Goal: Task Accomplishment & Management: Use online tool/utility

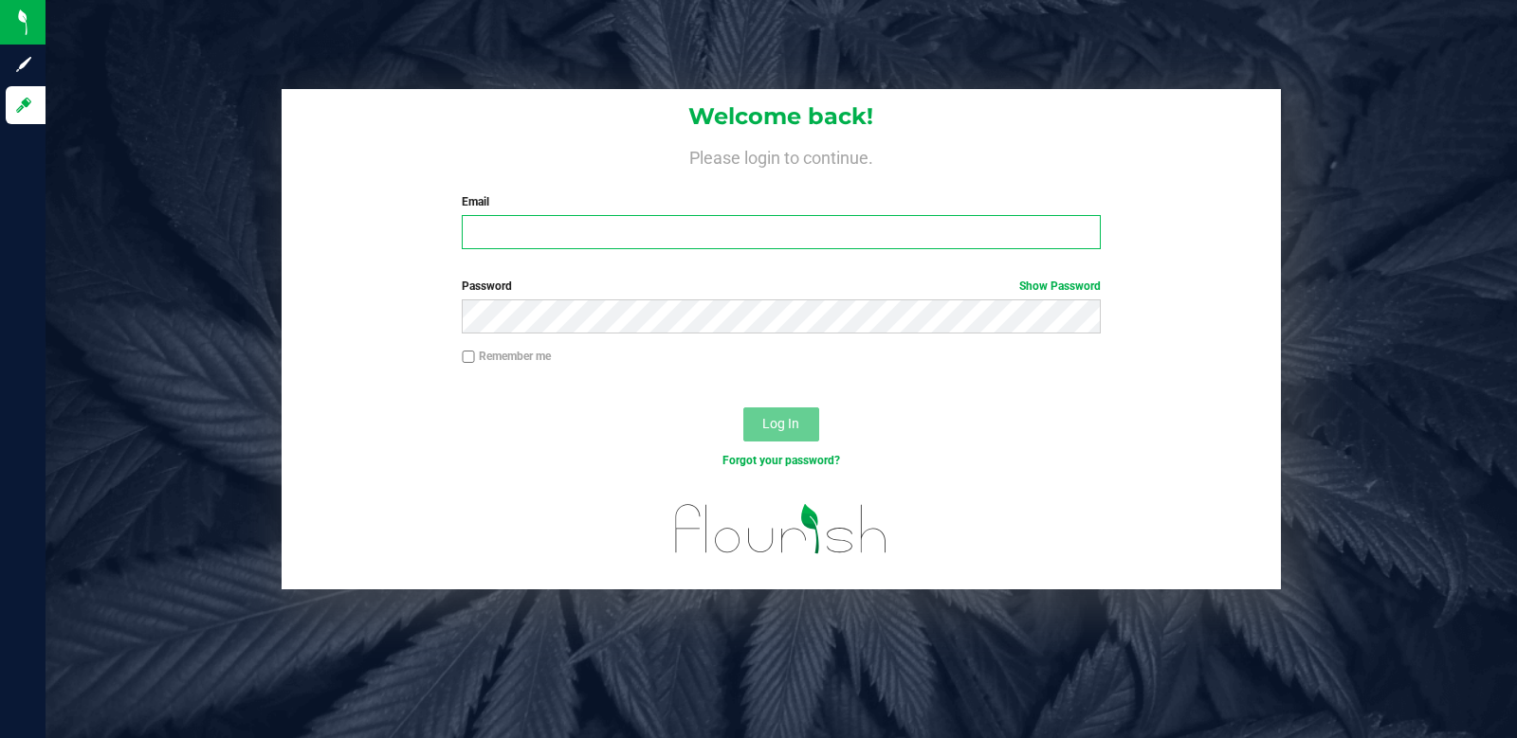
click at [634, 218] on input "Email" at bounding box center [781, 232] width 638 height 34
type input "Bshipley@trueharvestco.com"
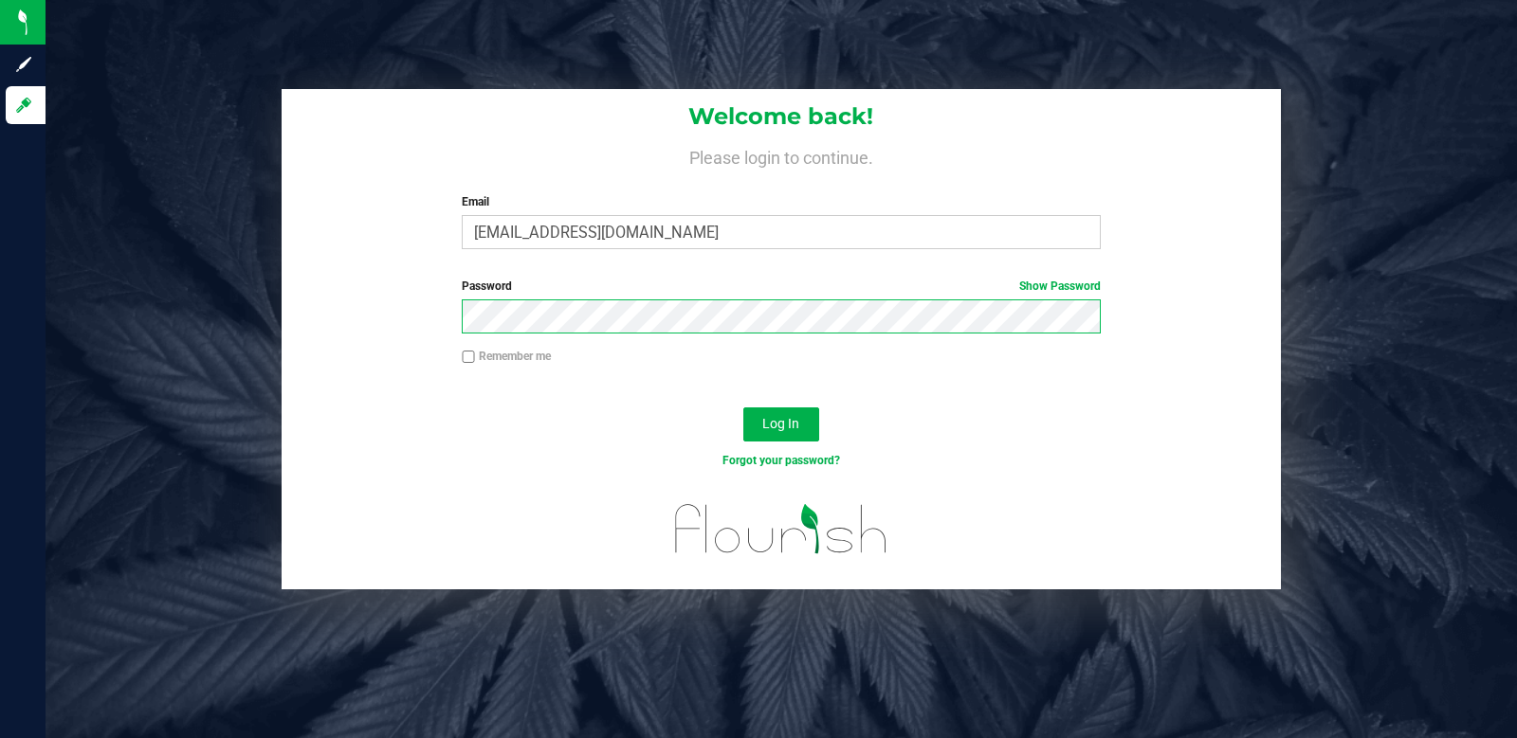
click at [743, 408] on button "Log In" at bounding box center [781, 425] width 76 height 34
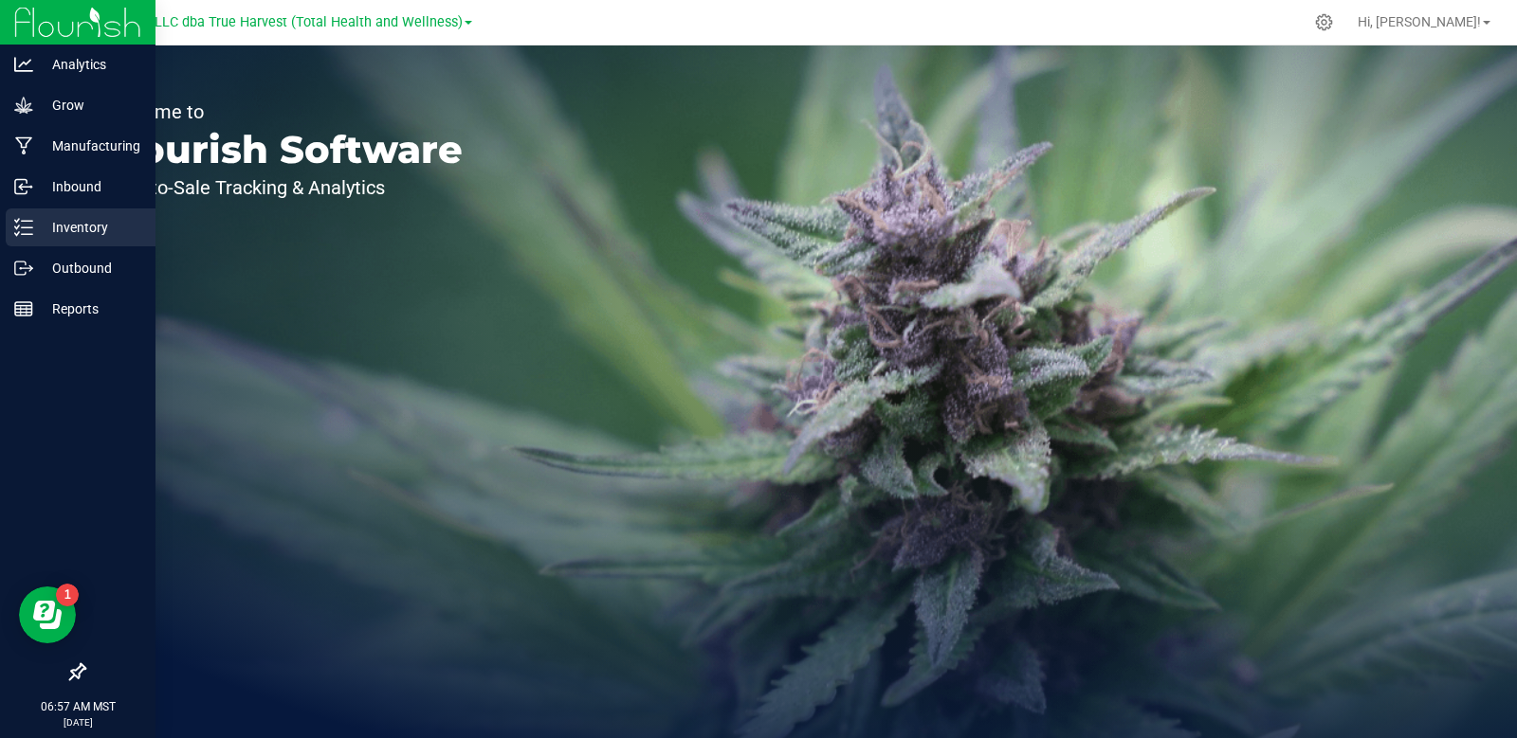
click at [37, 233] on p "Inventory" at bounding box center [90, 227] width 114 height 23
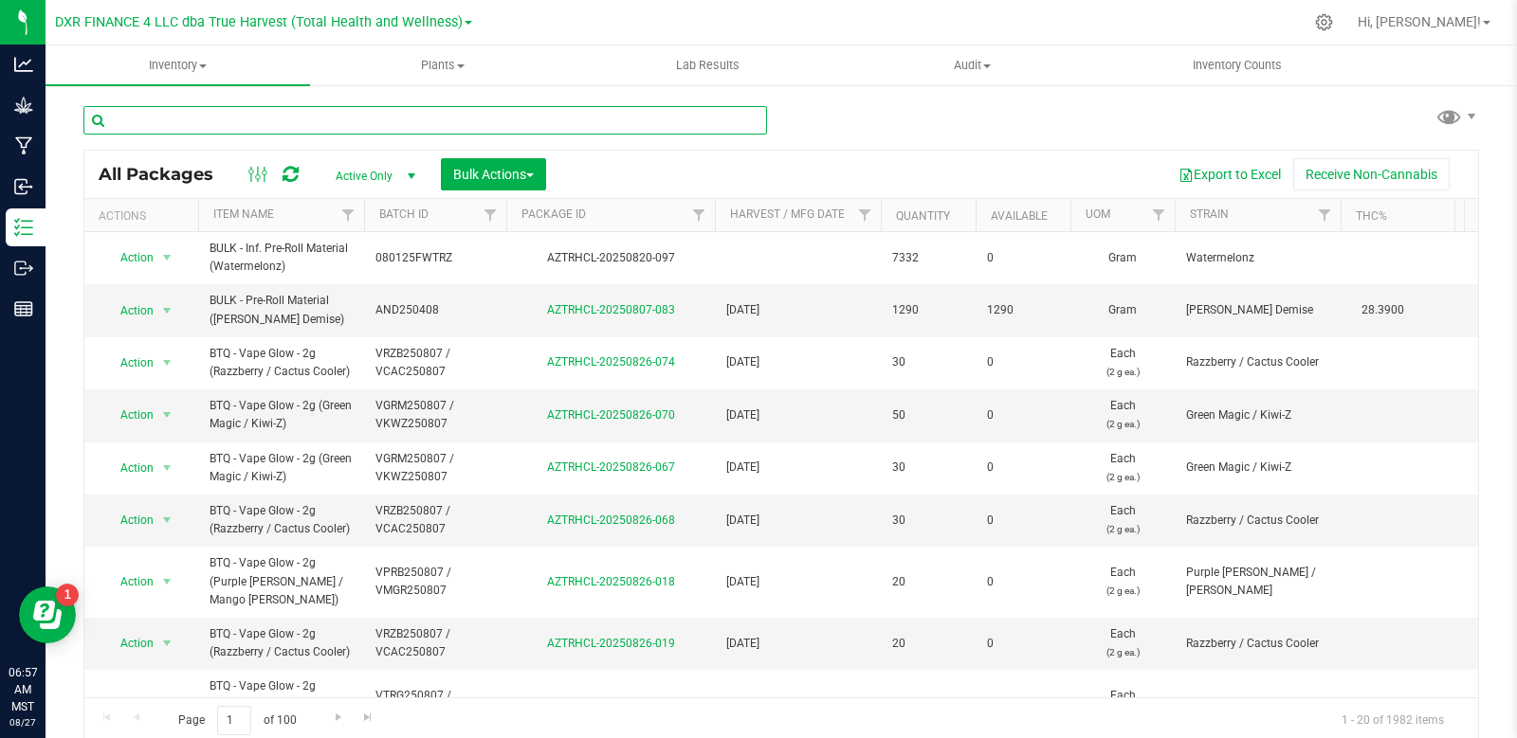
click at [199, 124] on input "text" at bounding box center [424, 120] width 683 height 28
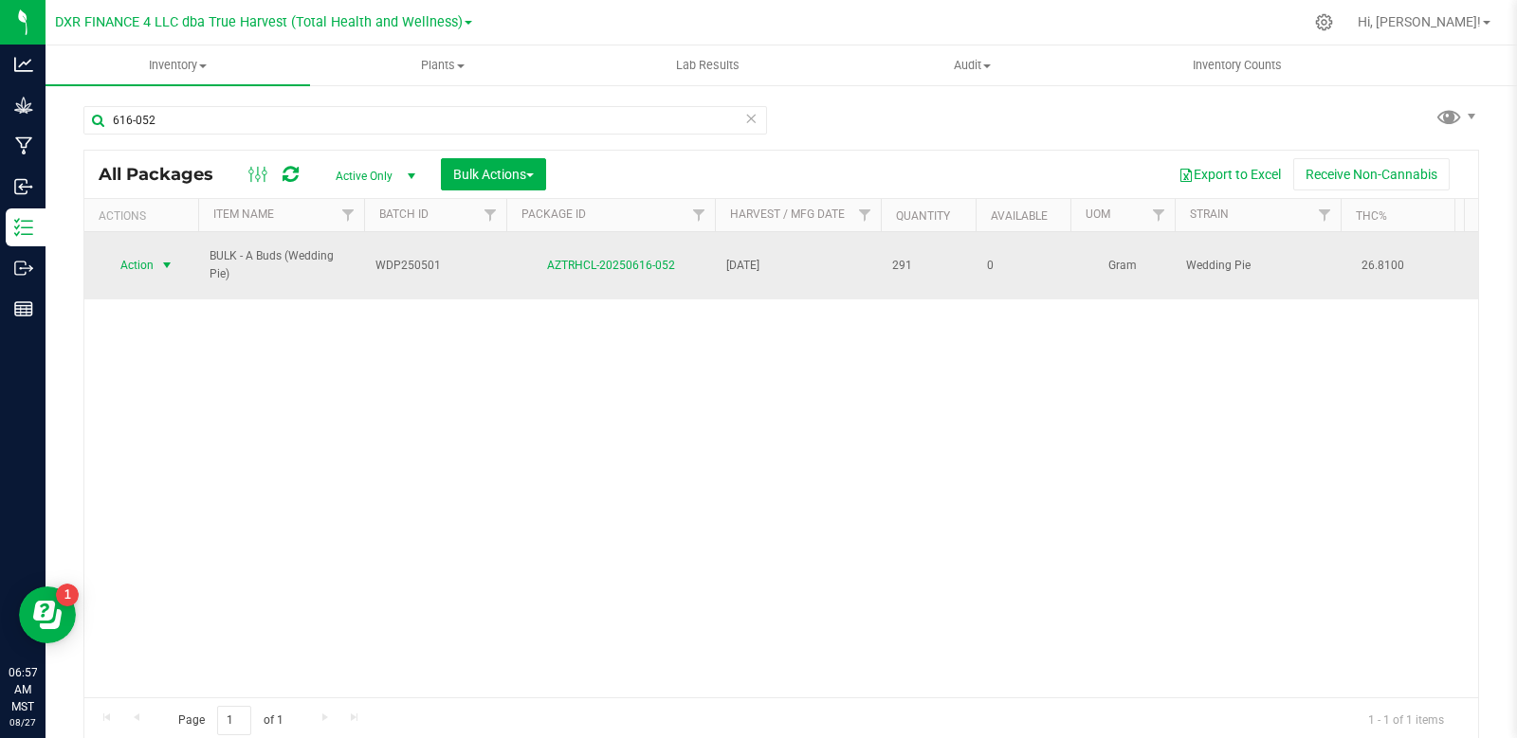
click at [169, 267] on span "select" at bounding box center [166, 265] width 15 height 15
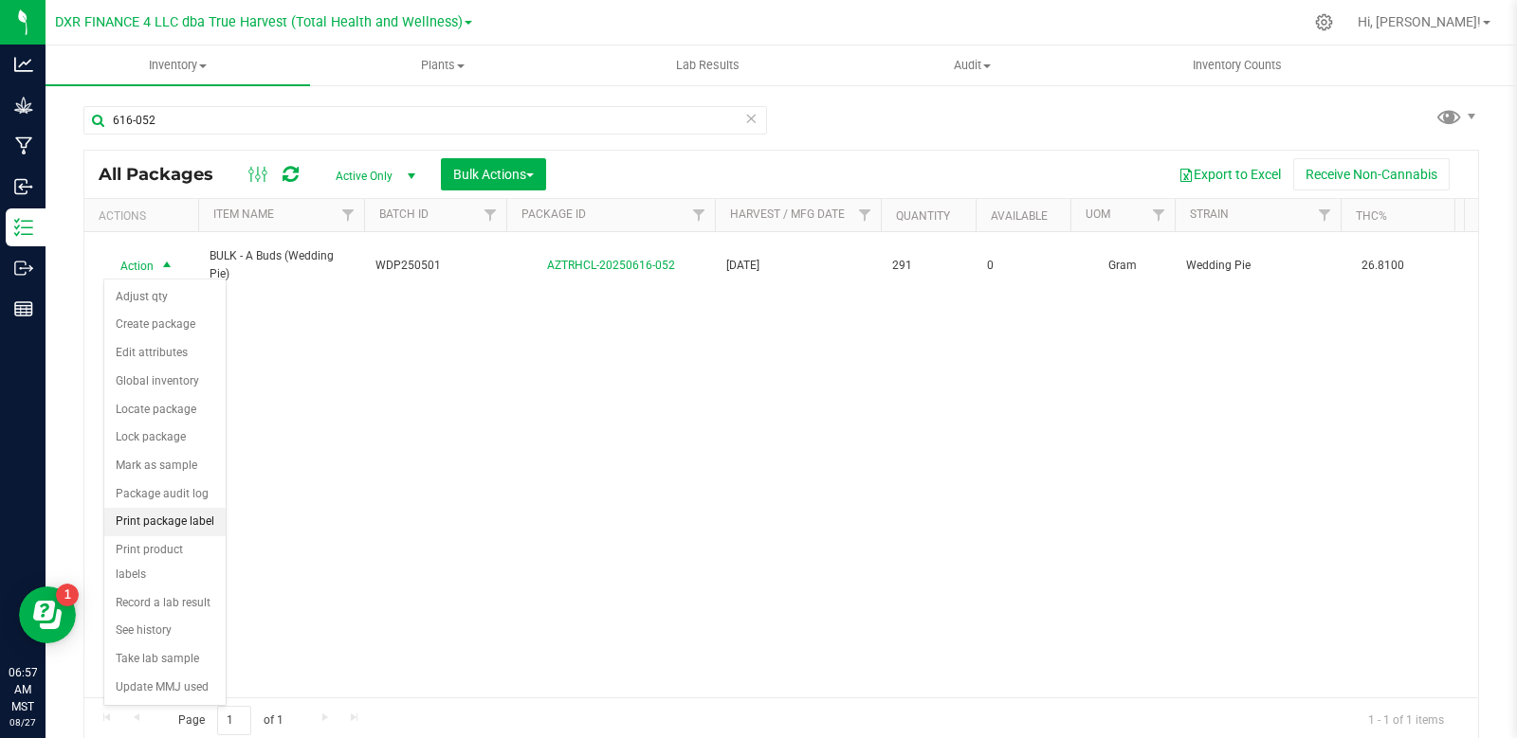
click at [175, 524] on li "Print package label" at bounding box center [164, 522] width 121 height 28
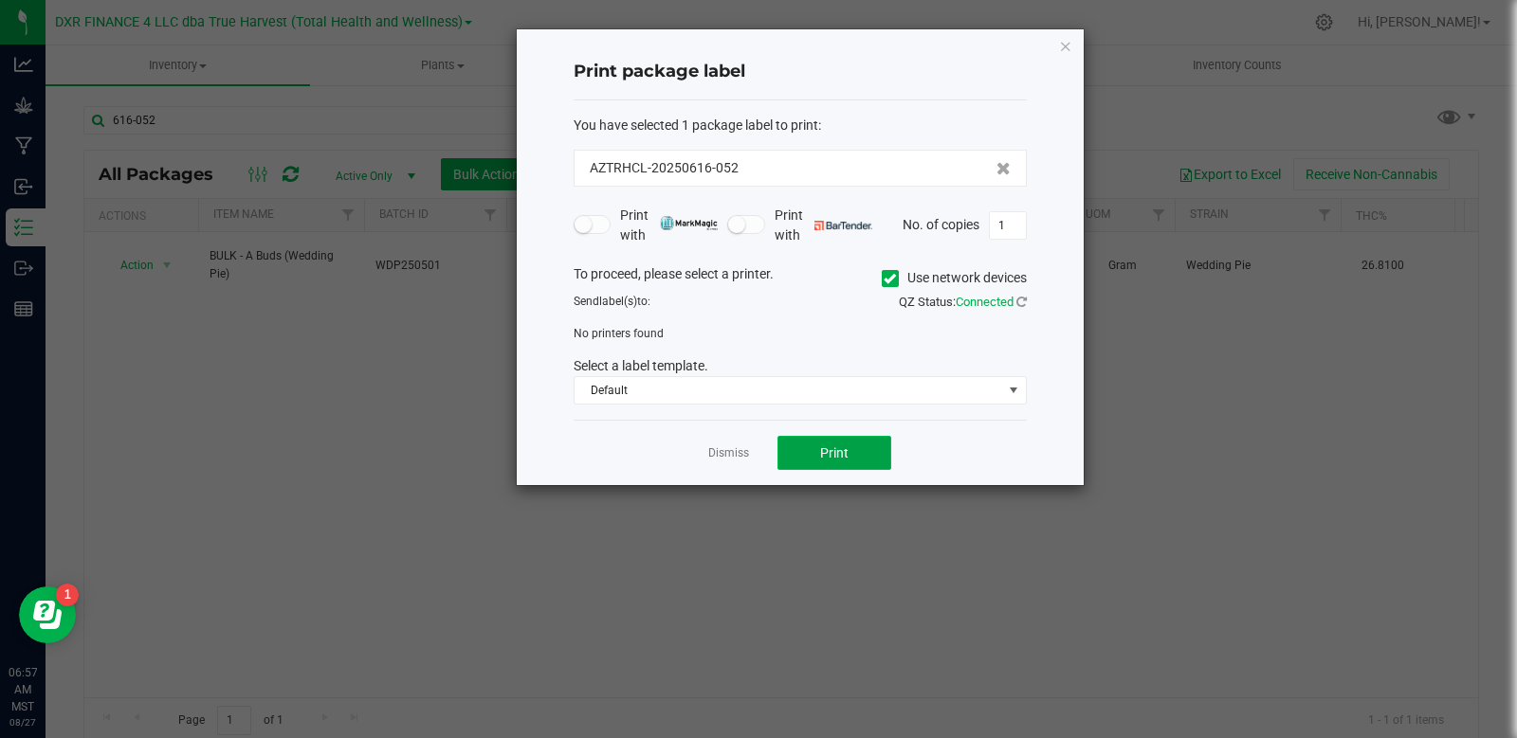
click at [844, 466] on button "Print" at bounding box center [834, 453] width 114 height 34
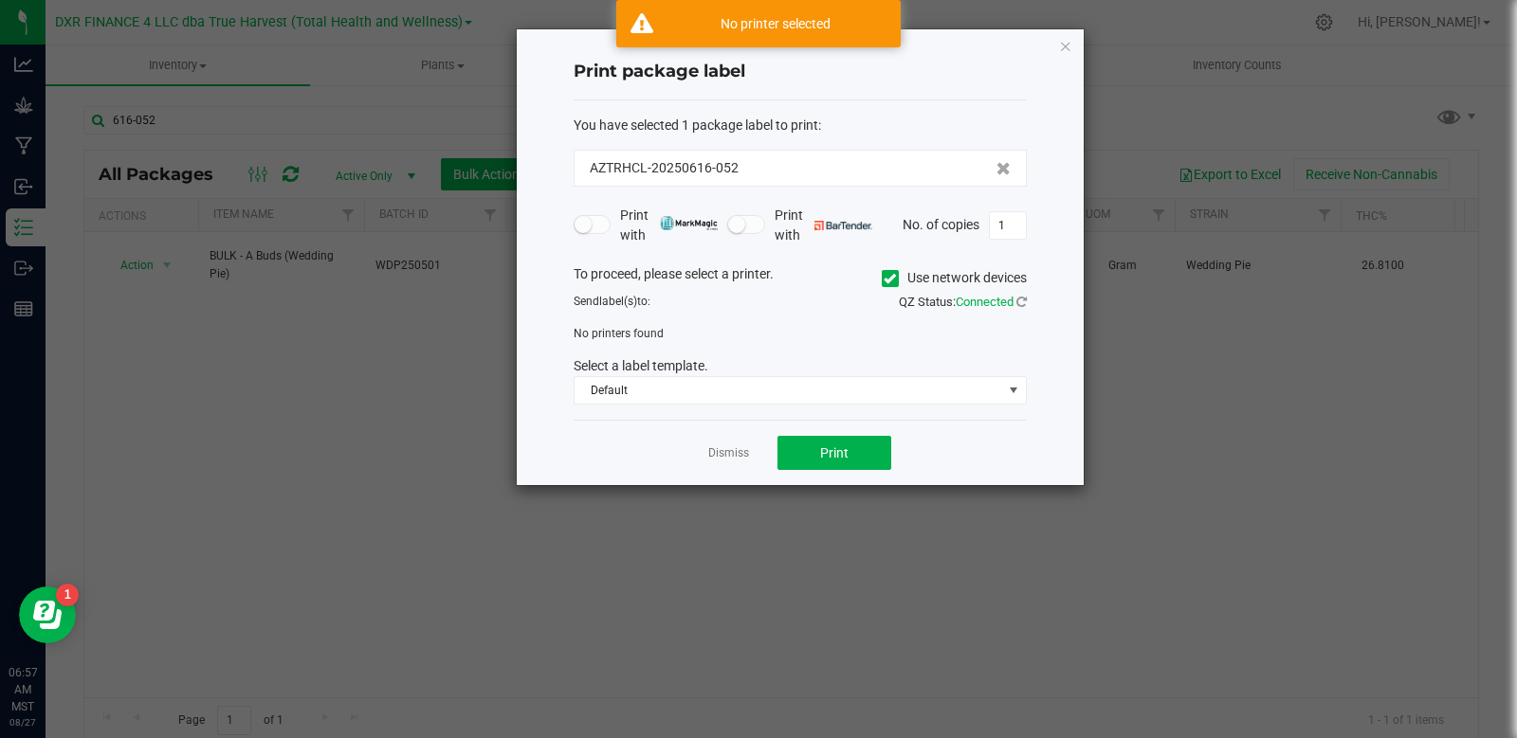
click at [885, 279] on icon at bounding box center [889, 279] width 12 height 0
click at [0, 0] on input "Use network devices" at bounding box center [0, 0] width 0 height 0
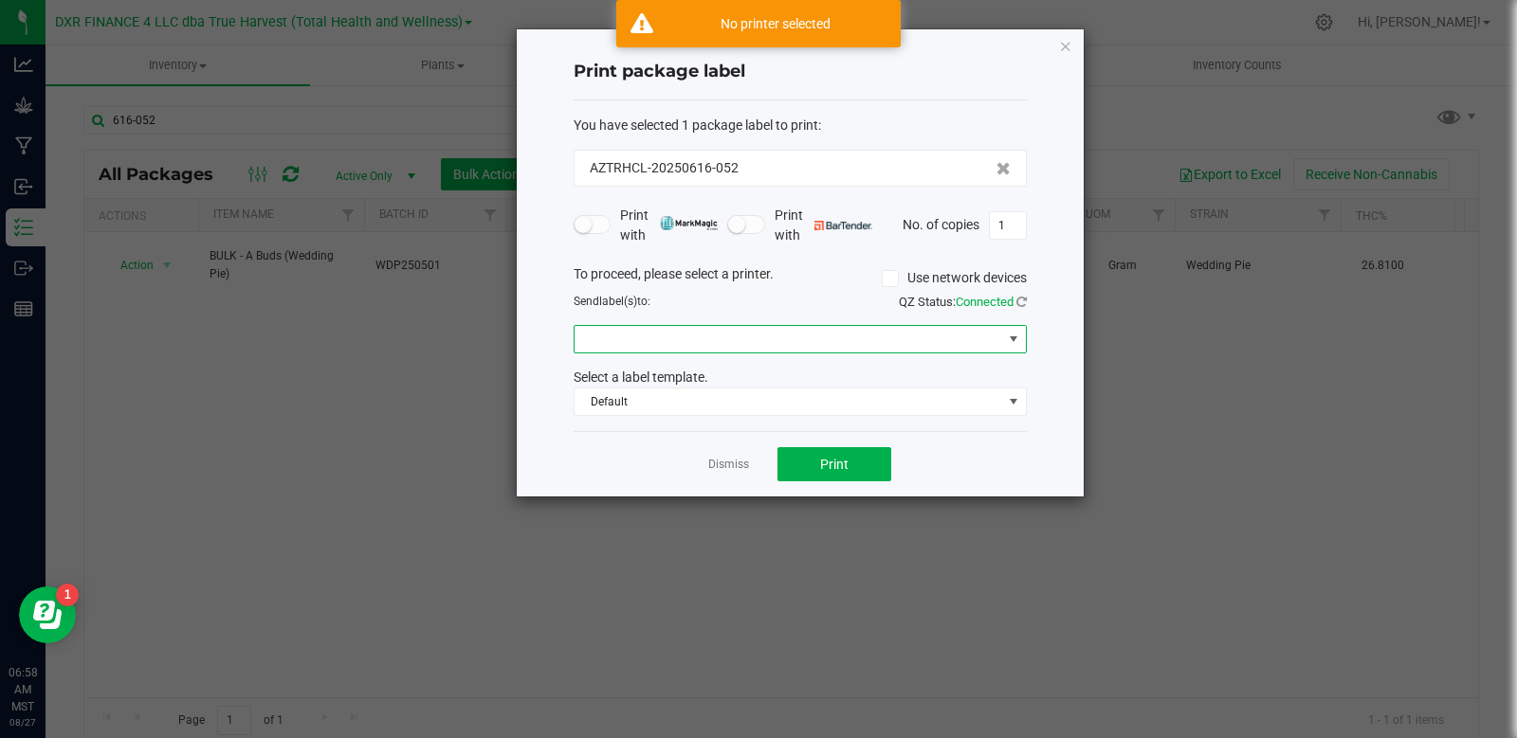
click at [702, 335] on span at bounding box center [787, 339] width 427 height 27
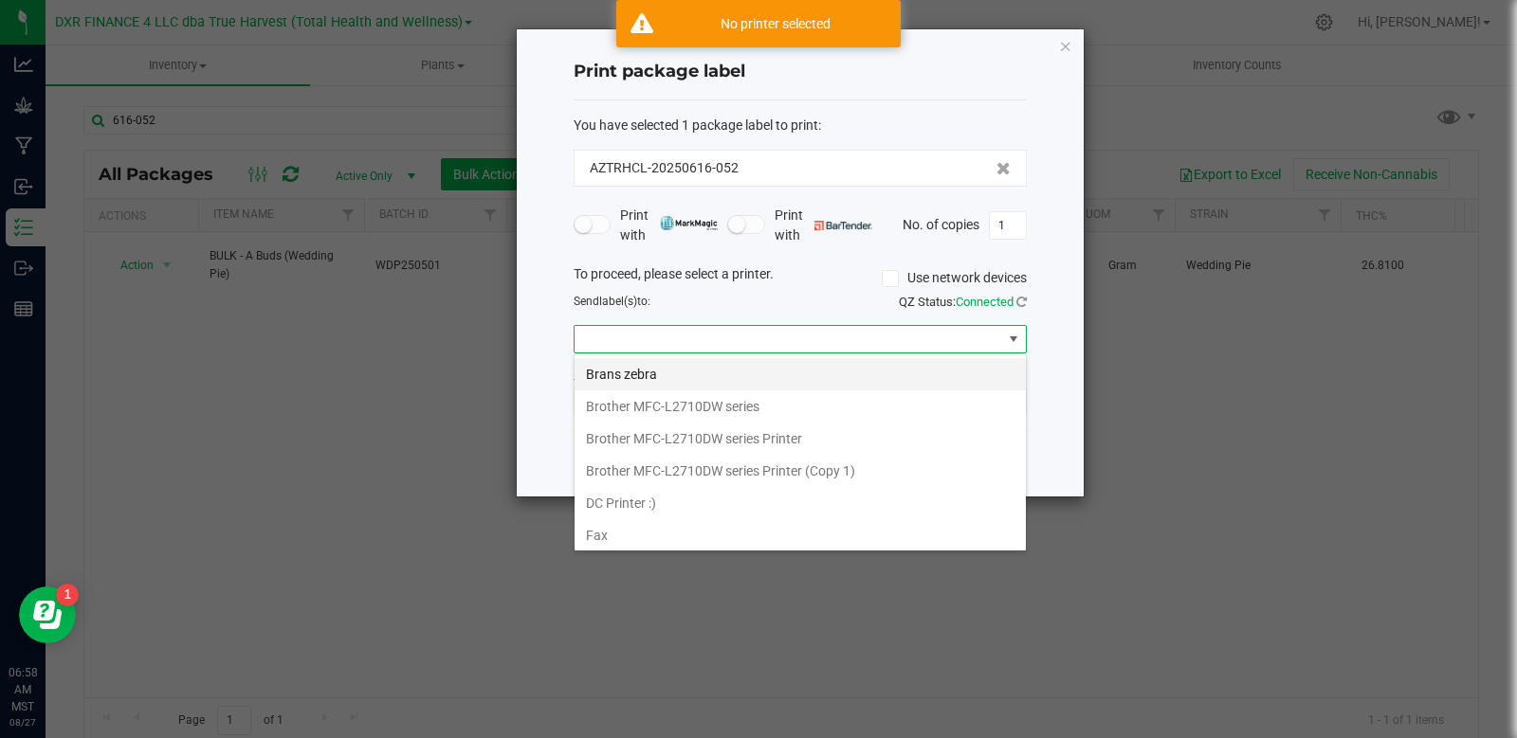
scroll to position [28, 453]
click at [654, 377] on zebra "Brans zebra" at bounding box center [799, 374] width 451 height 32
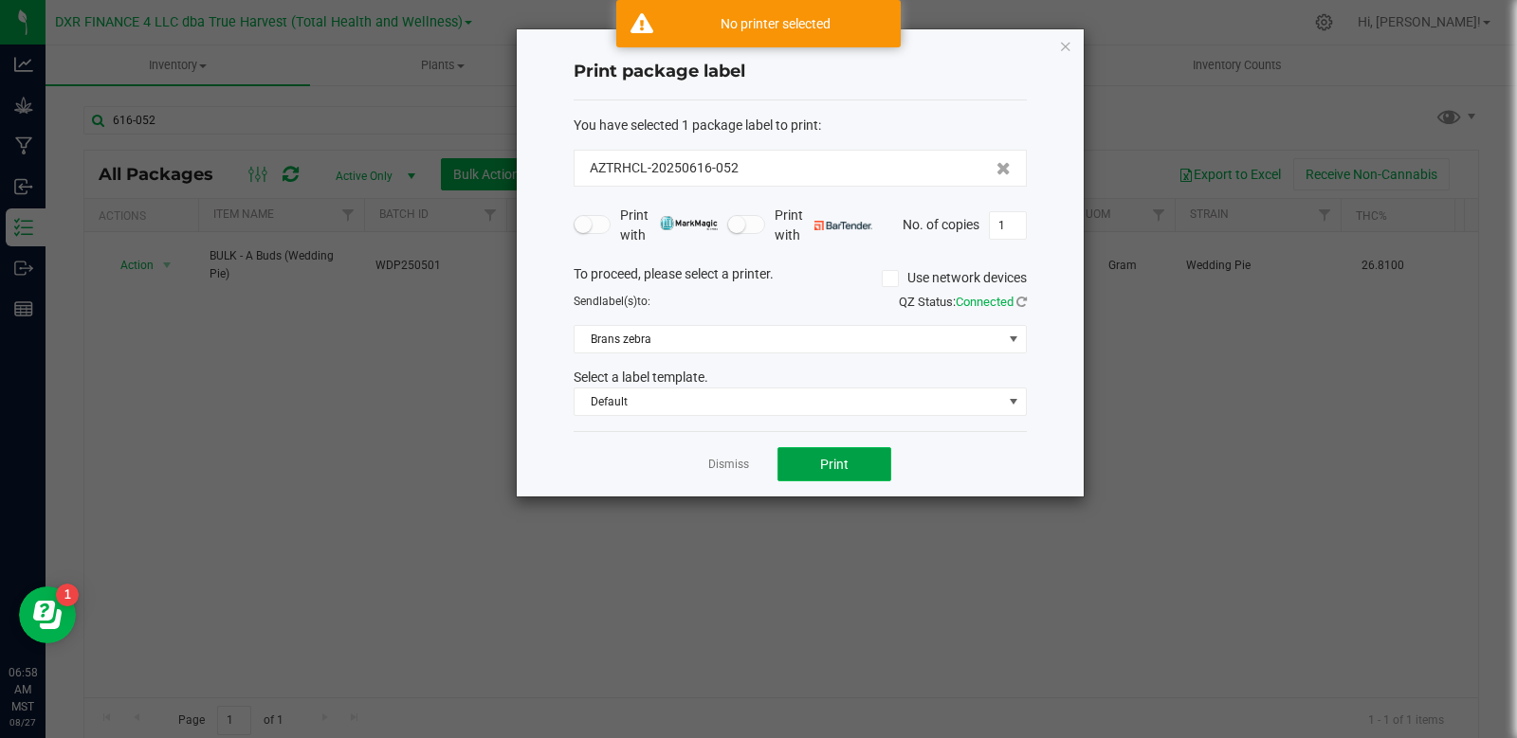
click at [838, 463] on span "Print" at bounding box center [834, 464] width 28 height 15
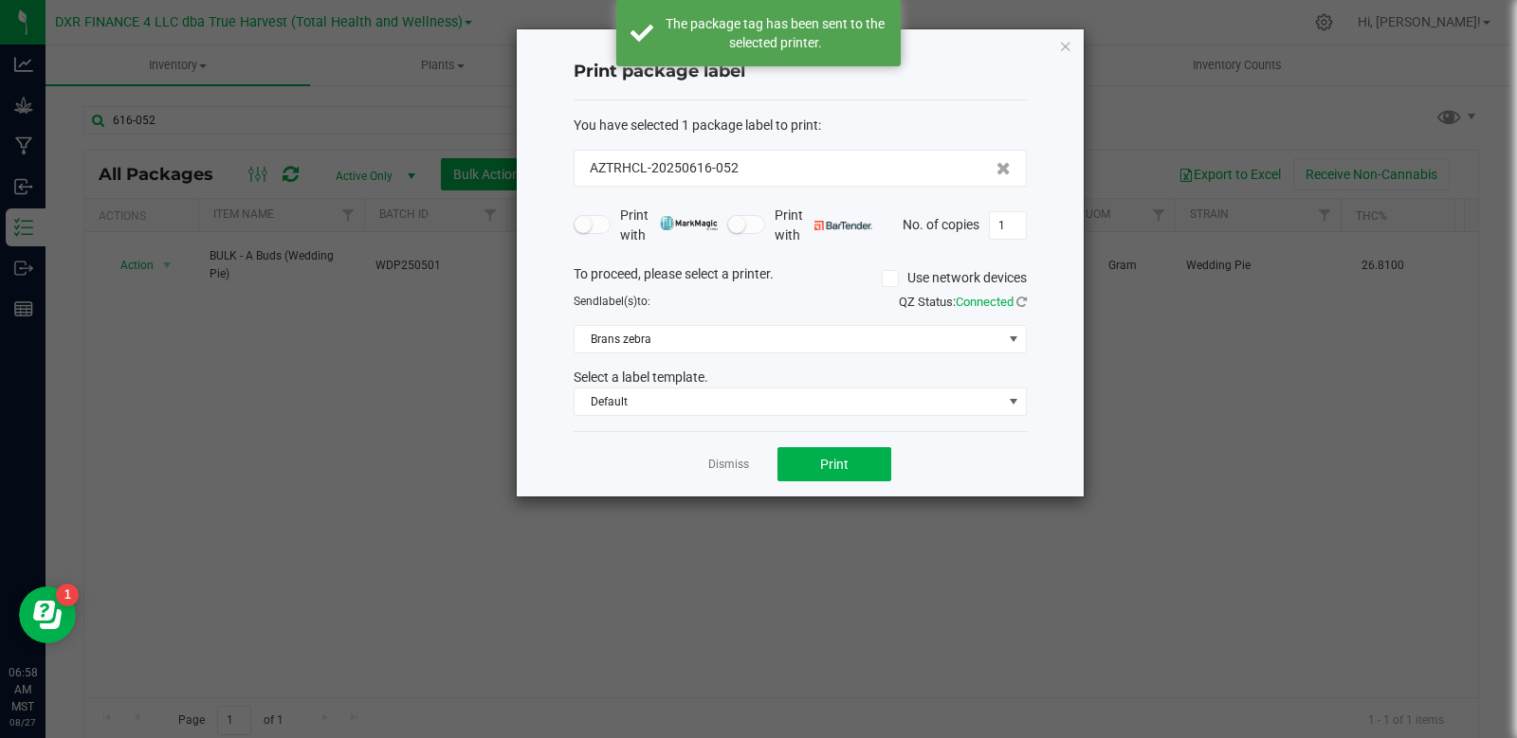
click at [724, 467] on link "Dismiss" at bounding box center [728, 465] width 41 height 16
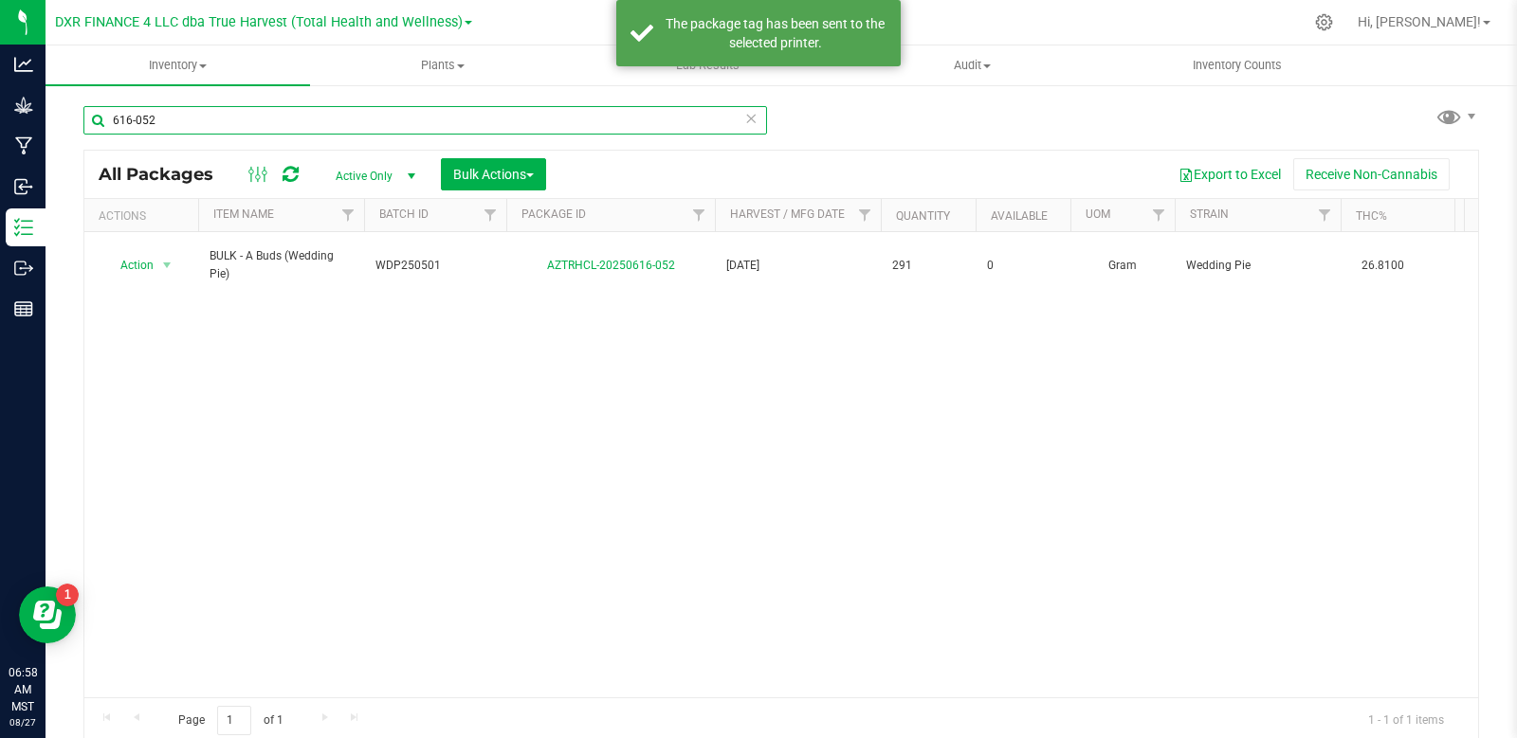
click at [215, 121] on input "616-052" at bounding box center [424, 120] width 683 height 28
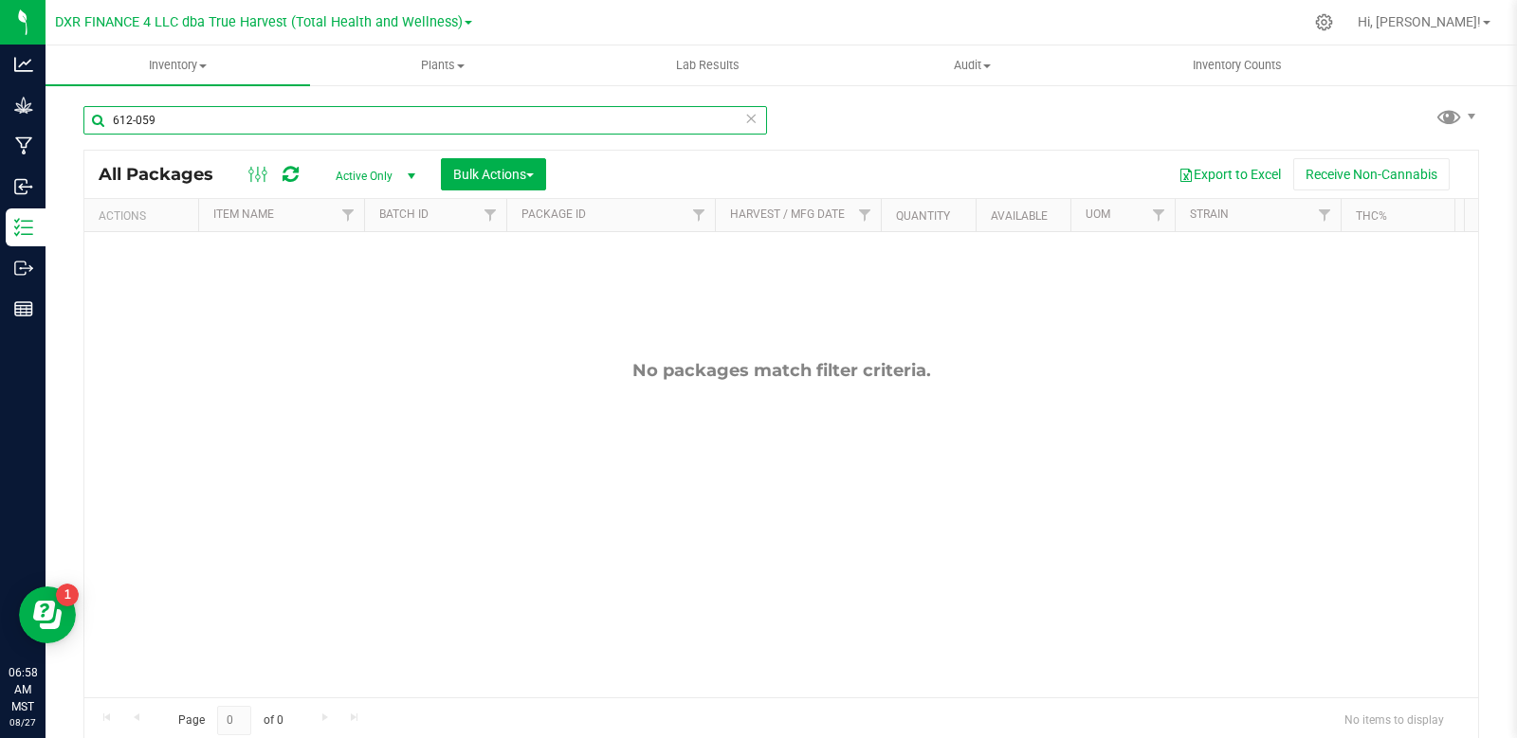
click at [181, 127] on input "612-059" at bounding box center [424, 120] width 683 height 28
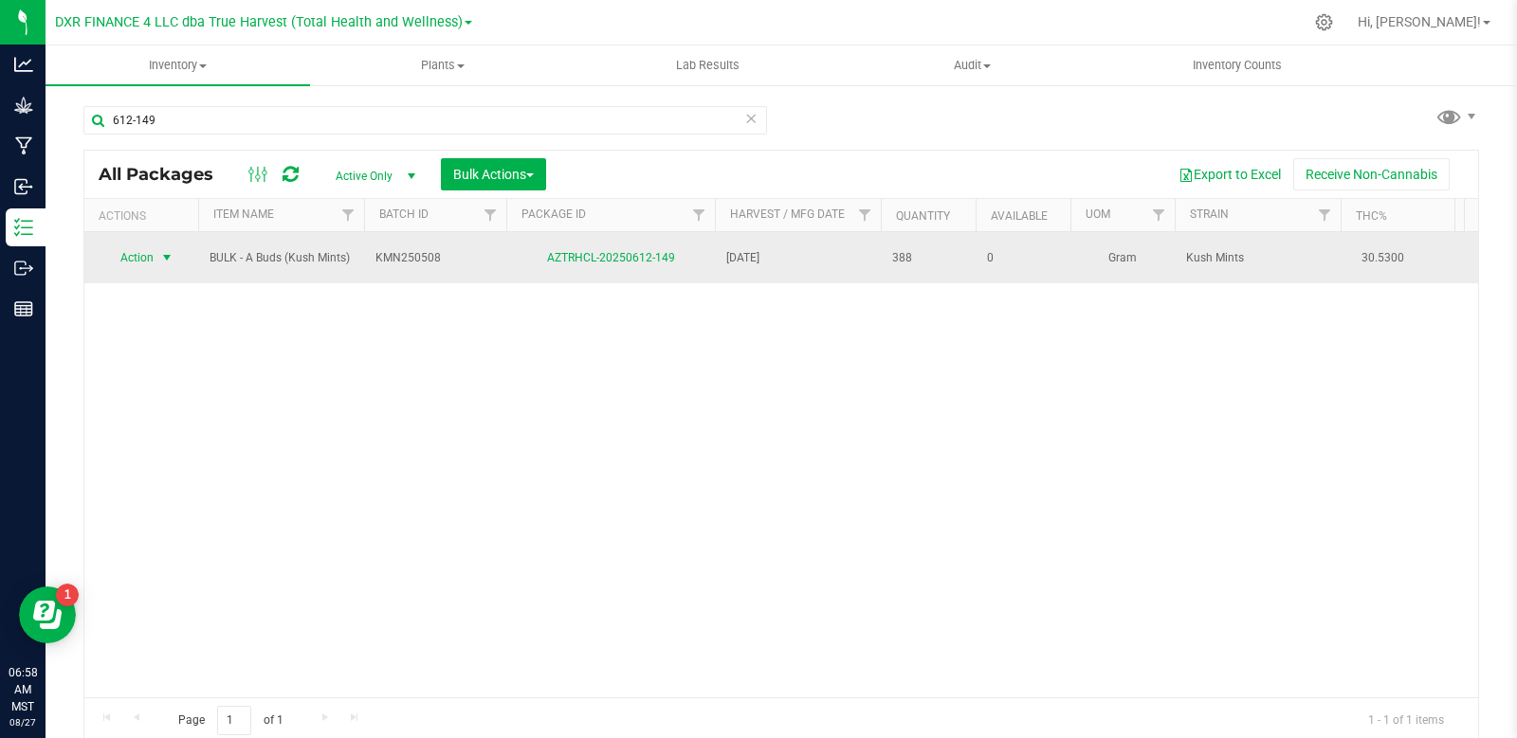
click at [163, 258] on span "select" at bounding box center [166, 257] width 15 height 15
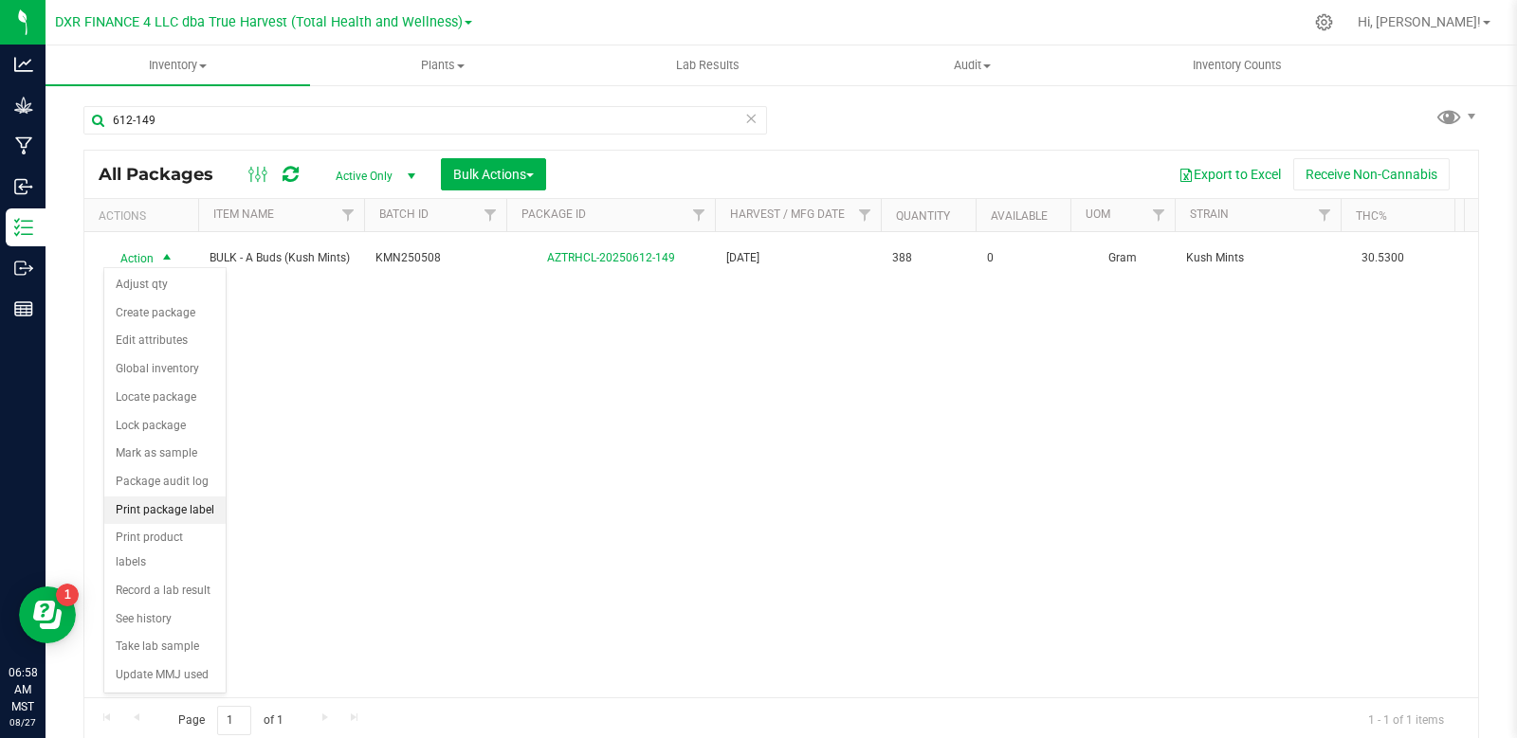
click at [185, 512] on li "Print package label" at bounding box center [164, 511] width 121 height 28
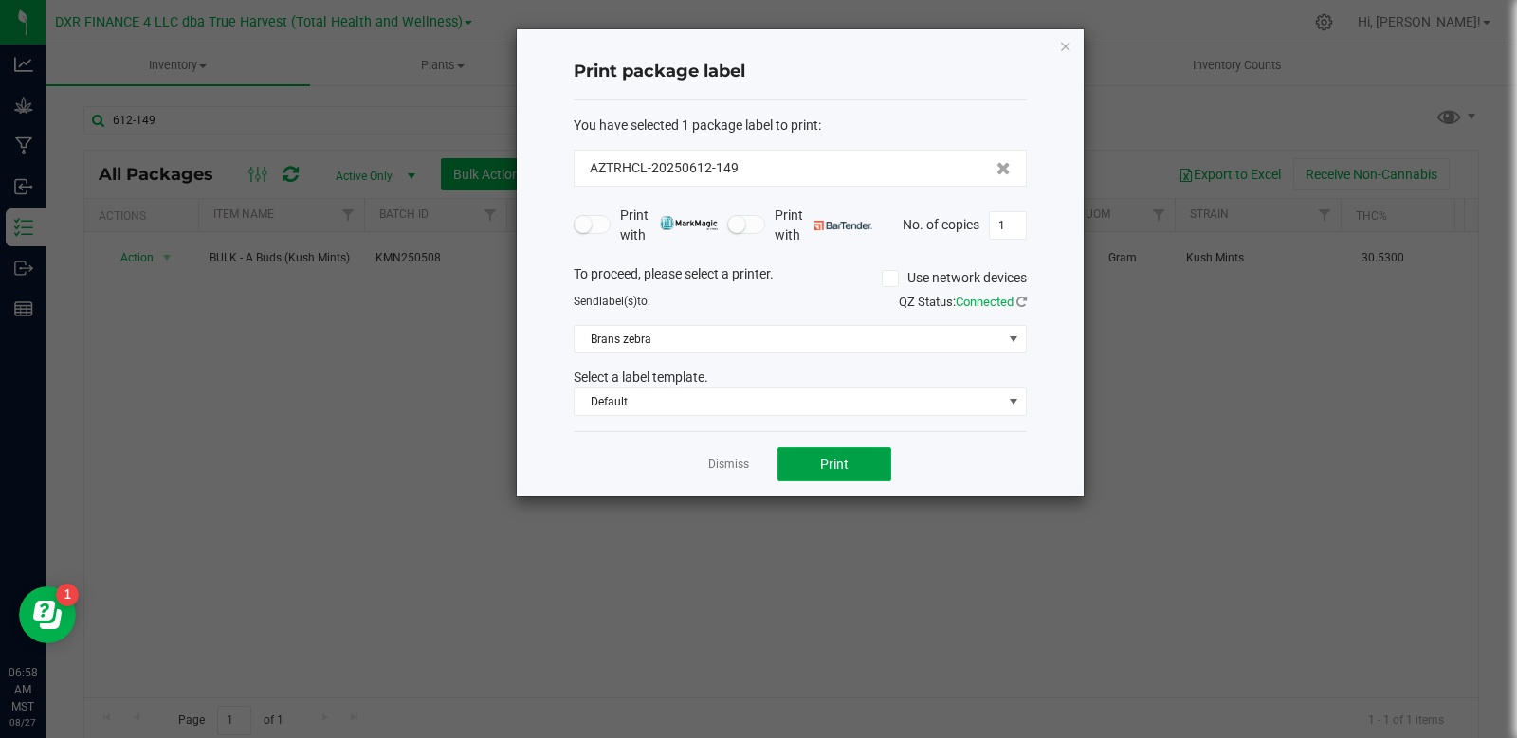
click at [870, 466] on button "Print" at bounding box center [834, 464] width 114 height 34
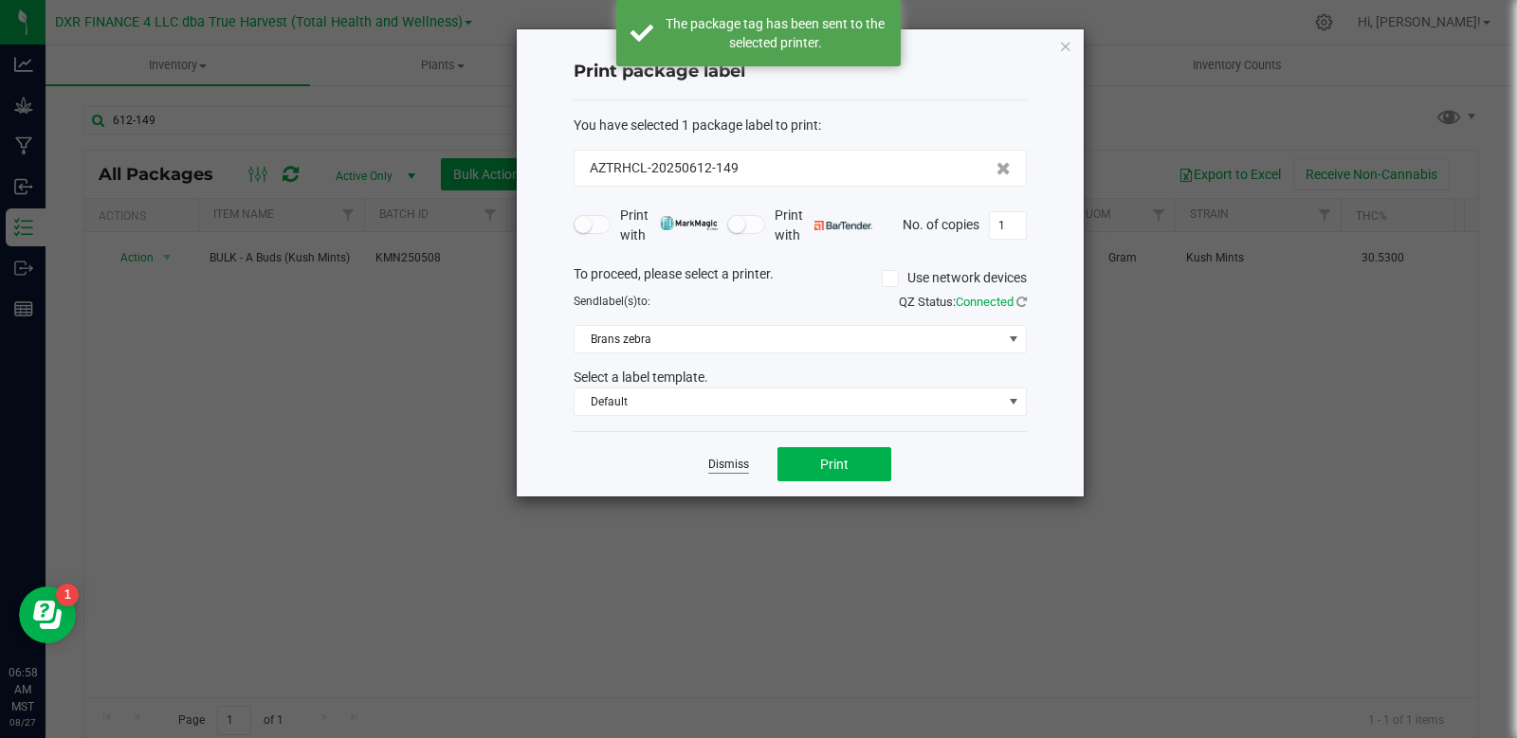
click at [745, 461] on link "Dismiss" at bounding box center [728, 465] width 41 height 16
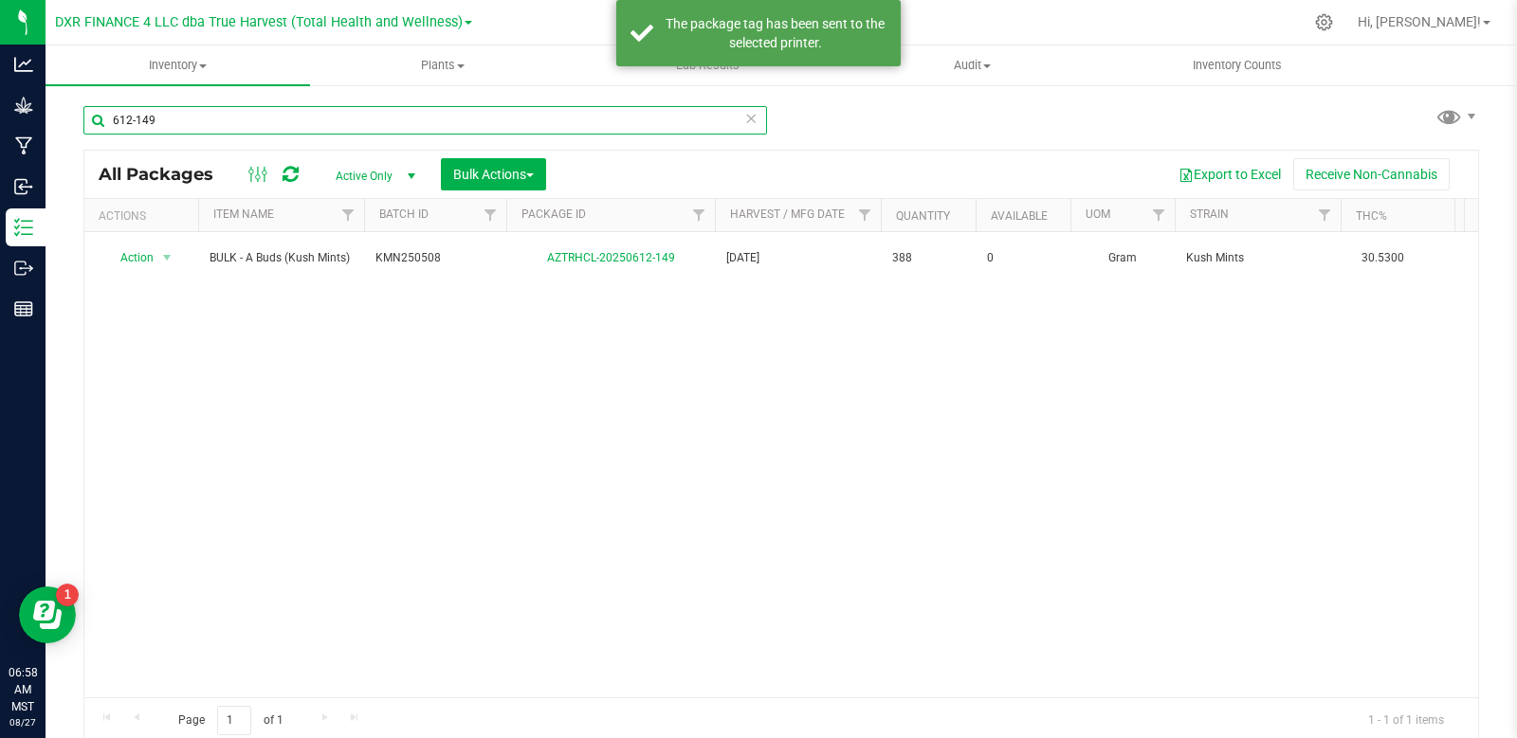
click at [225, 119] on input "612-149" at bounding box center [424, 120] width 683 height 28
click at [224, 120] on input "612-149" at bounding box center [424, 120] width 683 height 28
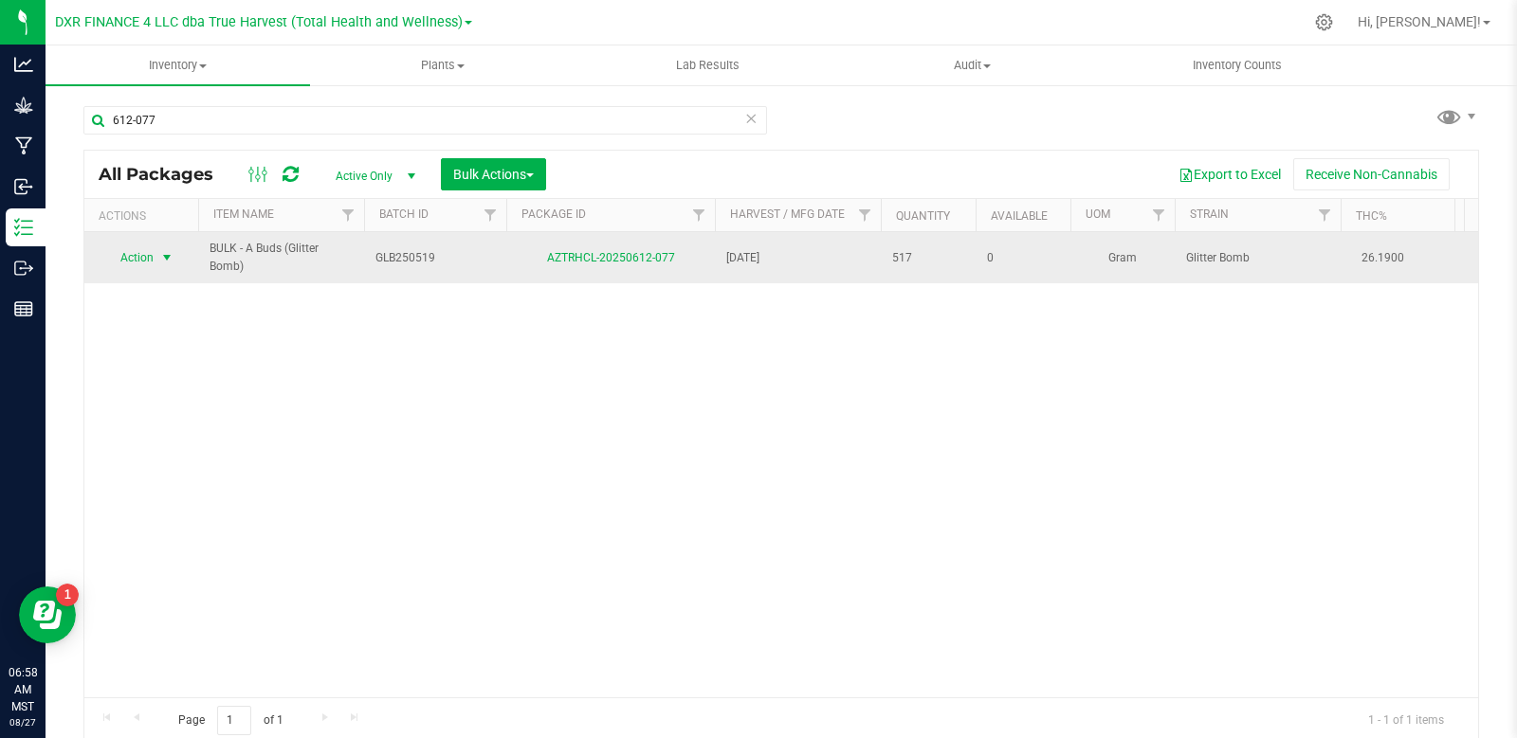
click at [171, 255] on span "select" at bounding box center [166, 257] width 15 height 15
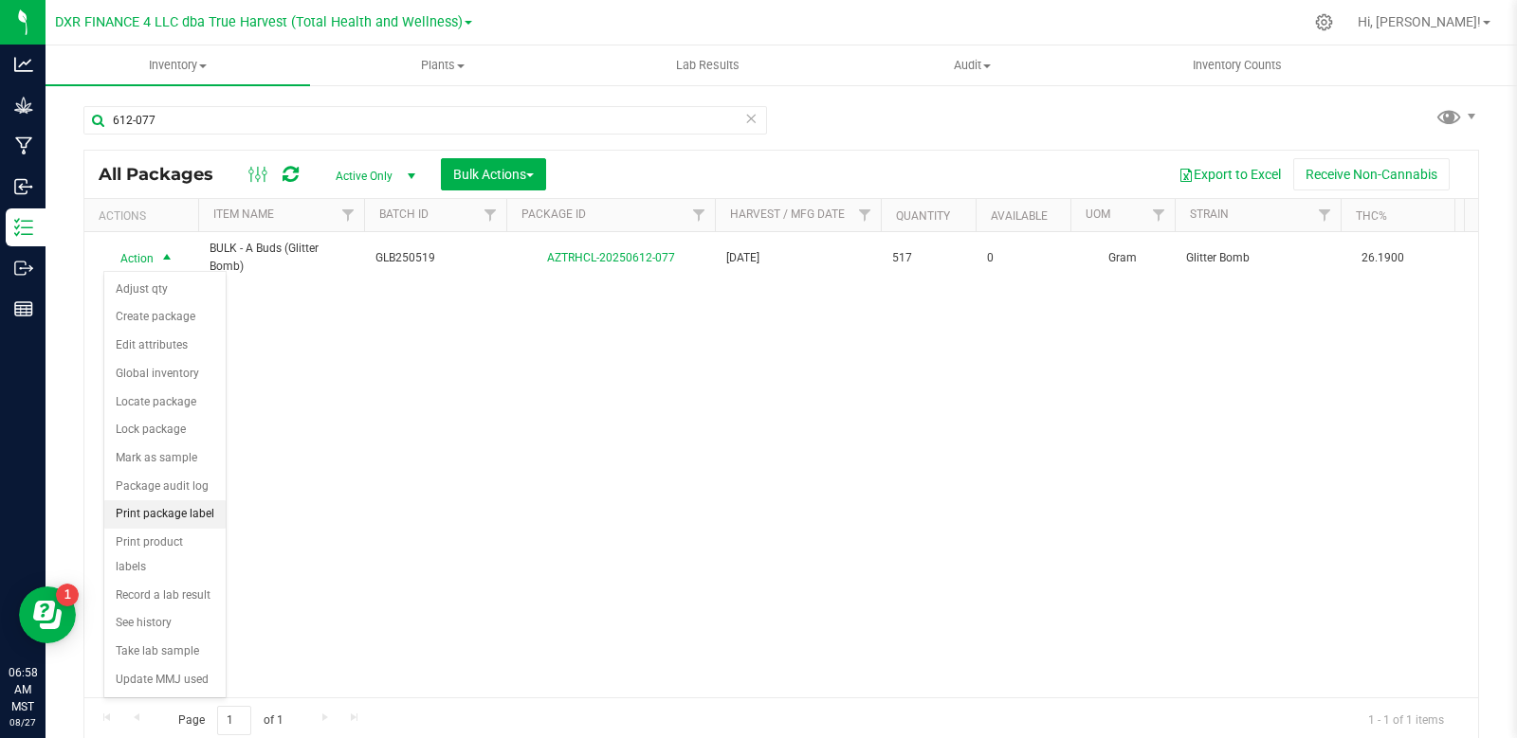
click at [179, 511] on li "Print package label" at bounding box center [164, 514] width 121 height 28
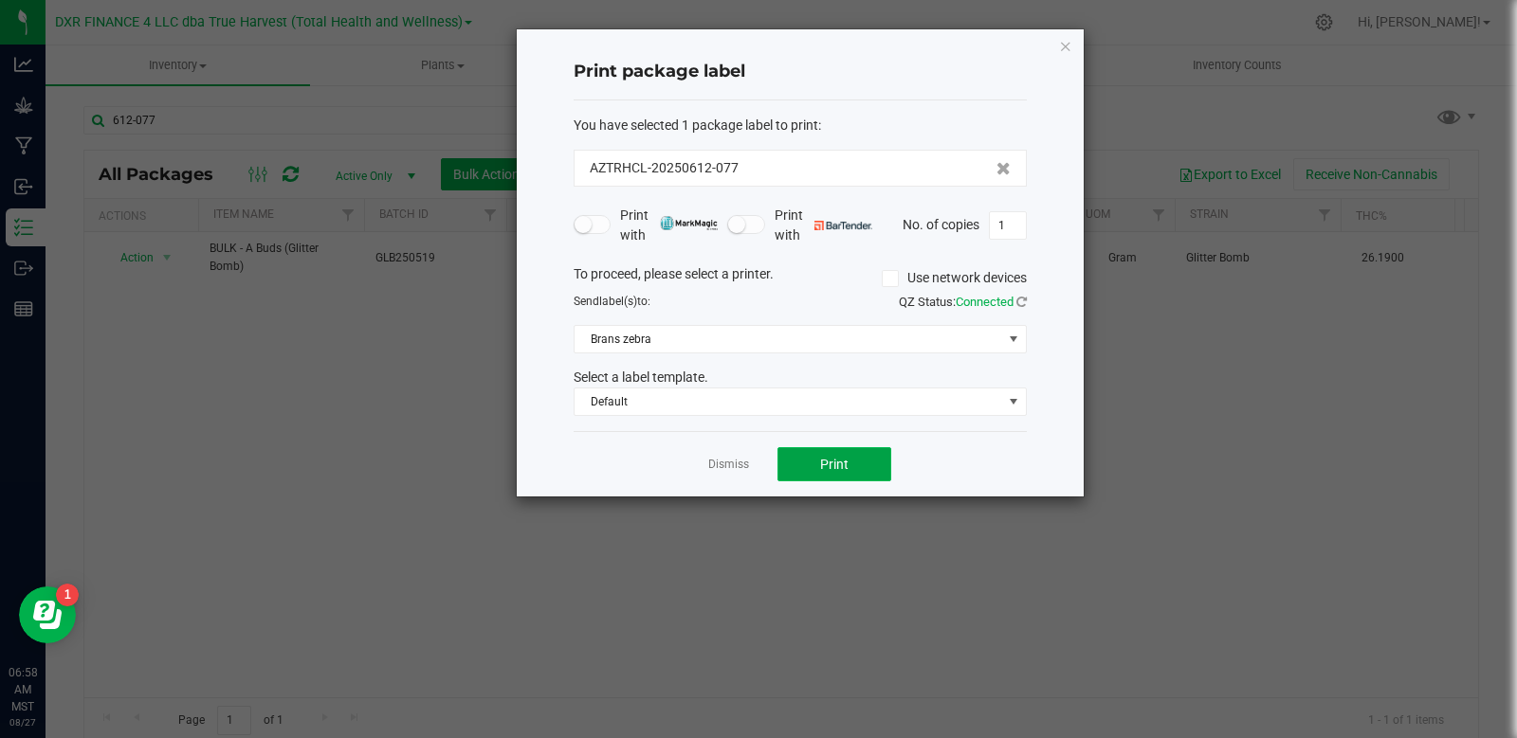
click at [862, 458] on button "Print" at bounding box center [834, 464] width 114 height 34
click at [700, 465] on div "Dismiss Print" at bounding box center [799, 463] width 453 height 65
click at [728, 463] on link "Dismiss" at bounding box center [728, 465] width 41 height 16
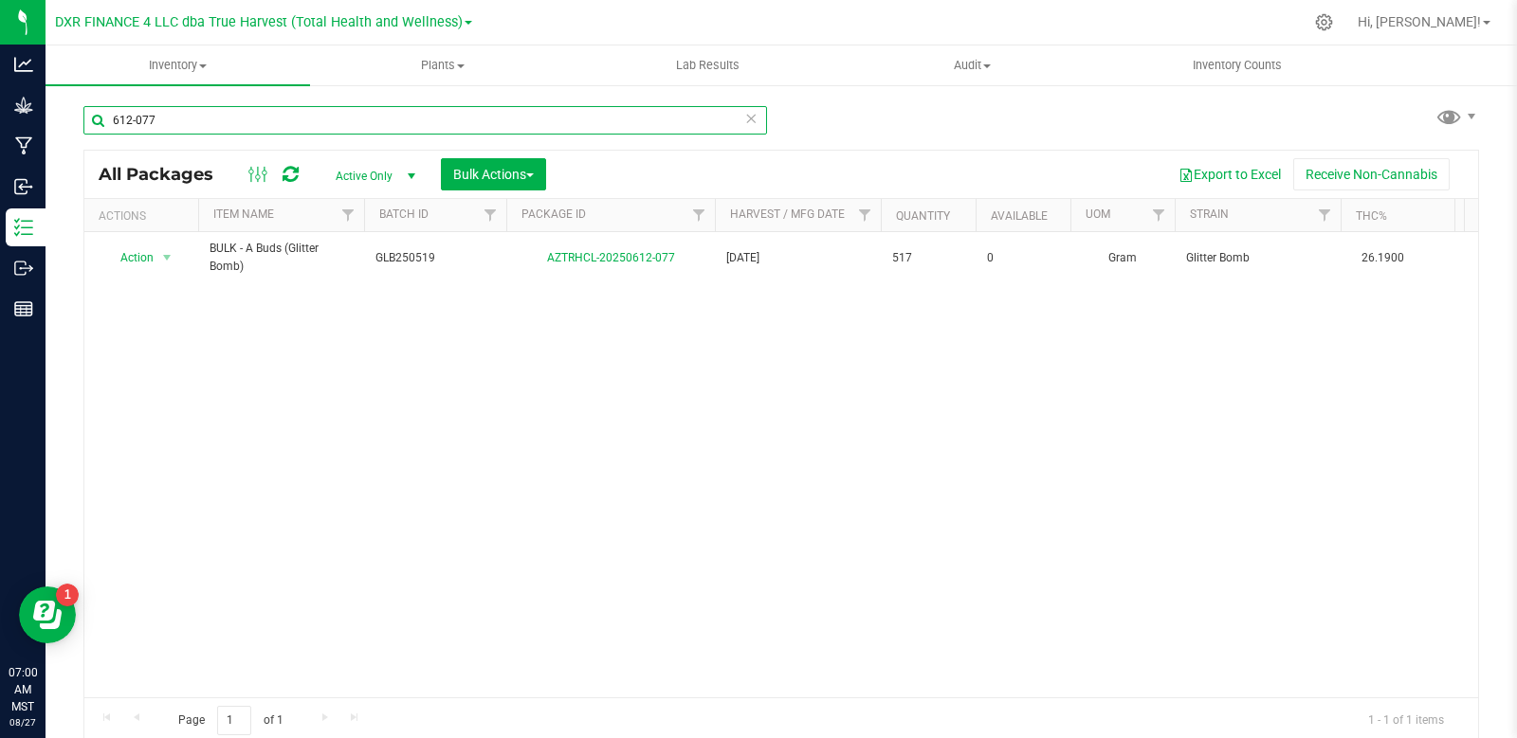
click at [275, 113] on input "612-077" at bounding box center [424, 120] width 683 height 28
click at [275, 115] on input "612-077" at bounding box center [424, 120] width 683 height 28
click at [275, 117] on input "612-077" at bounding box center [424, 120] width 683 height 28
click at [275, 118] on input "612-077" at bounding box center [424, 120] width 683 height 28
click at [270, 125] on input "612-077" at bounding box center [424, 120] width 683 height 28
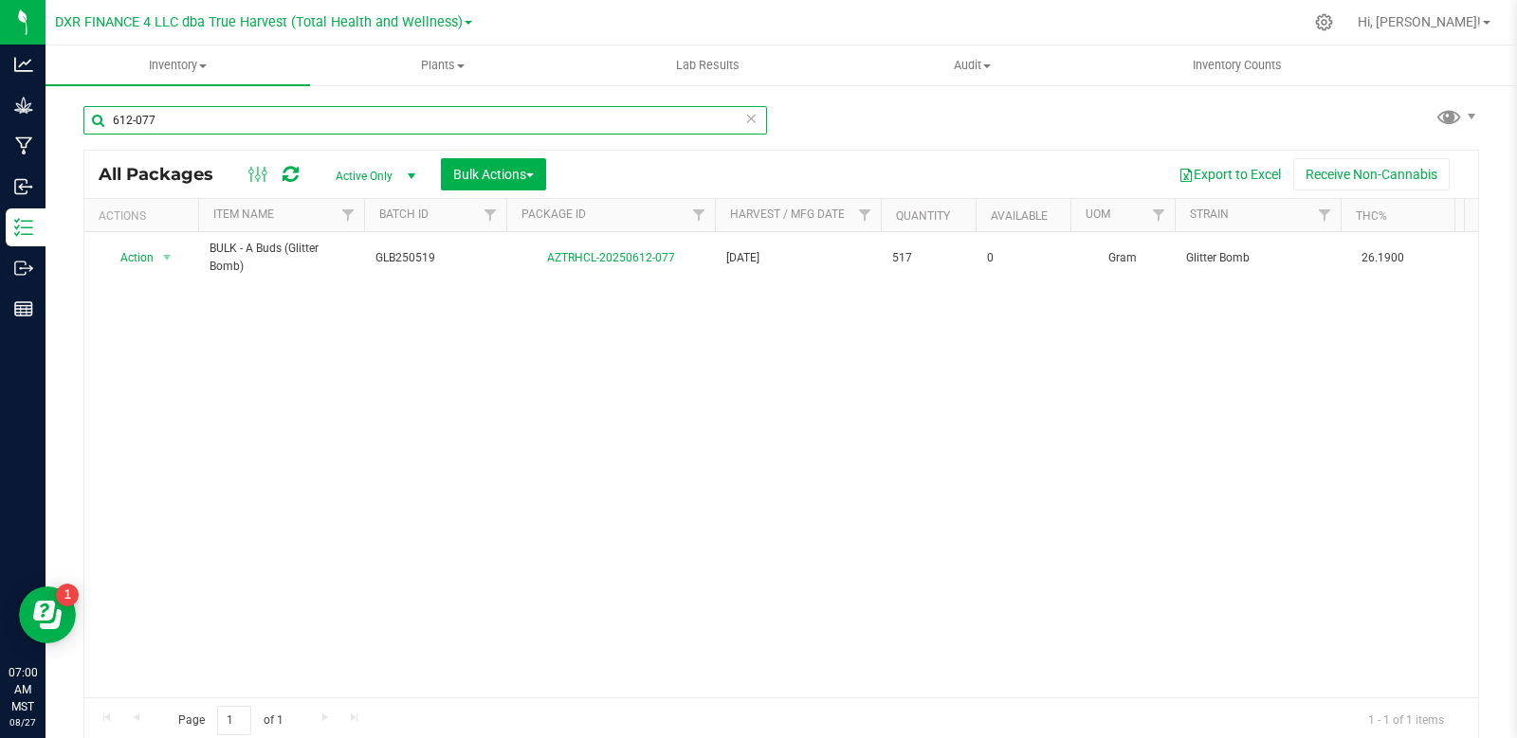
click at [270, 125] on input "612-077" at bounding box center [424, 120] width 683 height 28
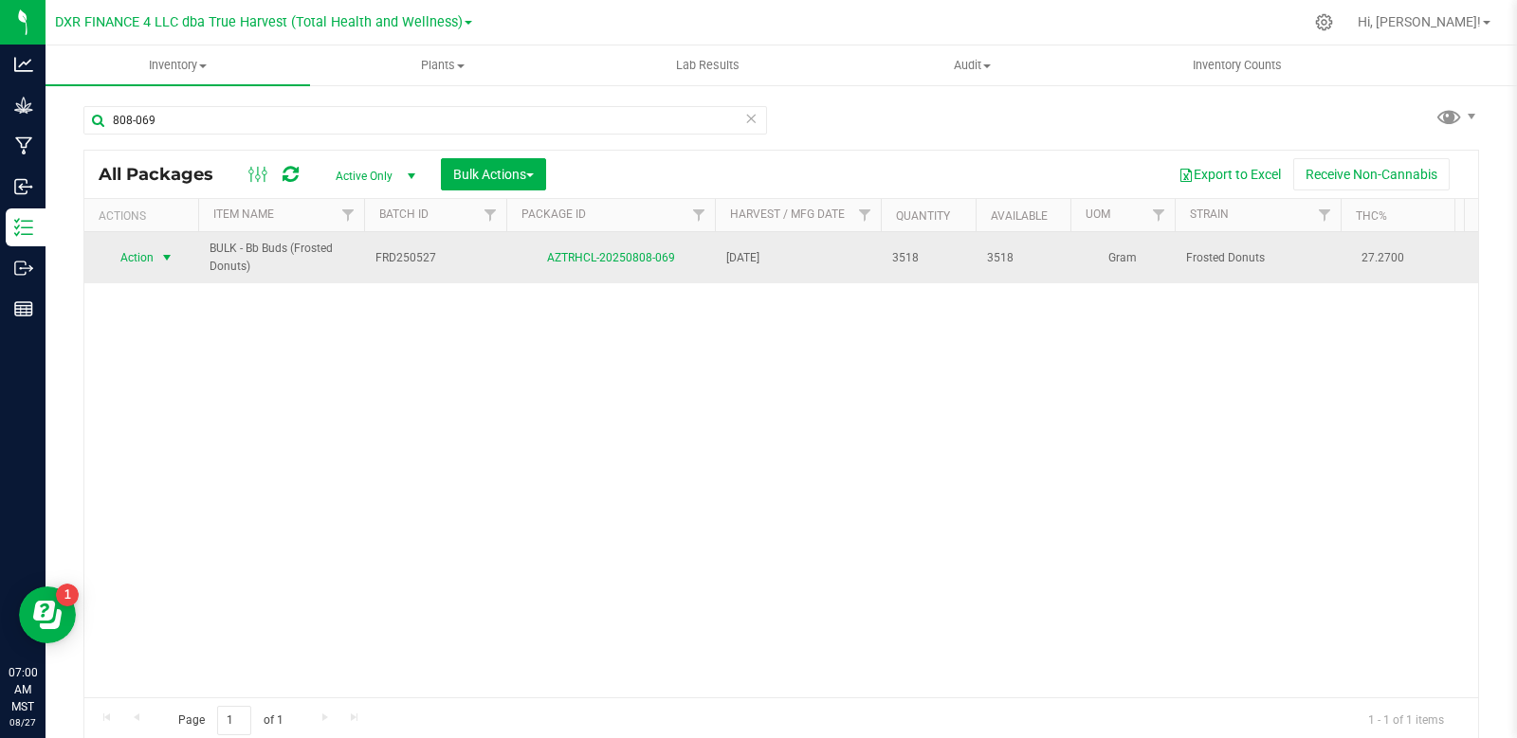
click at [163, 256] on span "select" at bounding box center [166, 257] width 15 height 15
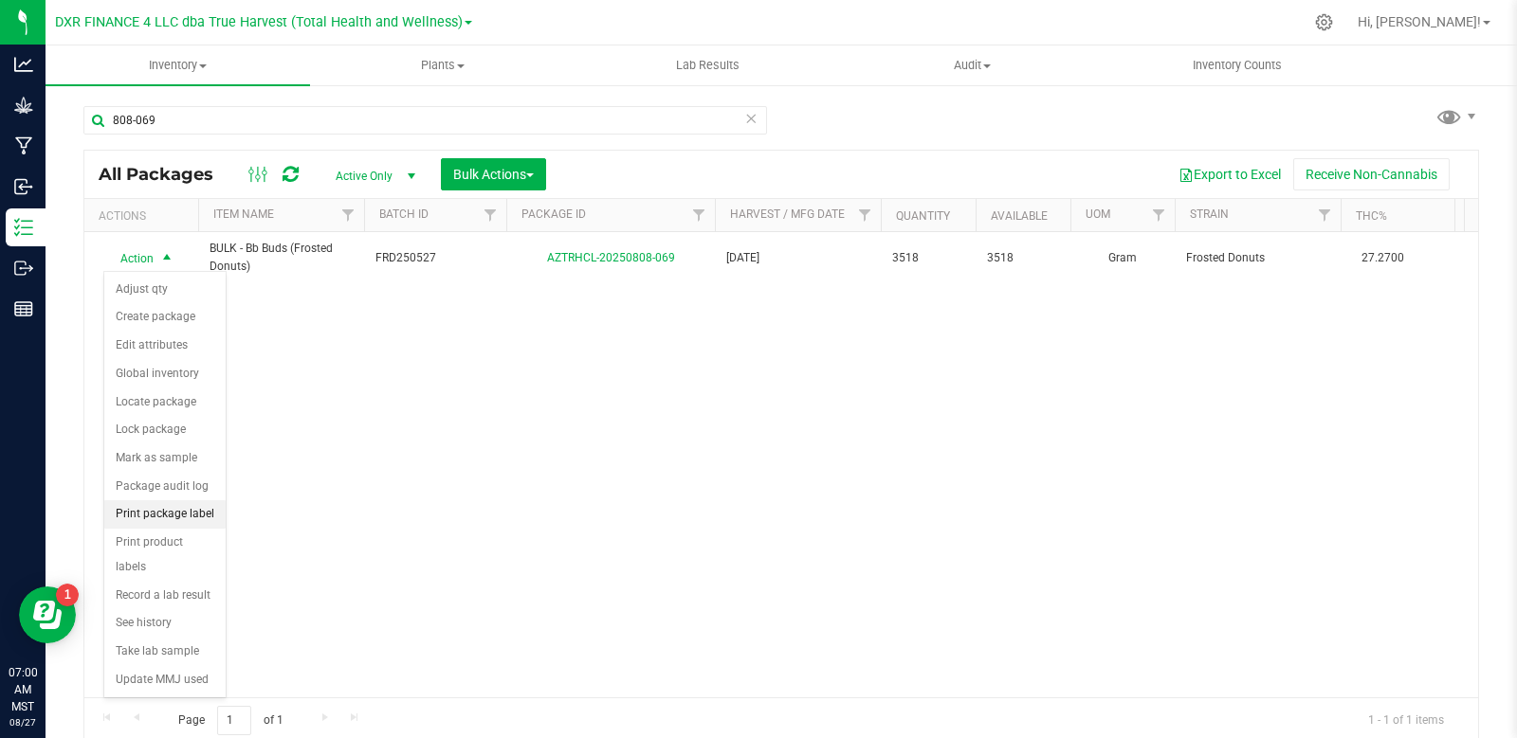
click at [200, 520] on li "Print package label" at bounding box center [164, 514] width 121 height 28
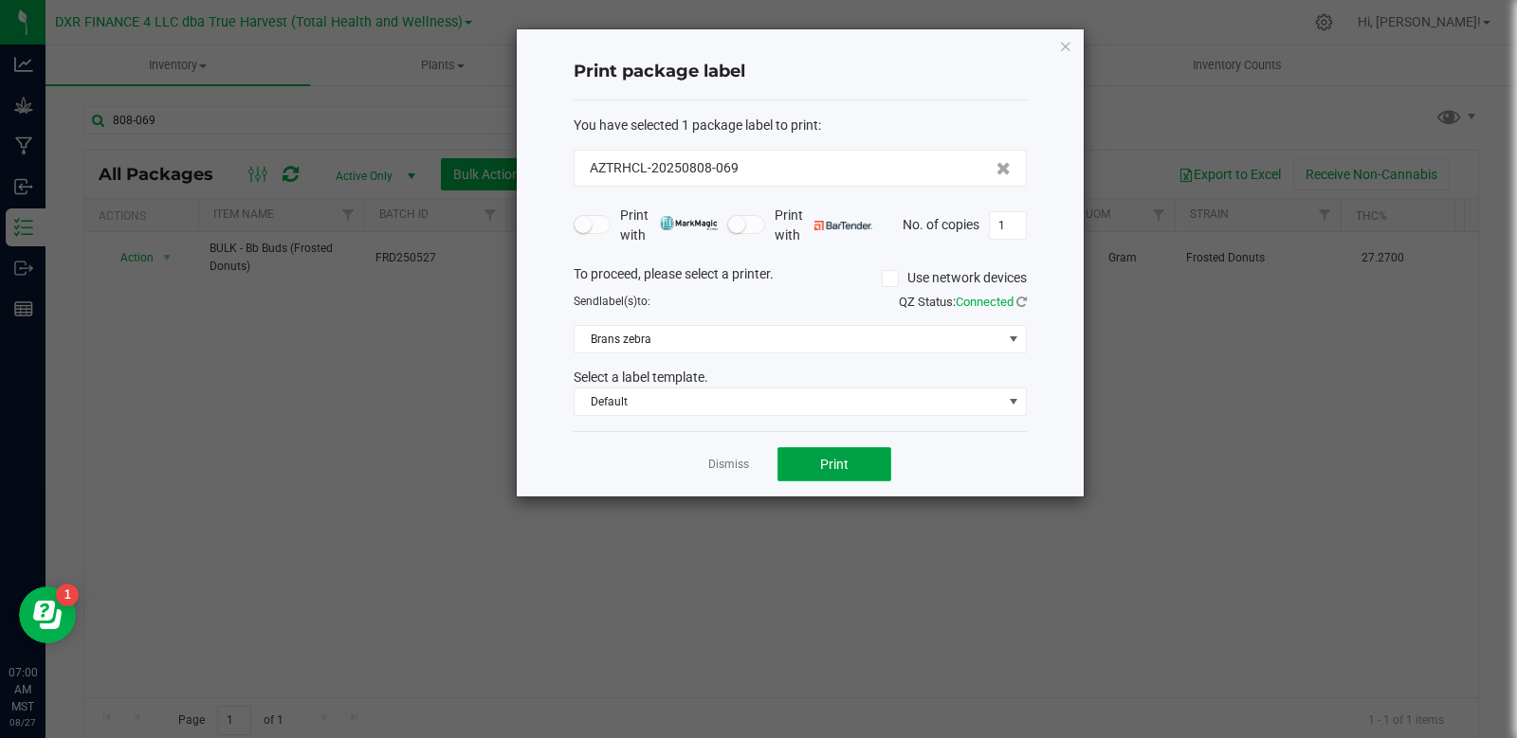
click at [872, 467] on button "Print" at bounding box center [834, 464] width 114 height 34
click at [733, 462] on link "Dismiss" at bounding box center [728, 465] width 41 height 16
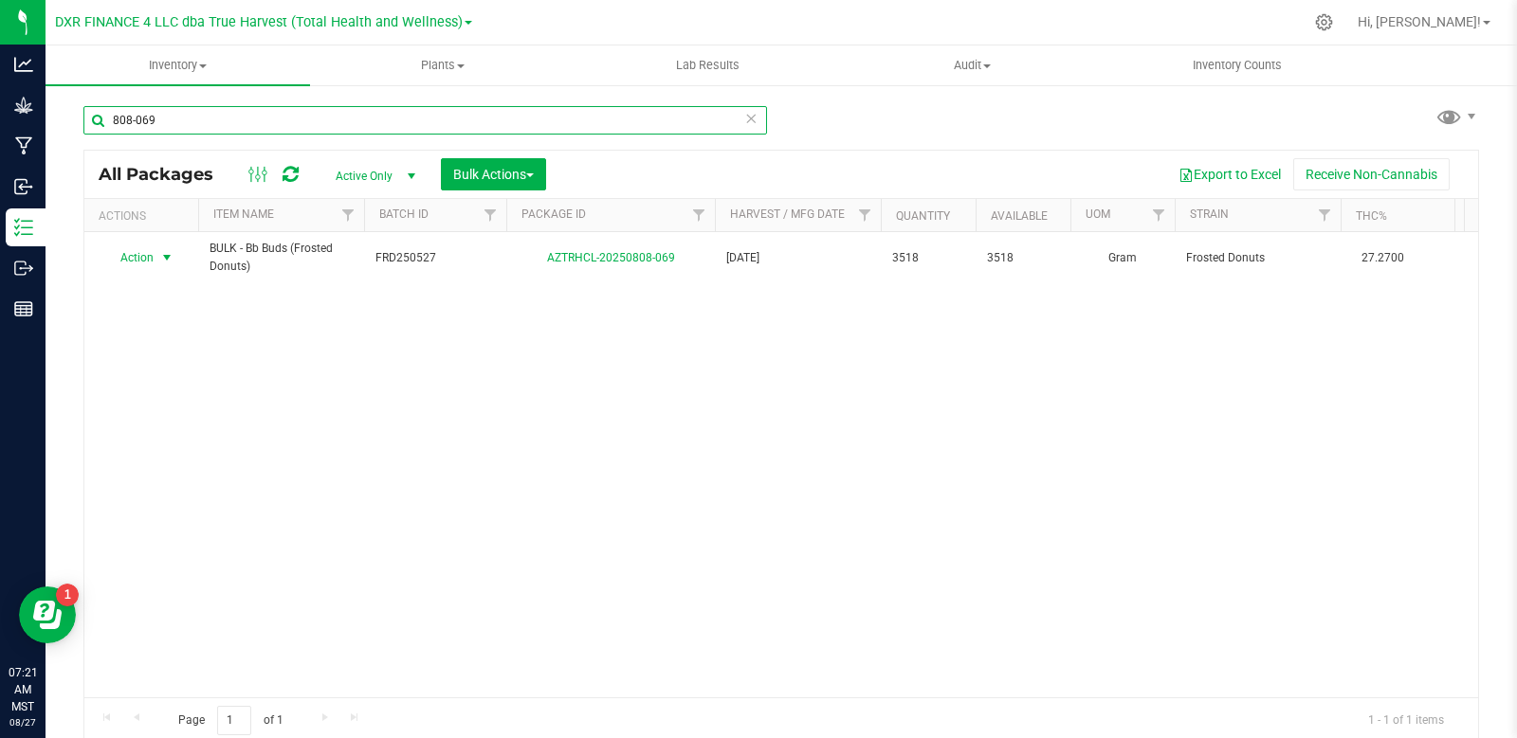
click at [237, 121] on input "808-069" at bounding box center [424, 120] width 683 height 28
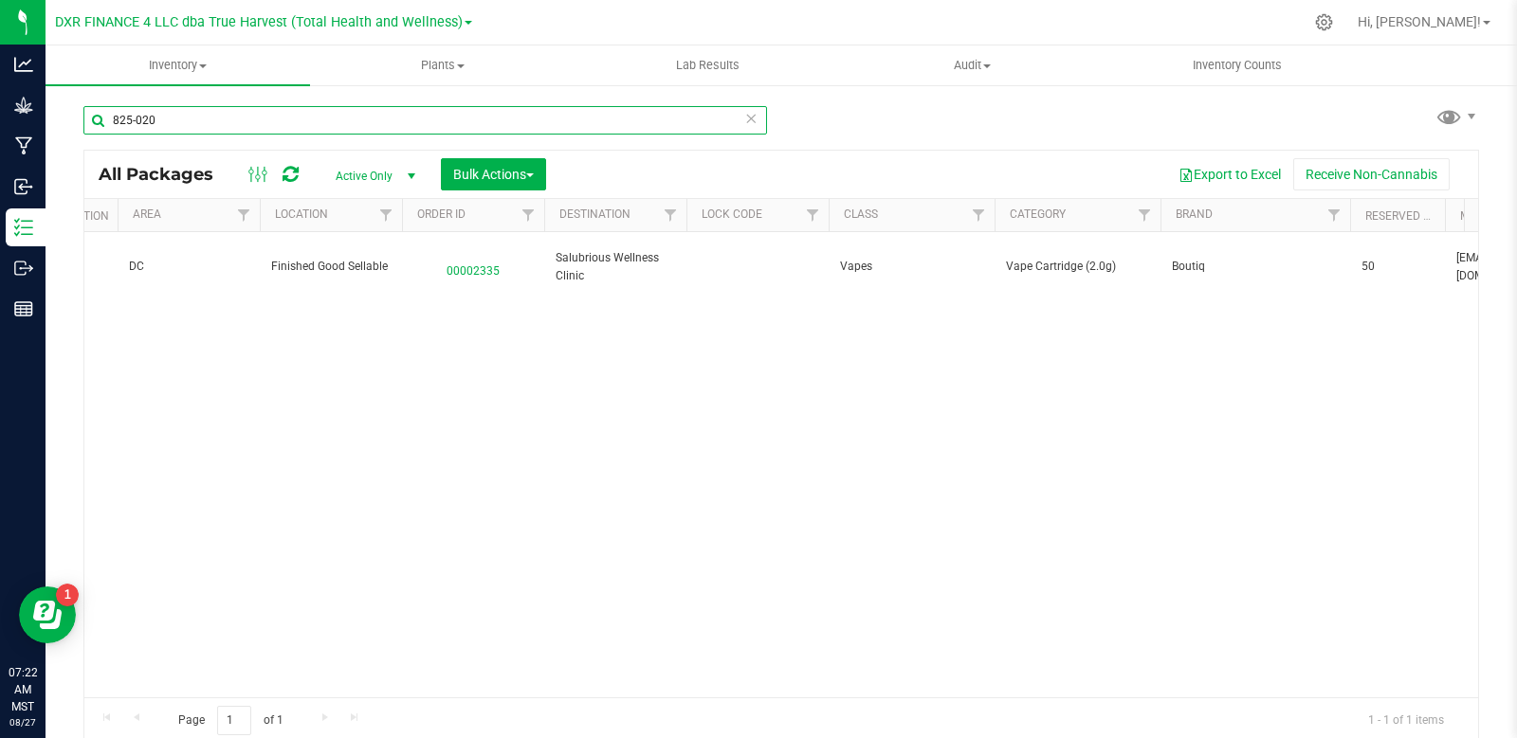
scroll to position [0, 1105]
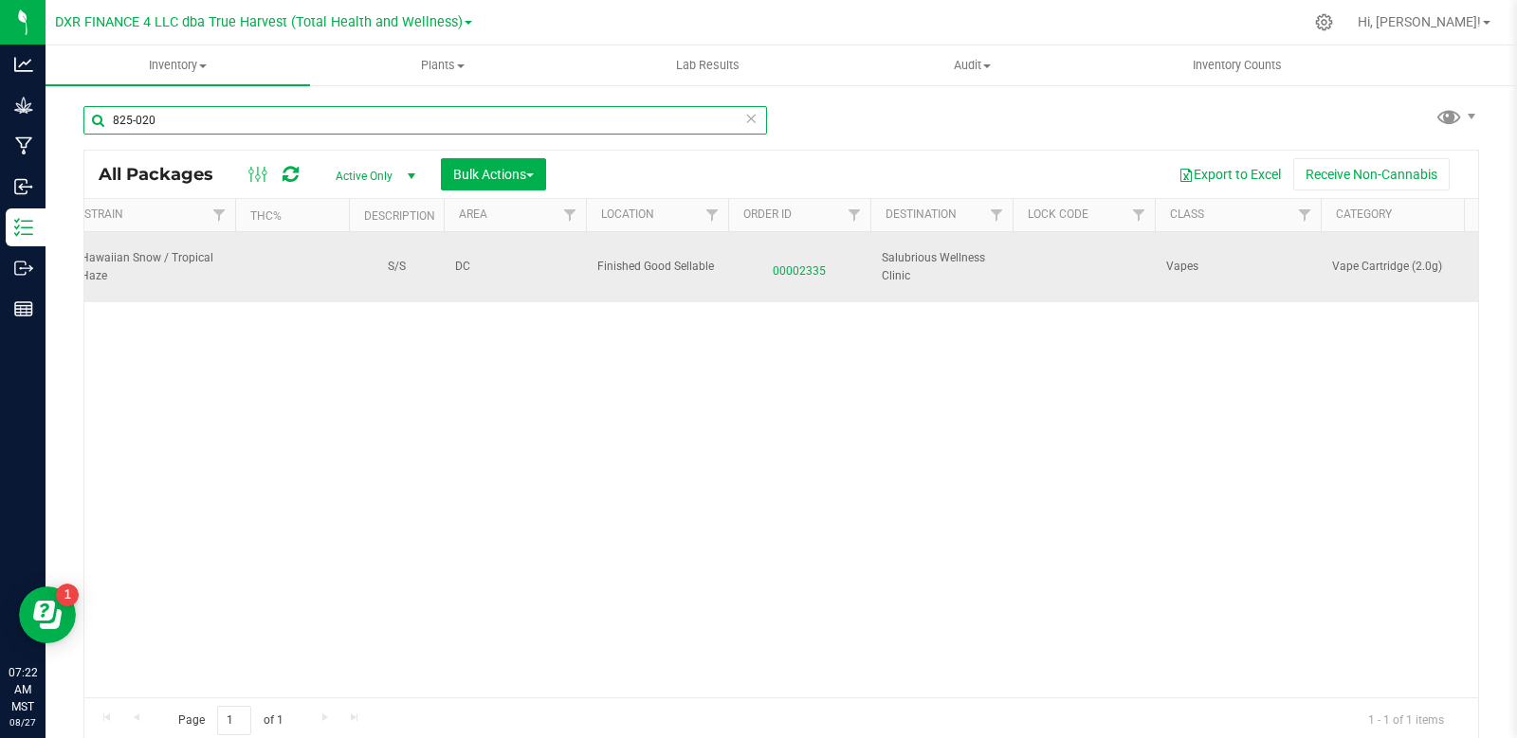
type input "825-020"
click at [801, 276] on span "00002335" at bounding box center [798, 266] width 119 height 27
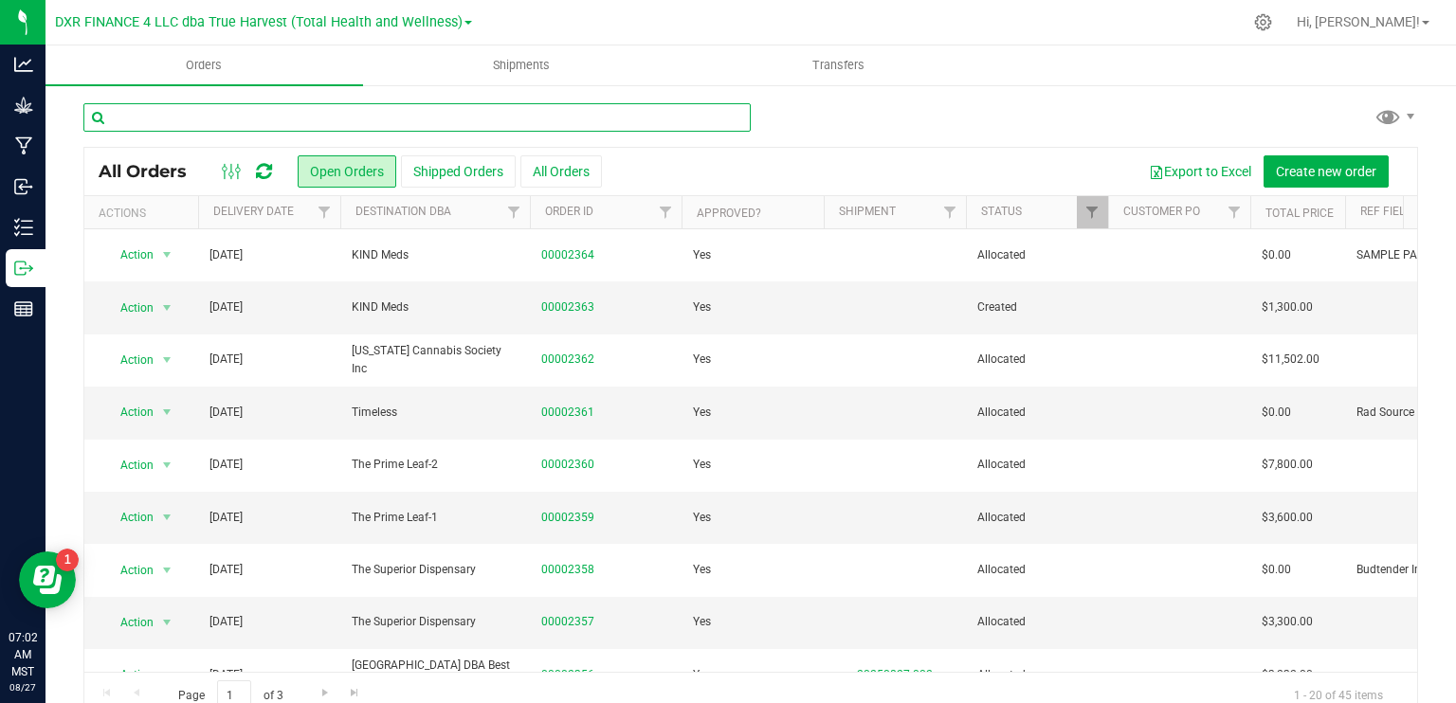
click at [337, 113] on input "text" at bounding box center [416, 117] width 667 height 28
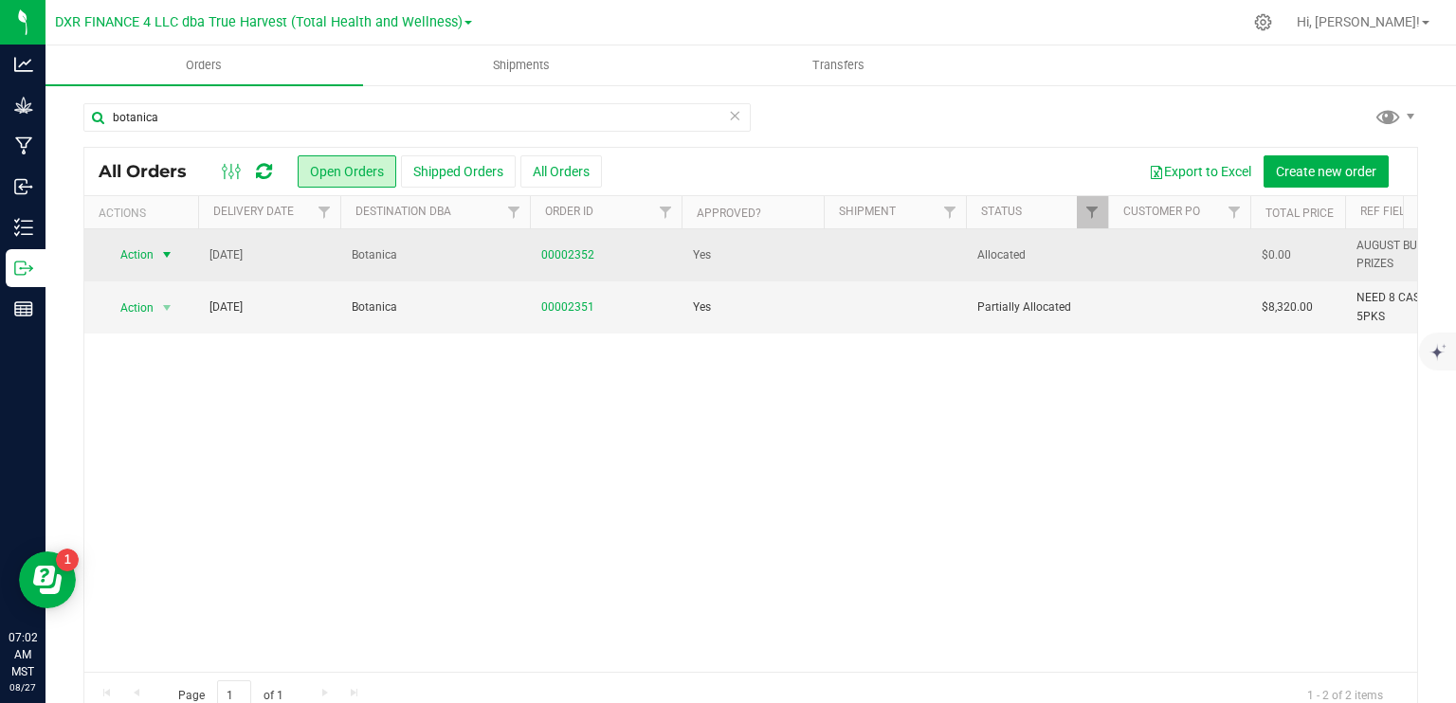
click at [163, 253] on span "select" at bounding box center [166, 254] width 15 height 15
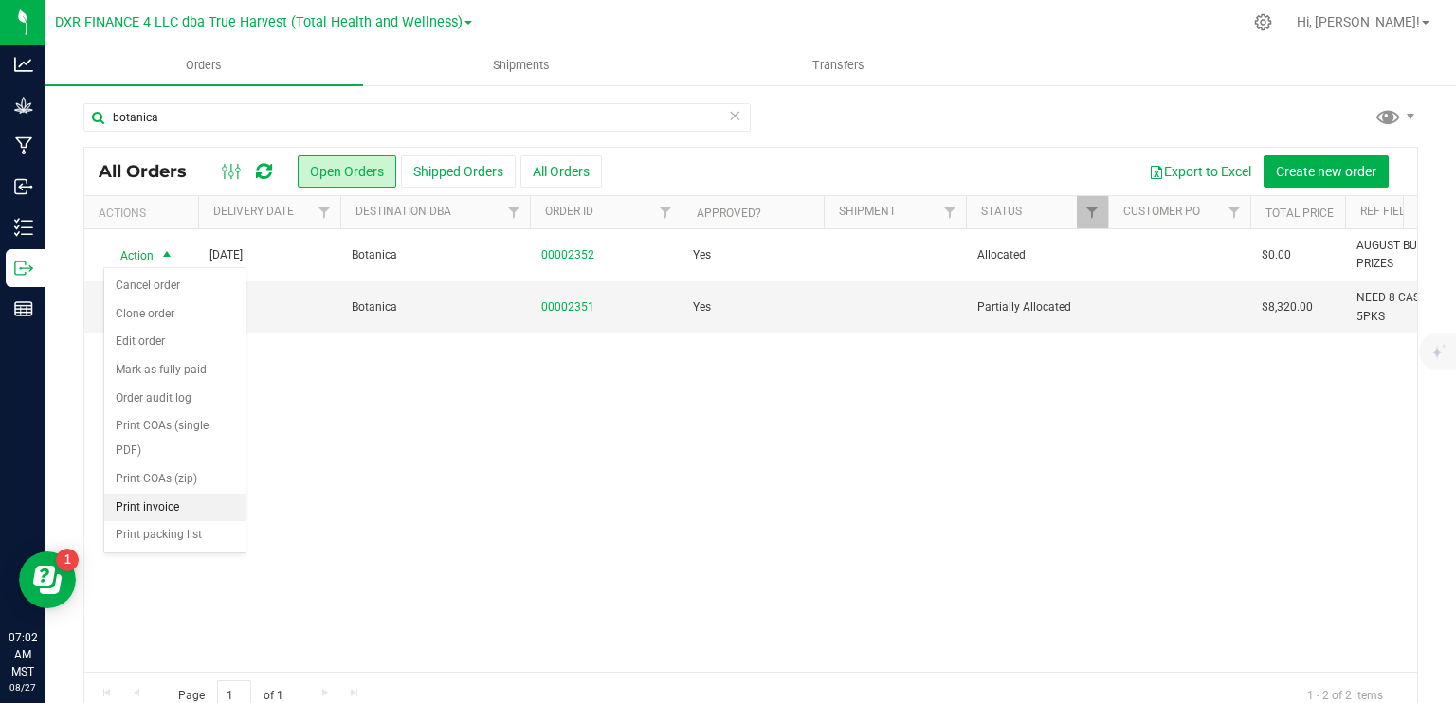
click at [172, 506] on li "Print invoice" at bounding box center [174, 508] width 141 height 28
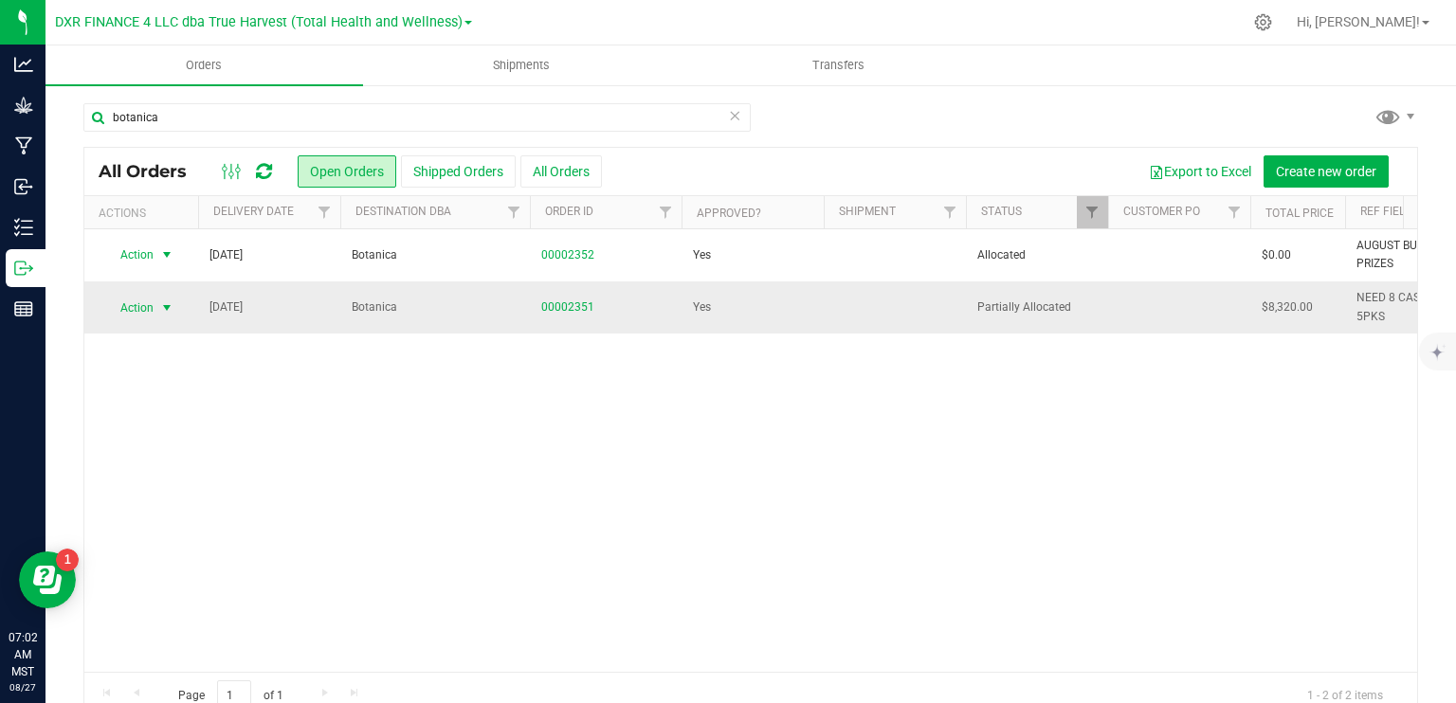
click at [166, 306] on span "select" at bounding box center [166, 307] width 15 height 15
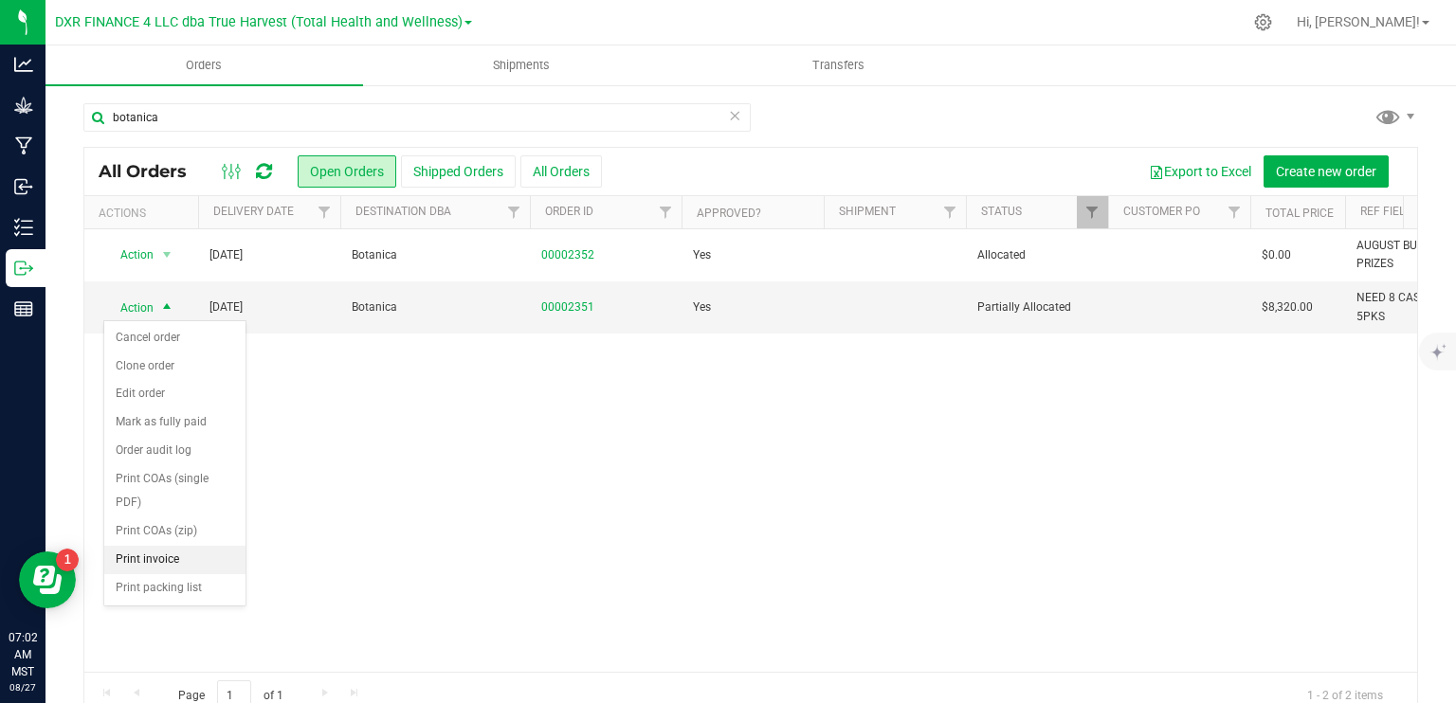
click at [193, 557] on li "Print invoice" at bounding box center [174, 560] width 141 height 28
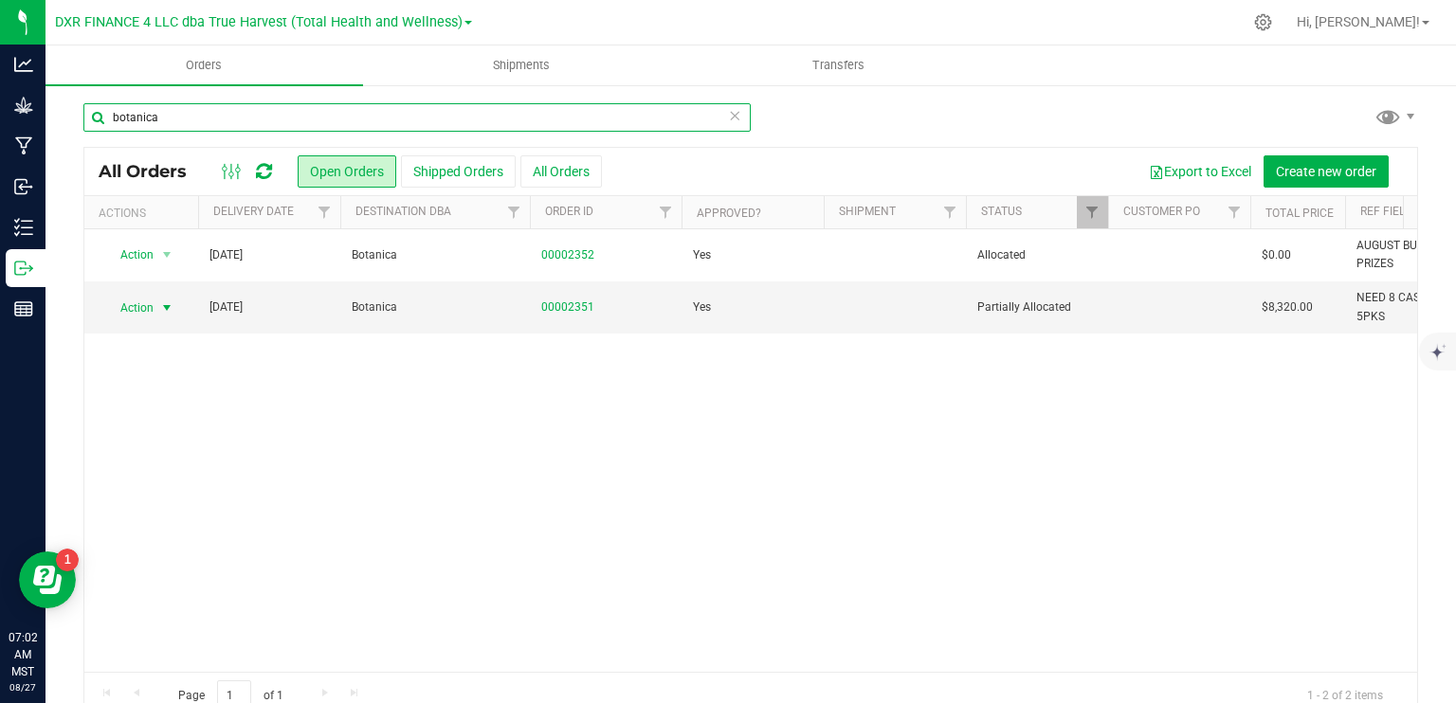
click at [165, 118] on input "botanica" at bounding box center [416, 117] width 667 height 28
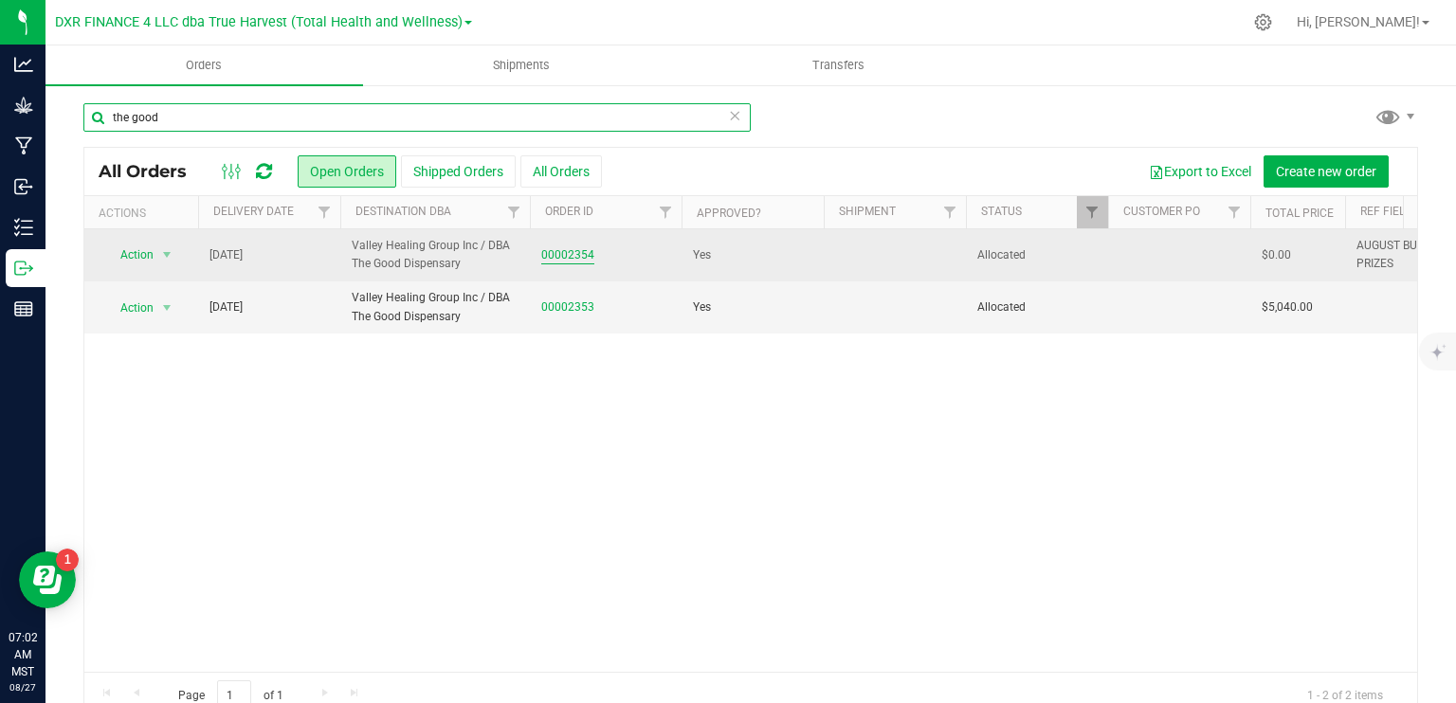
type input "the good"
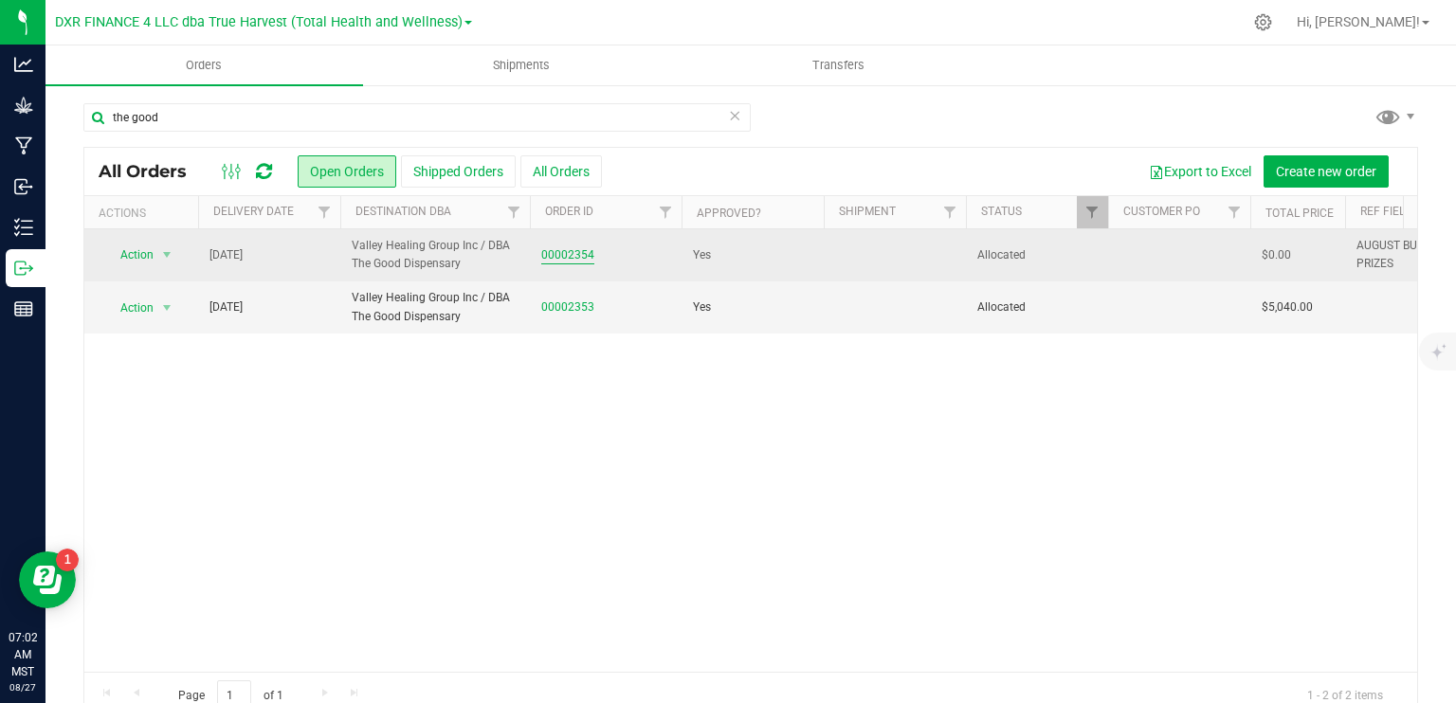
click at [580, 257] on link "00002354" at bounding box center [567, 255] width 53 height 18
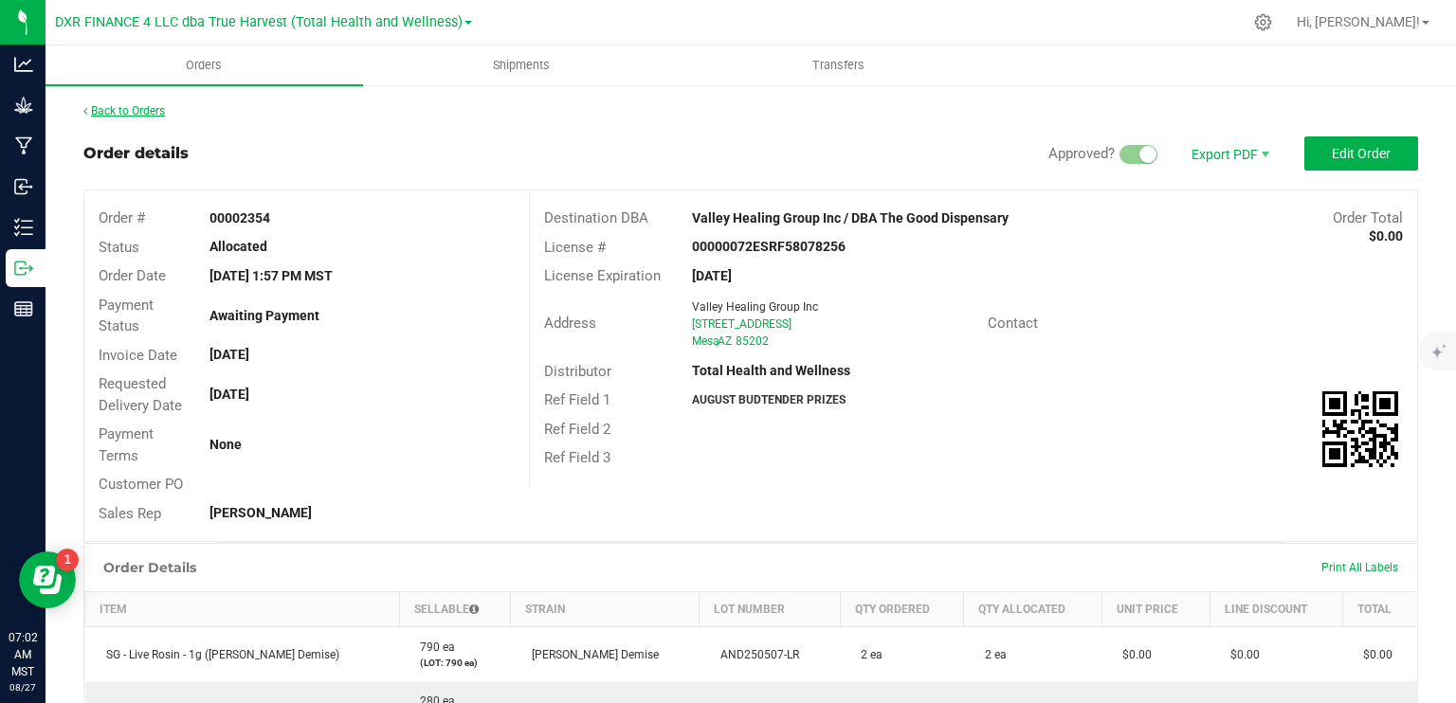
click at [146, 116] on link "Back to Orders" at bounding box center [124, 110] width 82 height 13
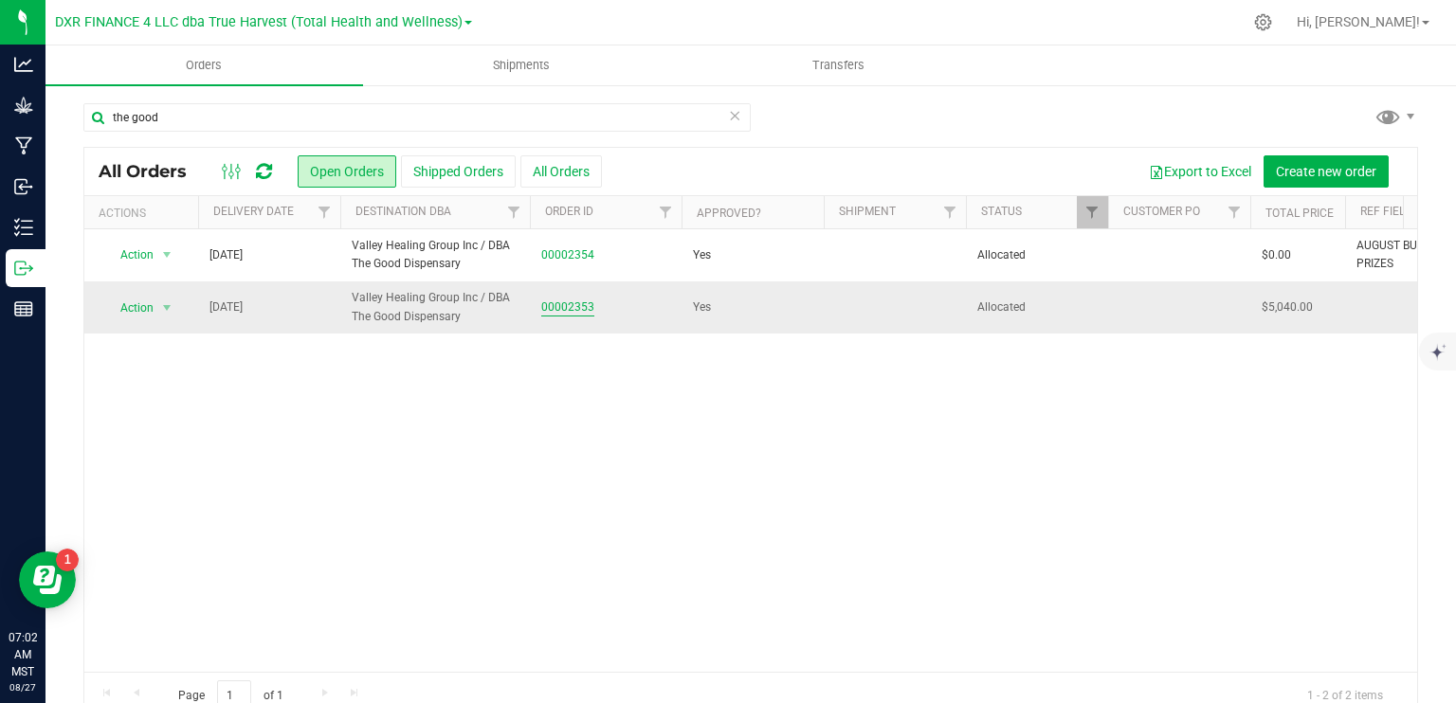
click at [585, 314] on link "00002353" at bounding box center [567, 308] width 53 height 18
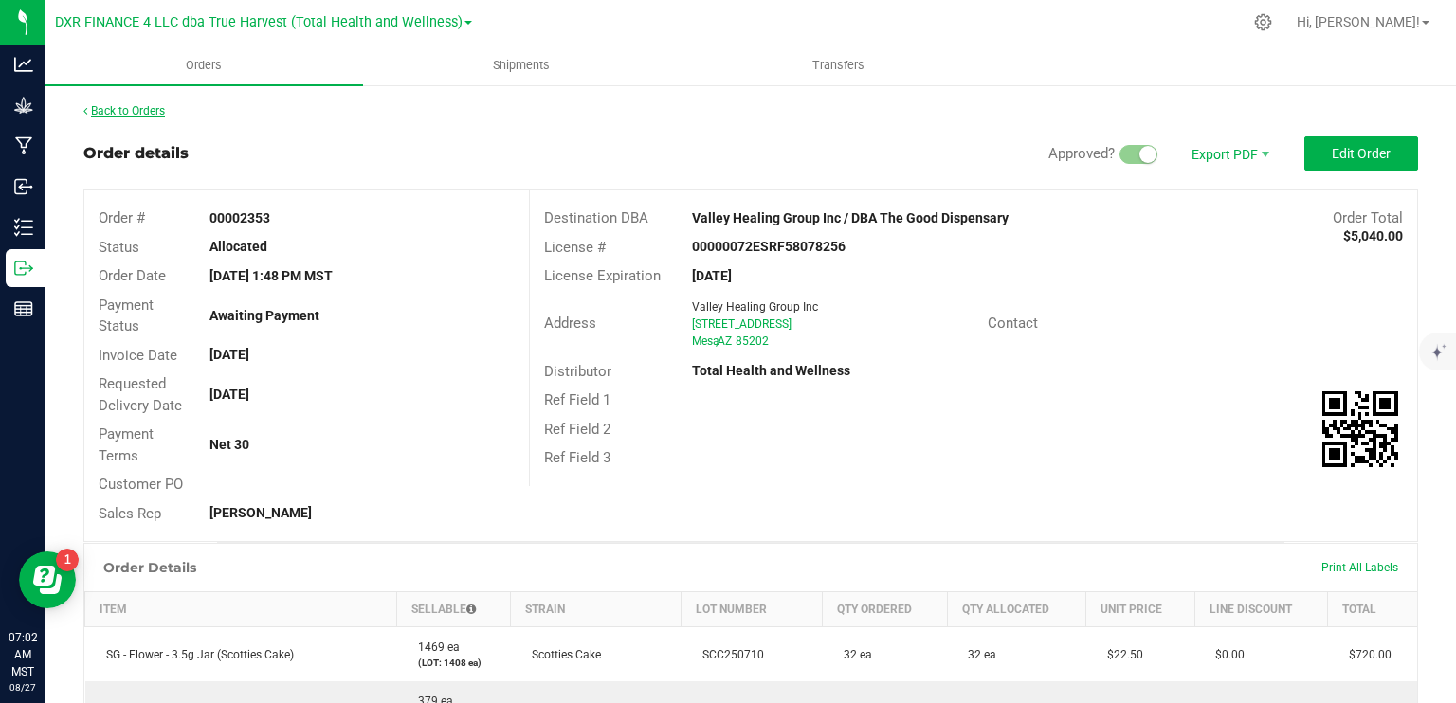
click at [155, 106] on link "Back to Orders" at bounding box center [124, 110] width 82 height 13
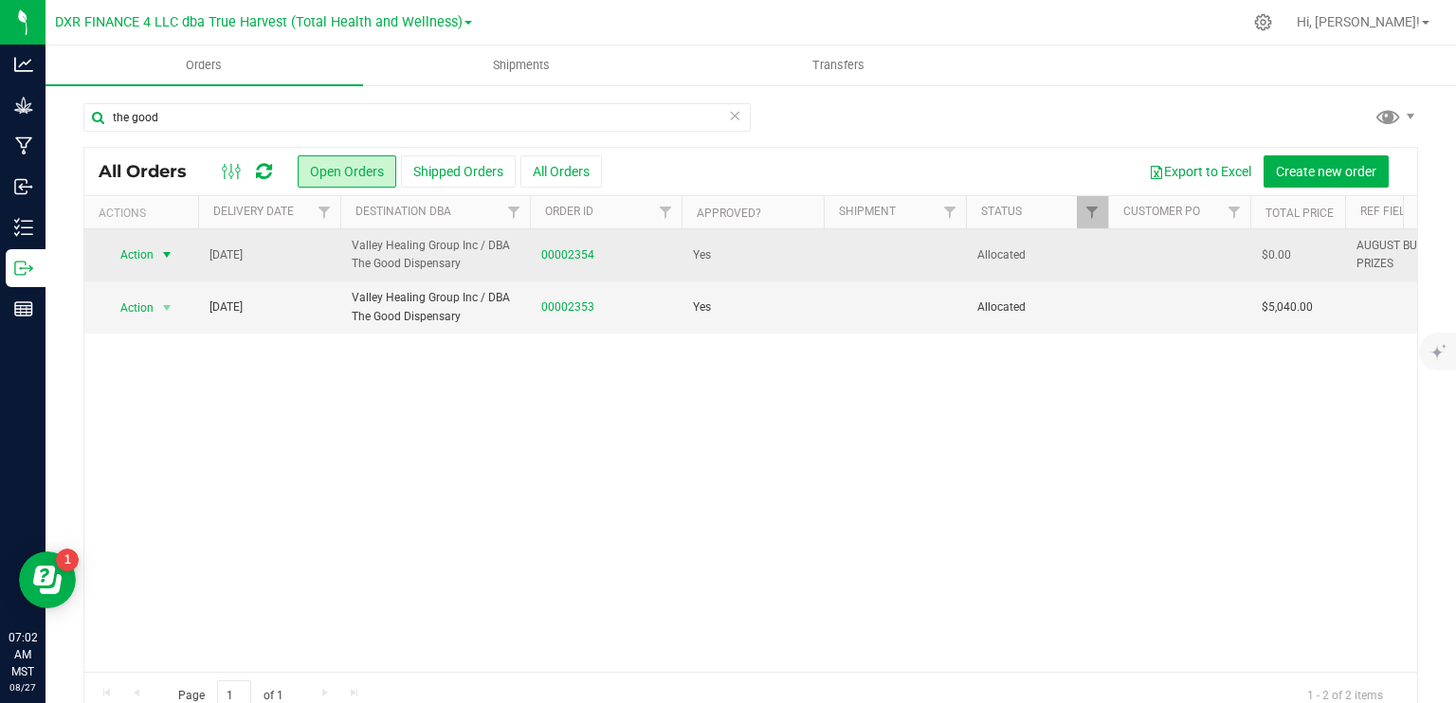
click at [154, 258] on span "Action" at bounding box center [128, 255] width 51 height 27
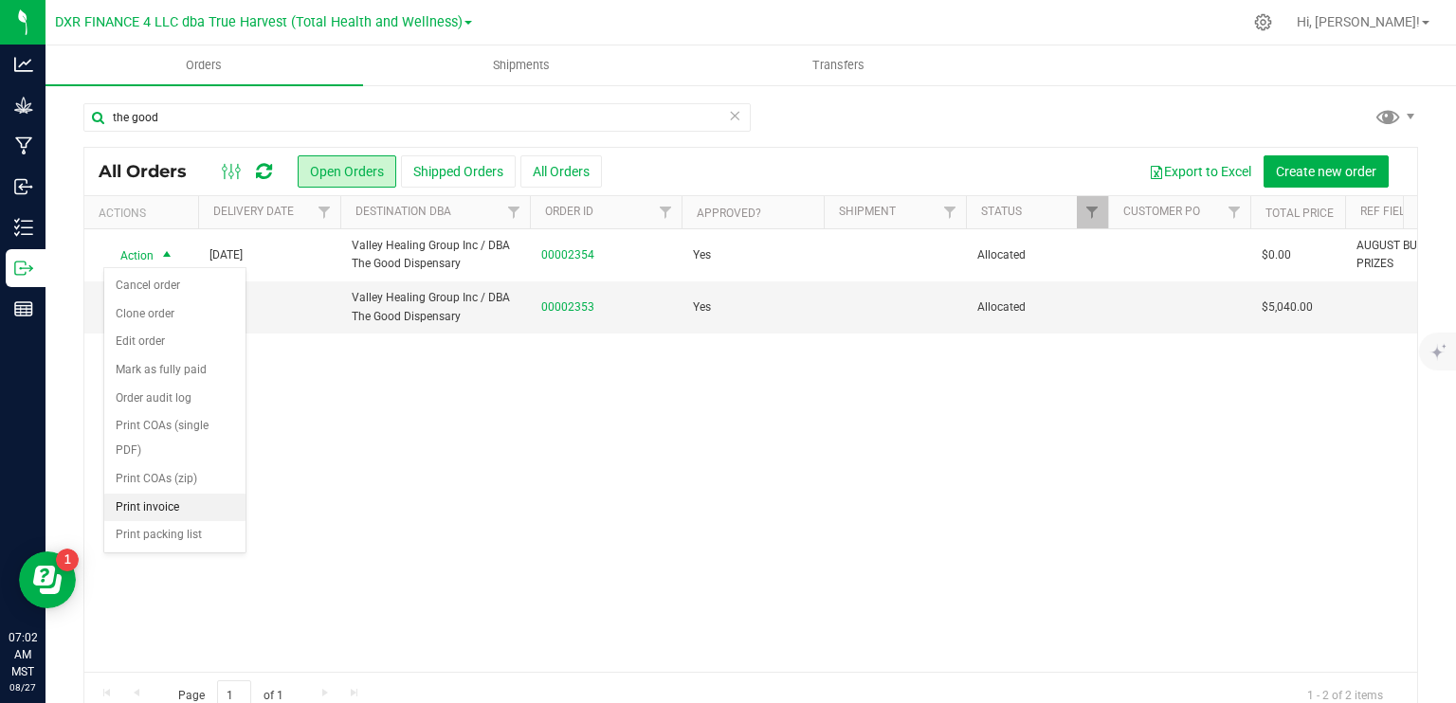
click at [180, 503] on li "Print invoice" at bounding box center [174, 508] width 141 height 28
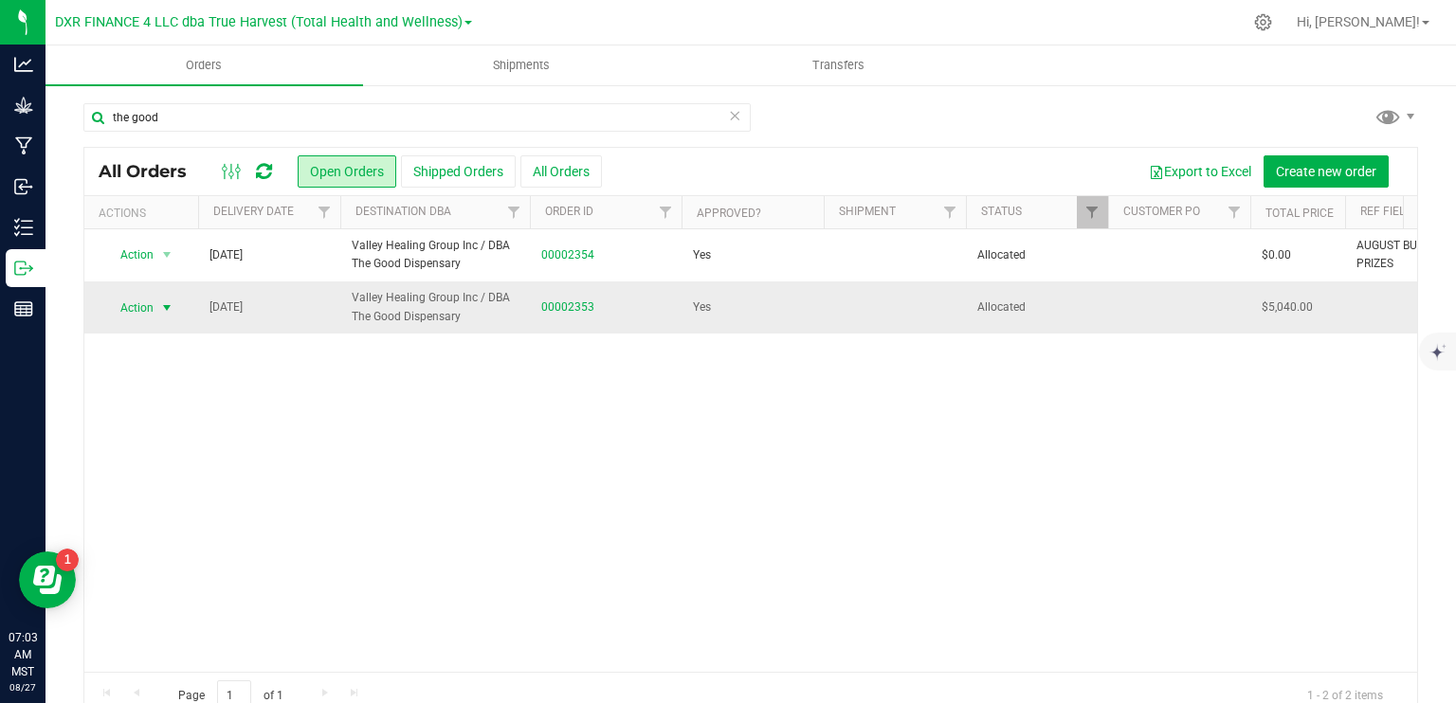
click at [174, 318] on span "select" at bounding box center [167, 308] width 24 height 27
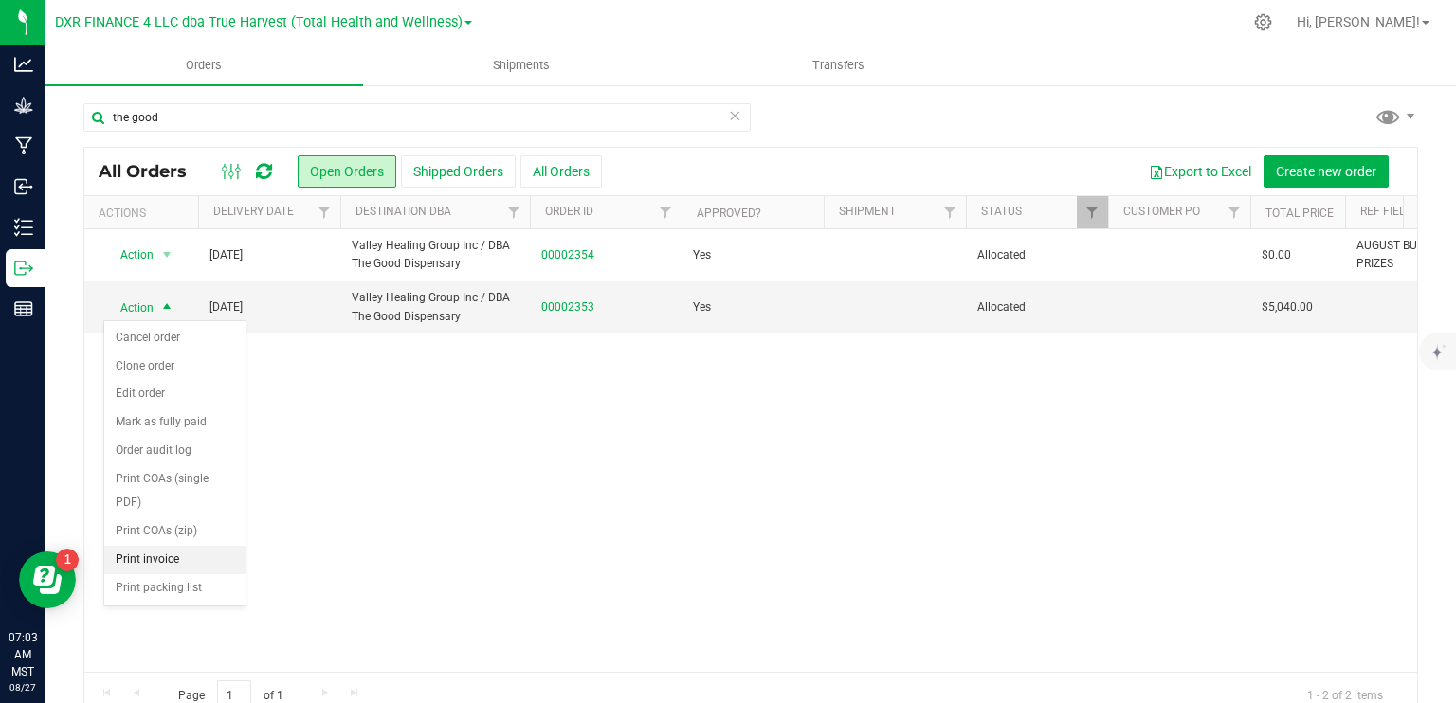
click at [178, 564] on li "Print invoice" at bounding box center [174, 560] width 141 height 28
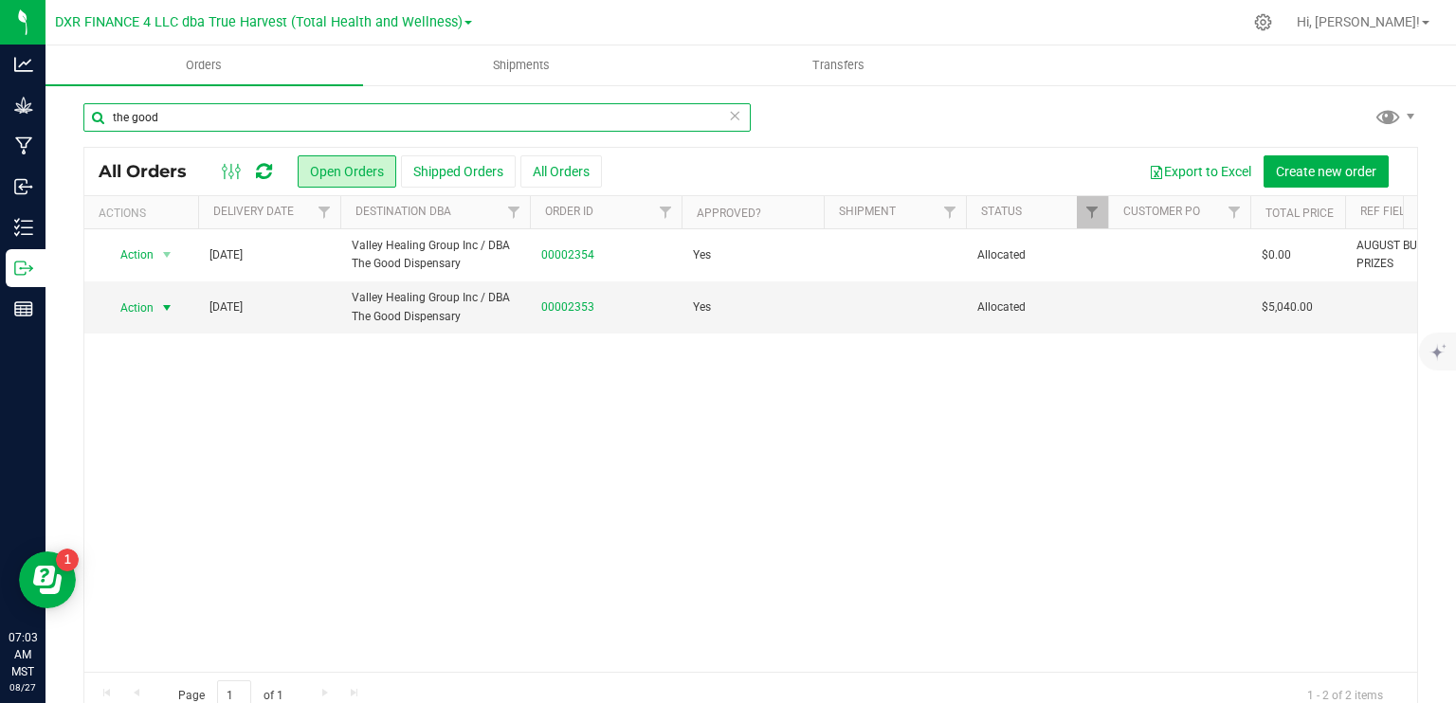
click at [253, 115] on input "the good" at bounding box center [416, 117] width 667 height 28
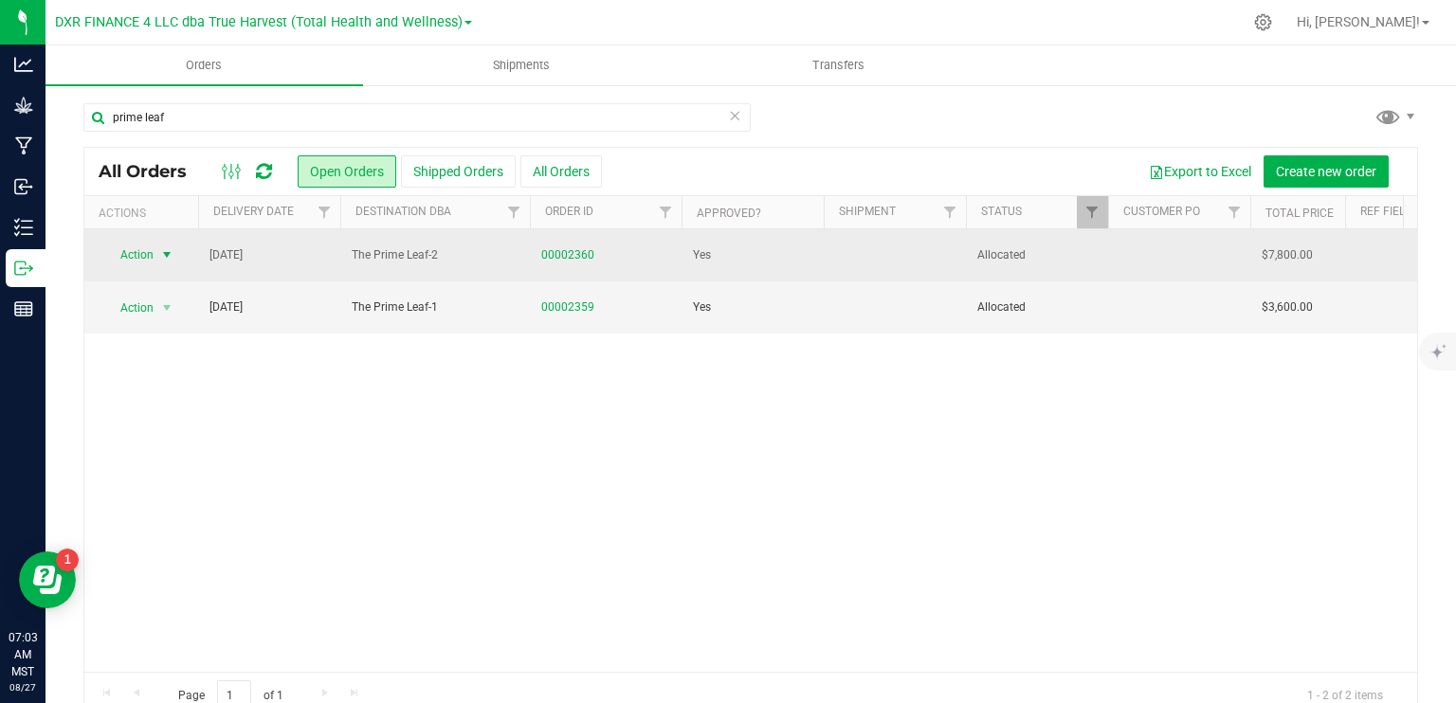
click at [167, 250] on span "select" at bounding box center [166, 254] width 15 height 15
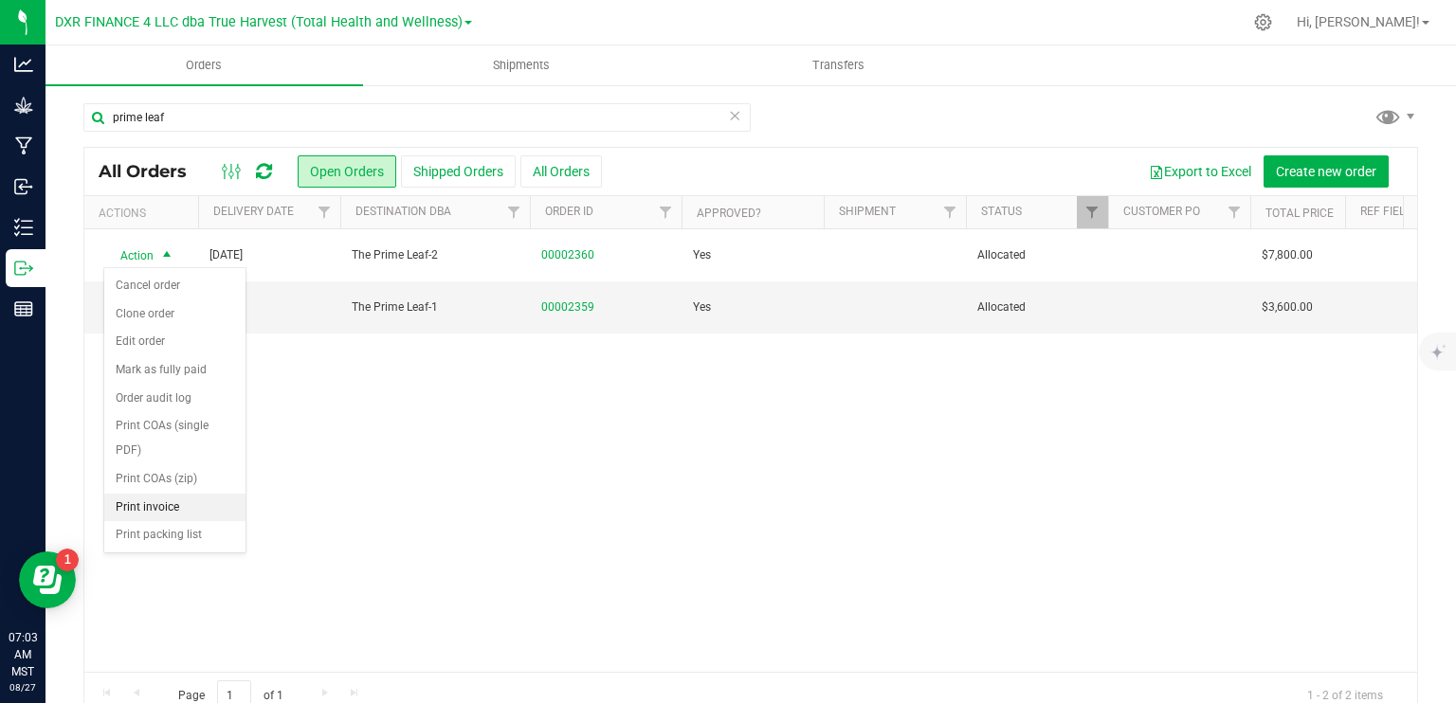
drag, startPoint x: 169, startPoint y: 506, endPoint x: 171, endPoint y: 445, distance: 60.7
click at [170, 506] on li "Print invoice" at bounding box center [174, 508] width 141 height 28
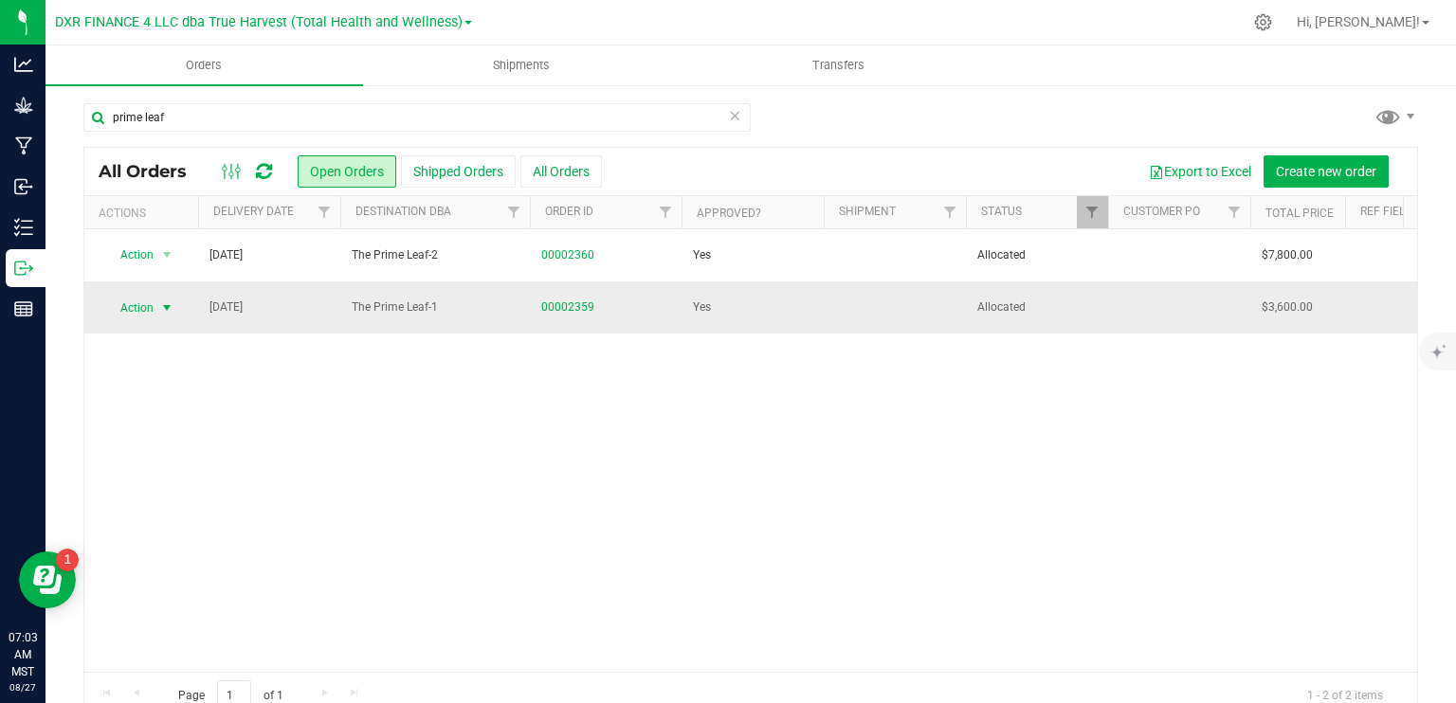
click at [139, 307] on span "Action" at bounding box center [128, 308] width 51 height 27
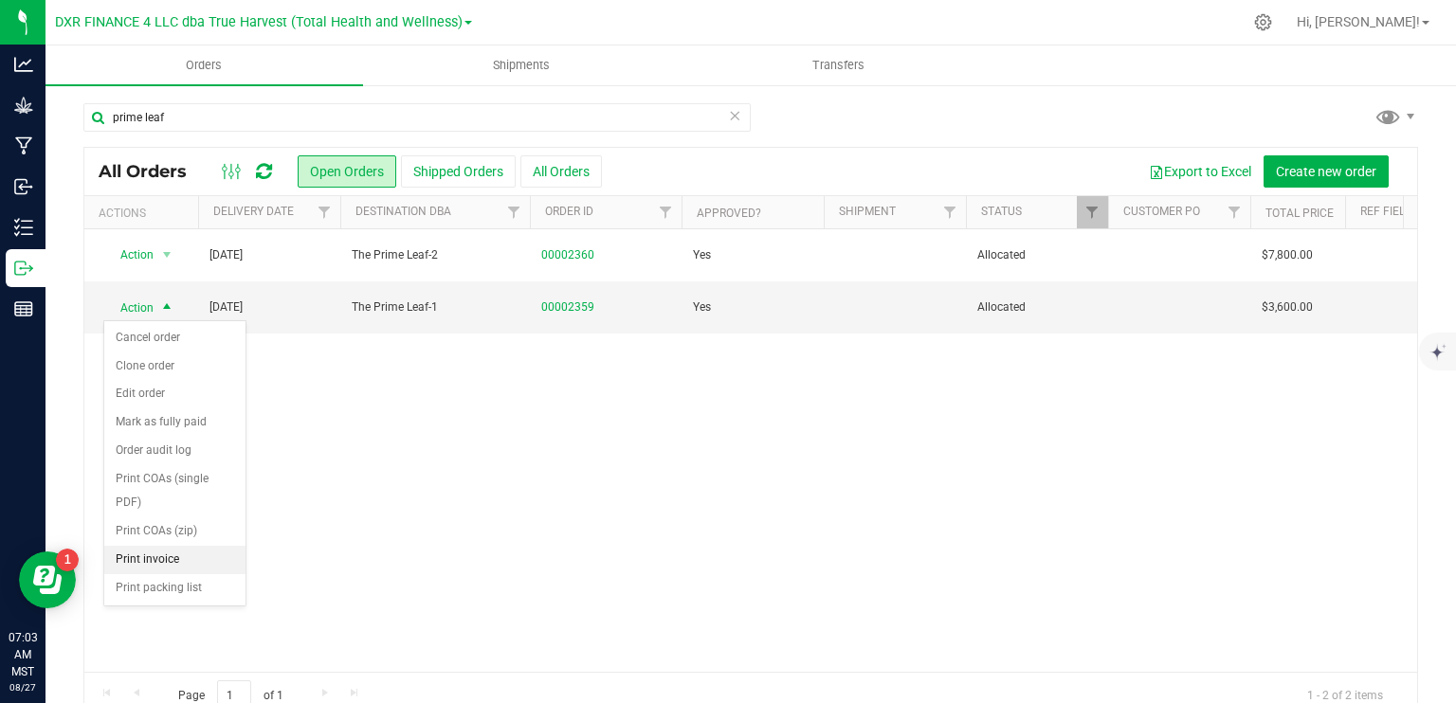
click at [162, 561] on li "Print invoice" at bounding box center [174, 560] width 141 height 28
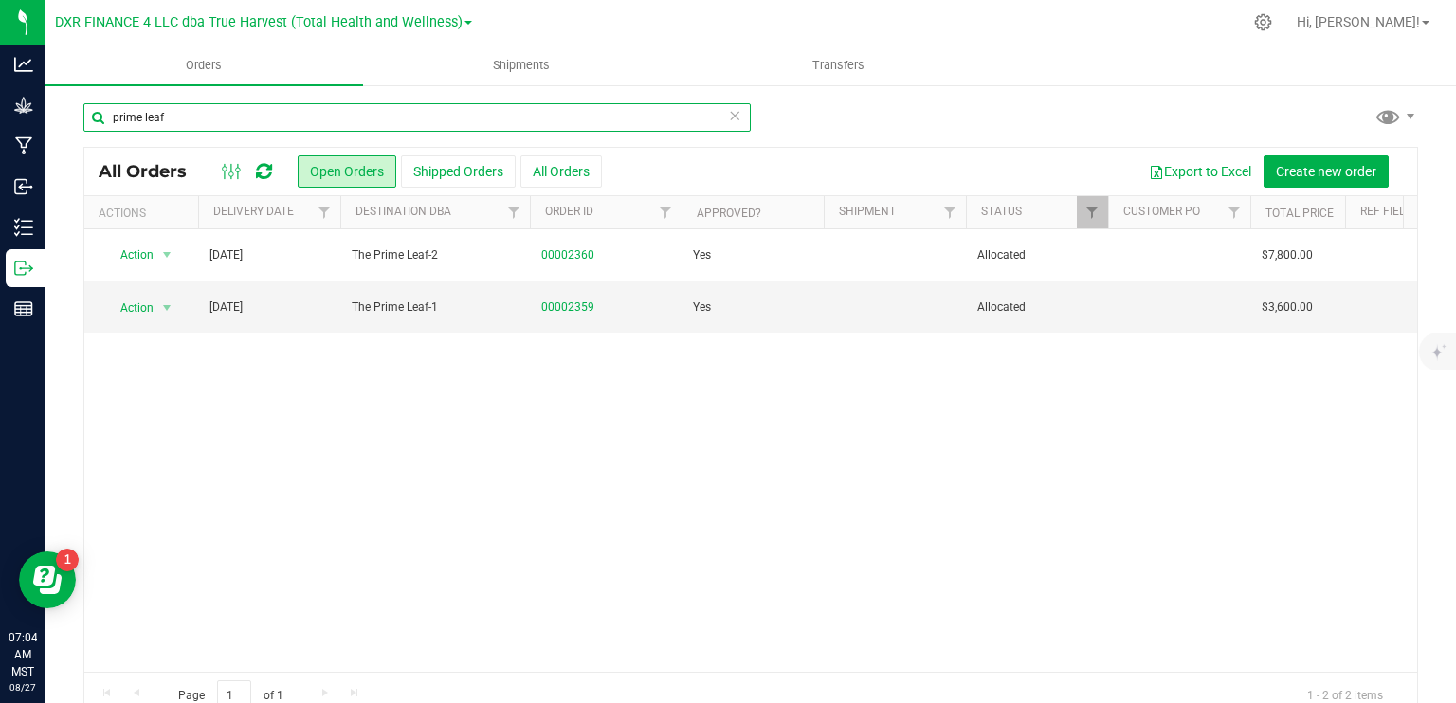
click at [266, 124] on input "prime leaf" at bounding box center [416, 117] width 667 height 28
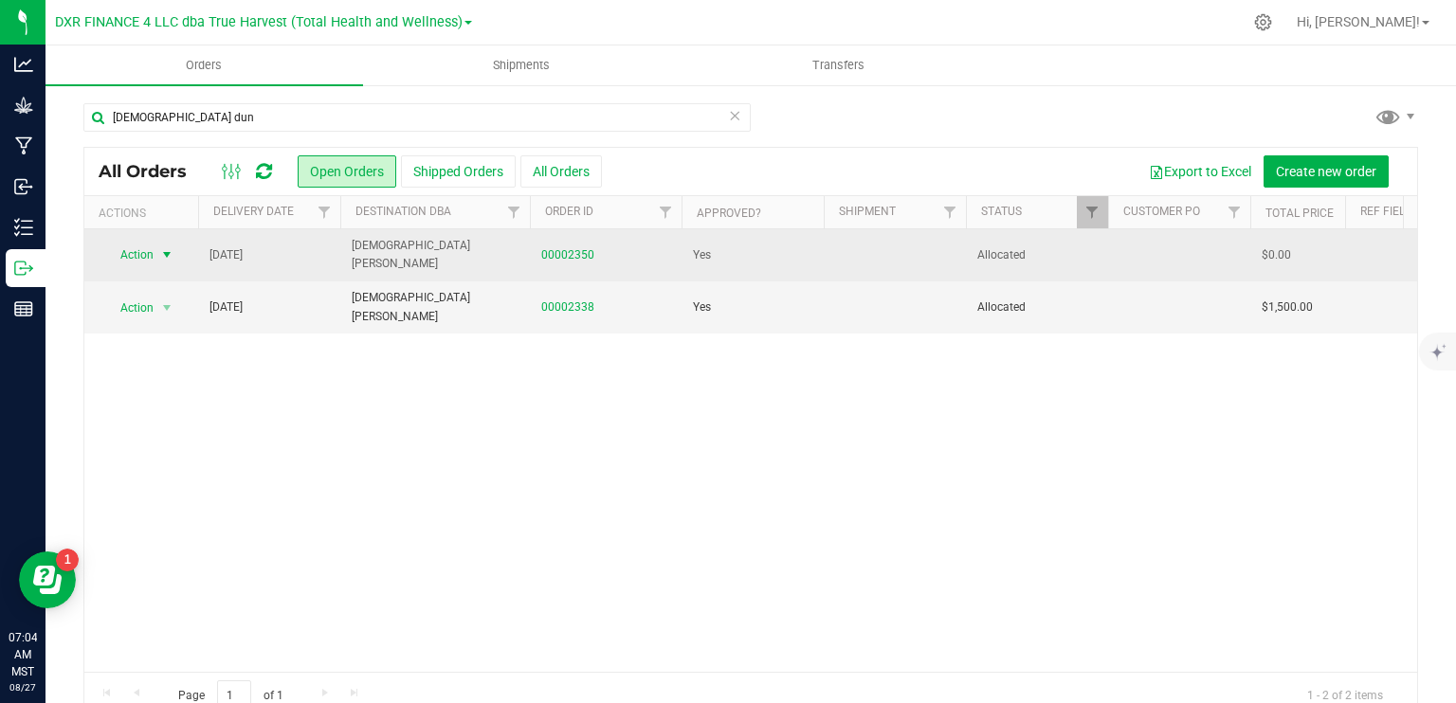
click at [173, 259] on span "select" at bounding box center [166, 254] width 15 height 15
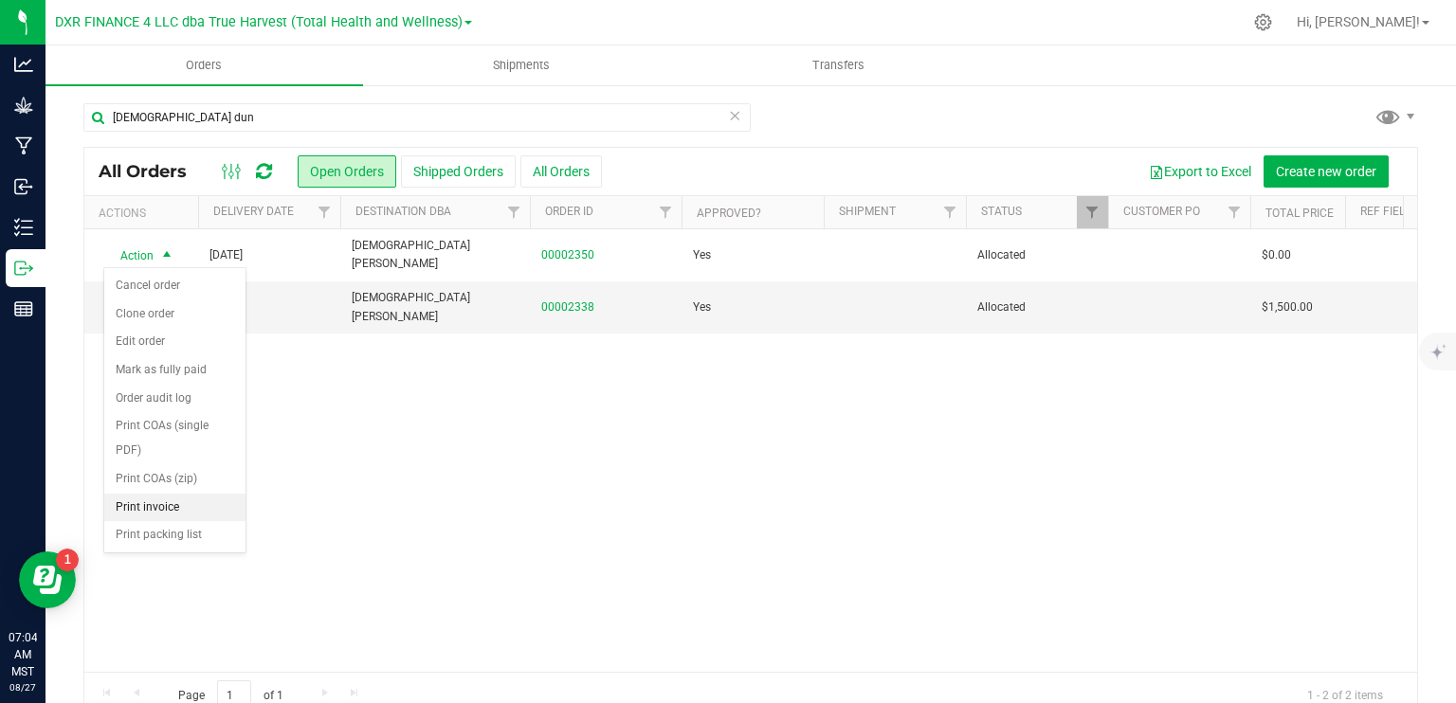
click at [186, 500] on li "Print invoice" at bounding box center [174, 508] width 141 height 28
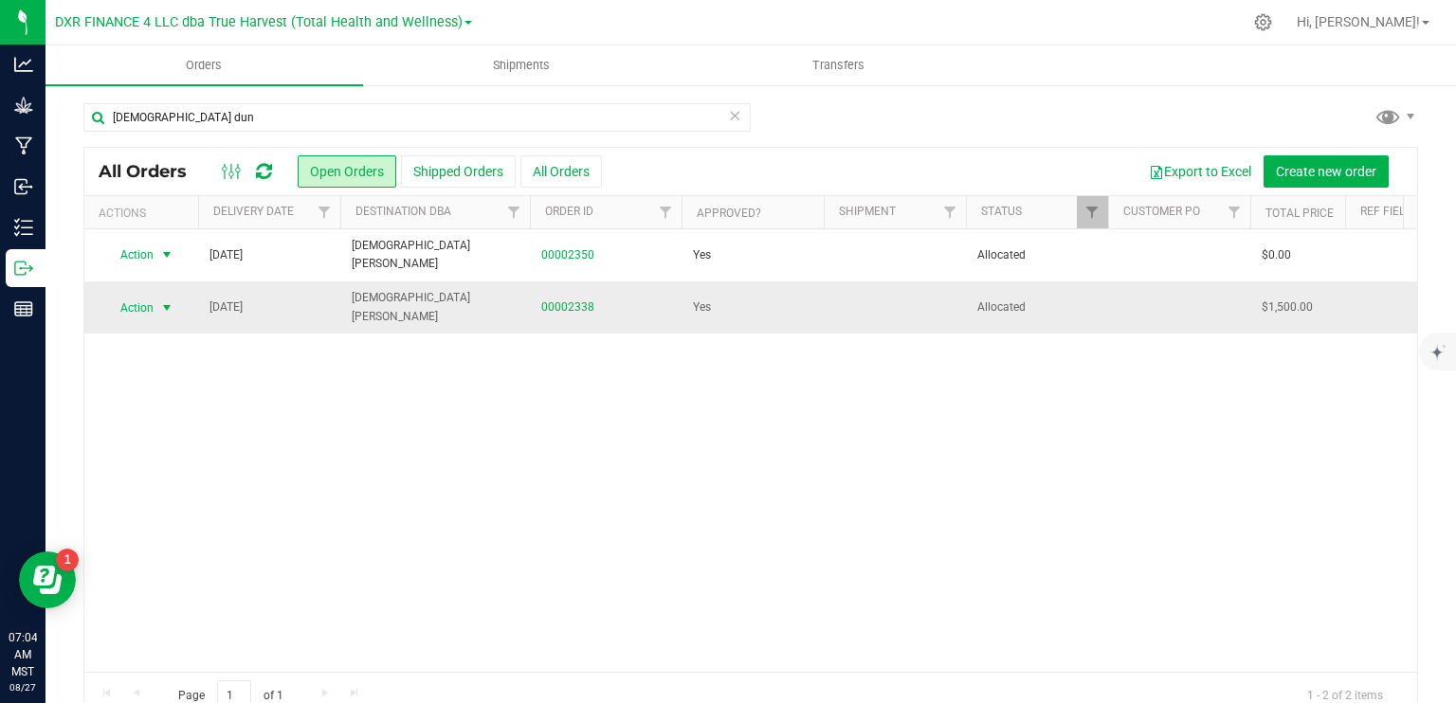
click at [163, 306] on span "select" at bounding box center [166, 307] width 15 height 15
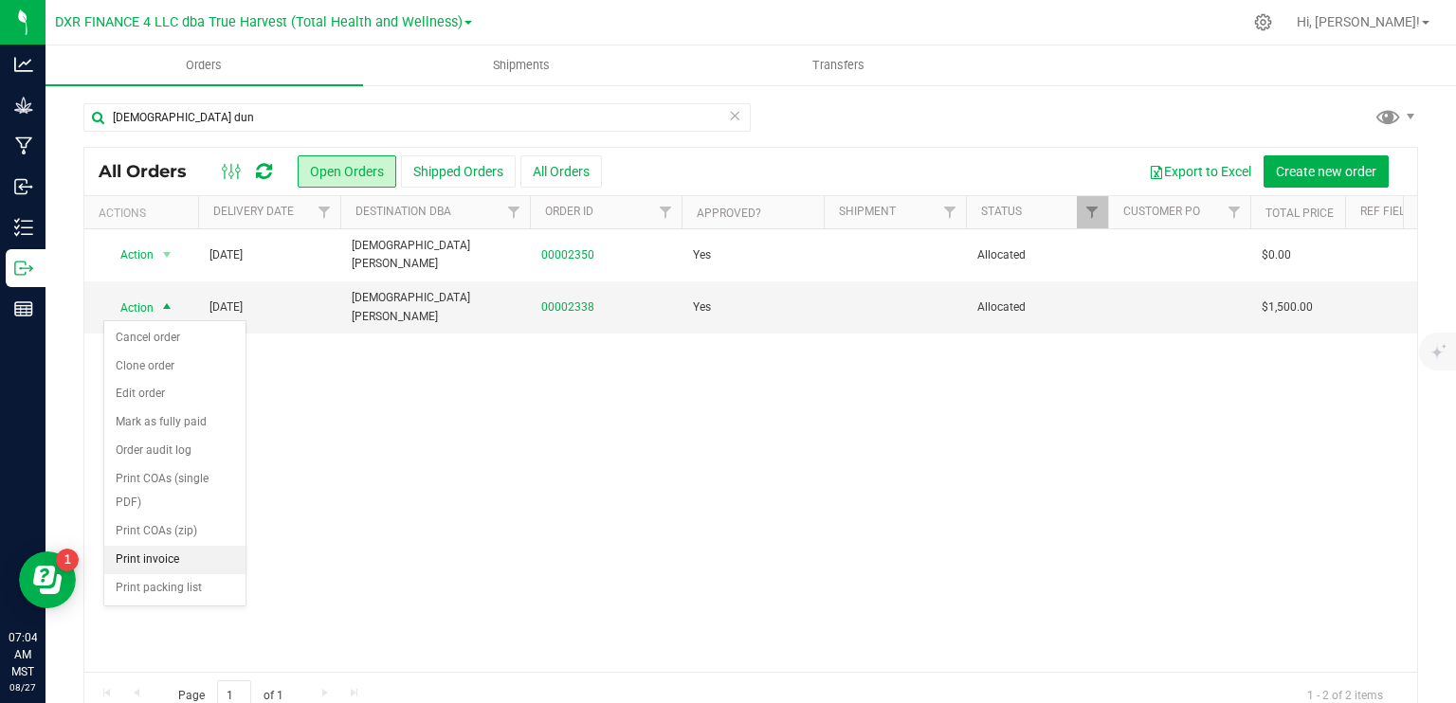
click at [183, 557] on li "Print invoice" at bounding box center [174, 560] width 141 height 28
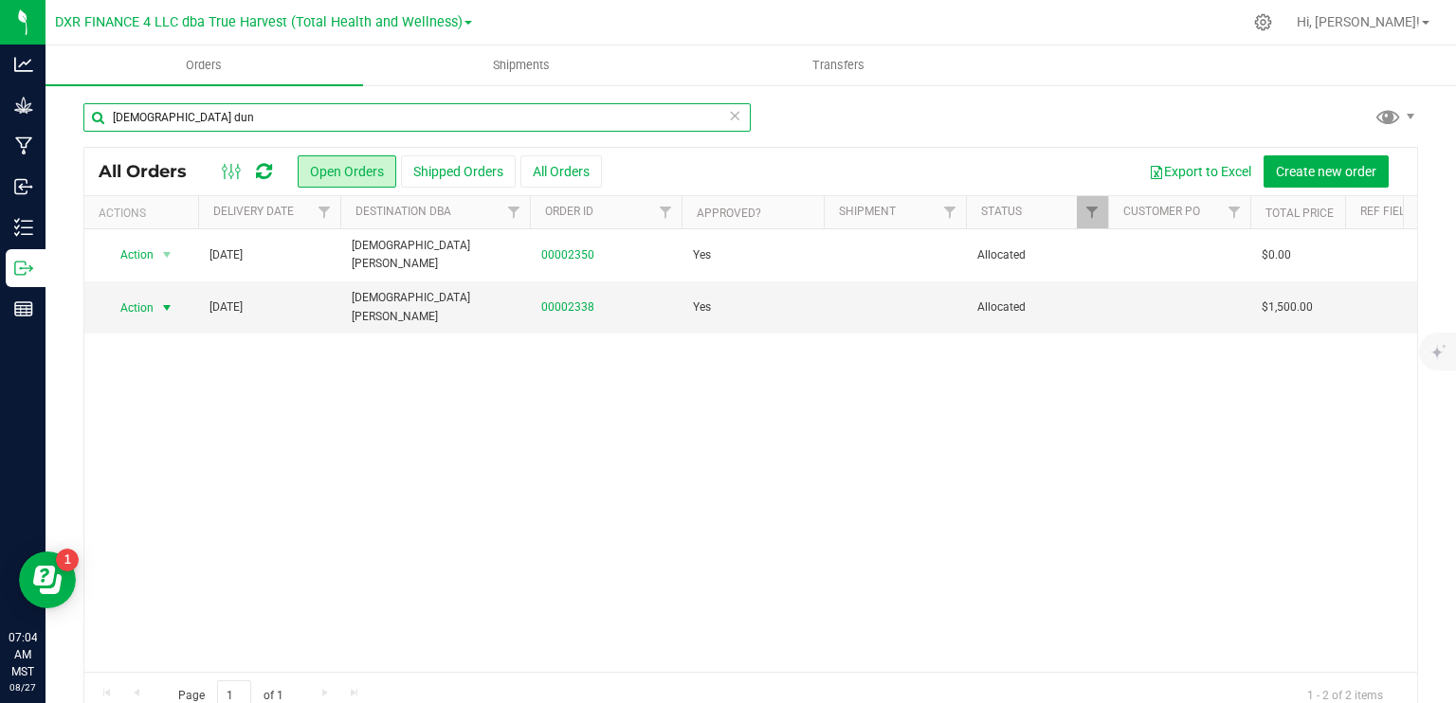
click at [377, 105] on input "[DEMOGRAPHIC_DATA] dun" at bounding box center [416, 117] width 667 height 28
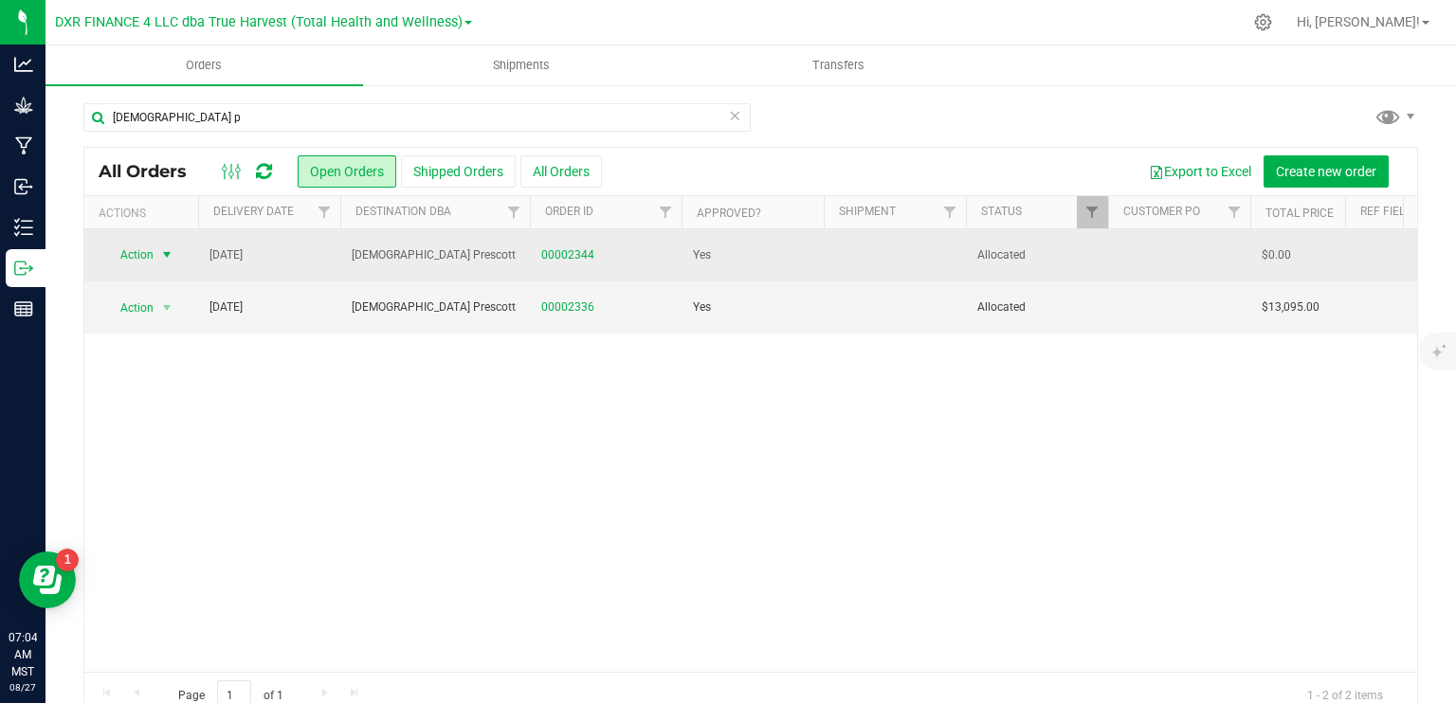
click at [159, 256] on span "select" at bounding box center [166, 254] width 15 height 15
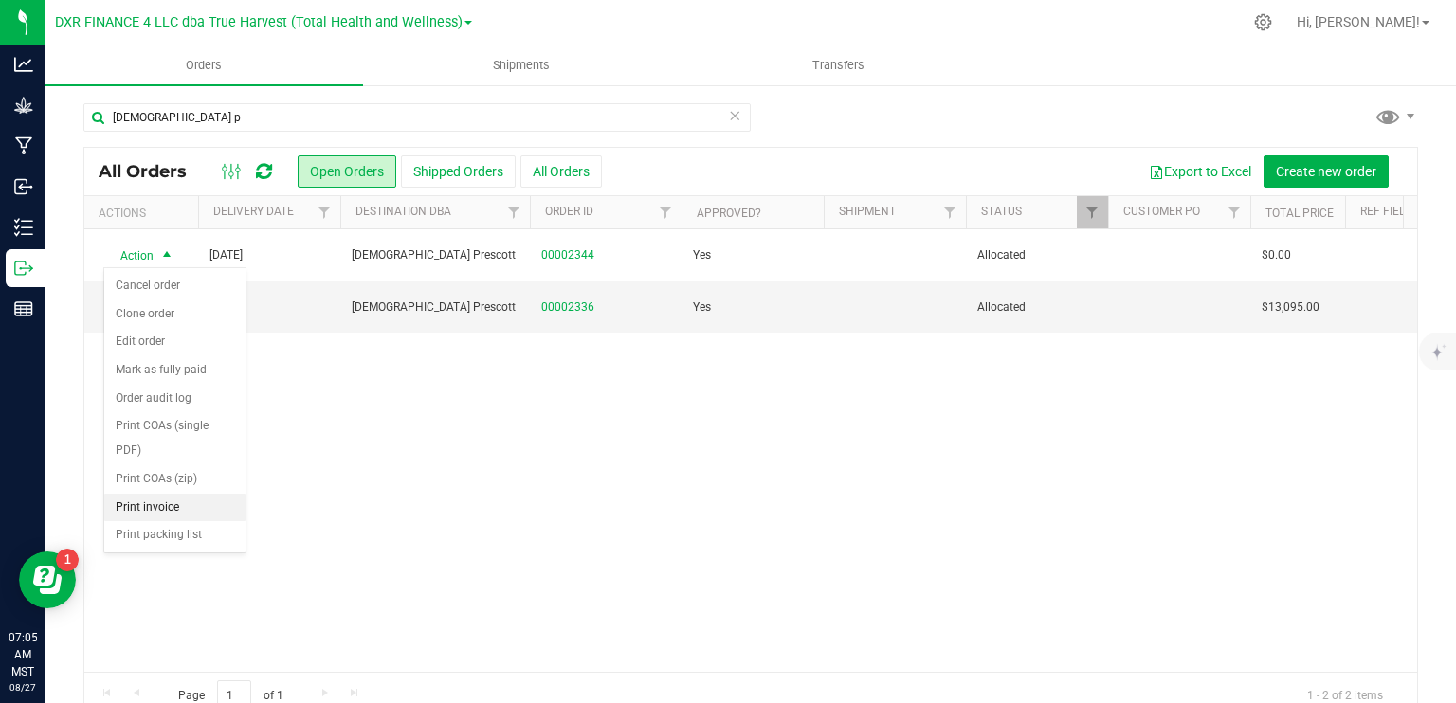
click at [129, 506] on li "Print invoice" at bounding box center [174, 508] width 141 height 28
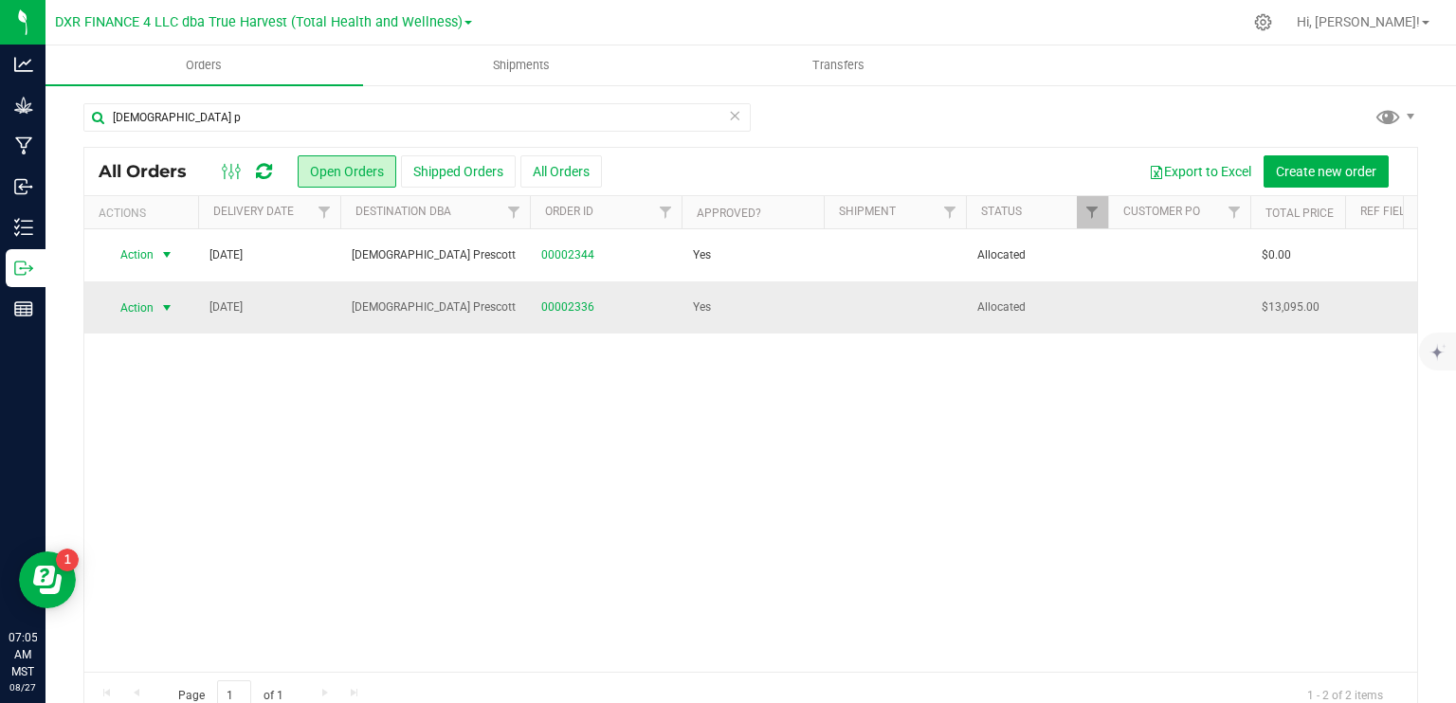
click at [159, 305] on span "select" at bounding box center [166, 307] width 15 height 15
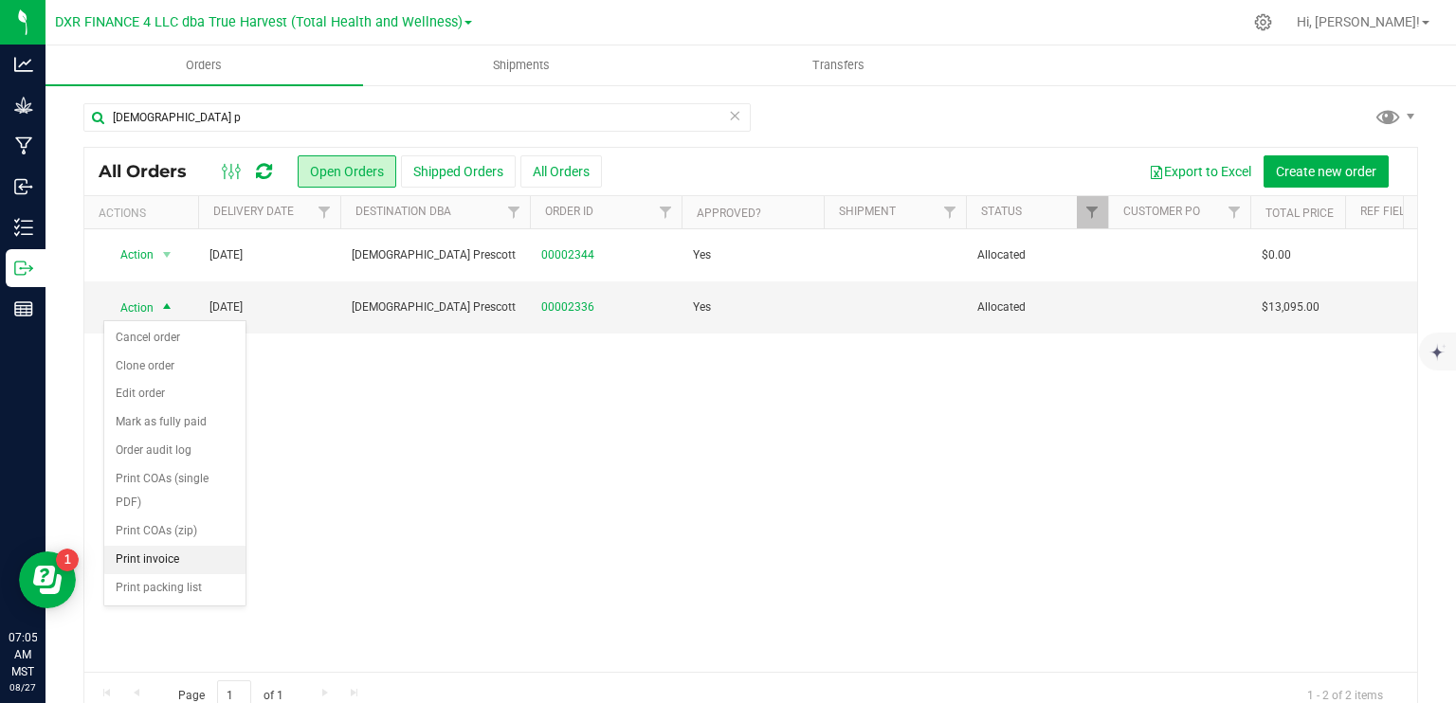
click at [146, 554] on li "Print invoice" at bounding box center [174, 560] width 141 height 28
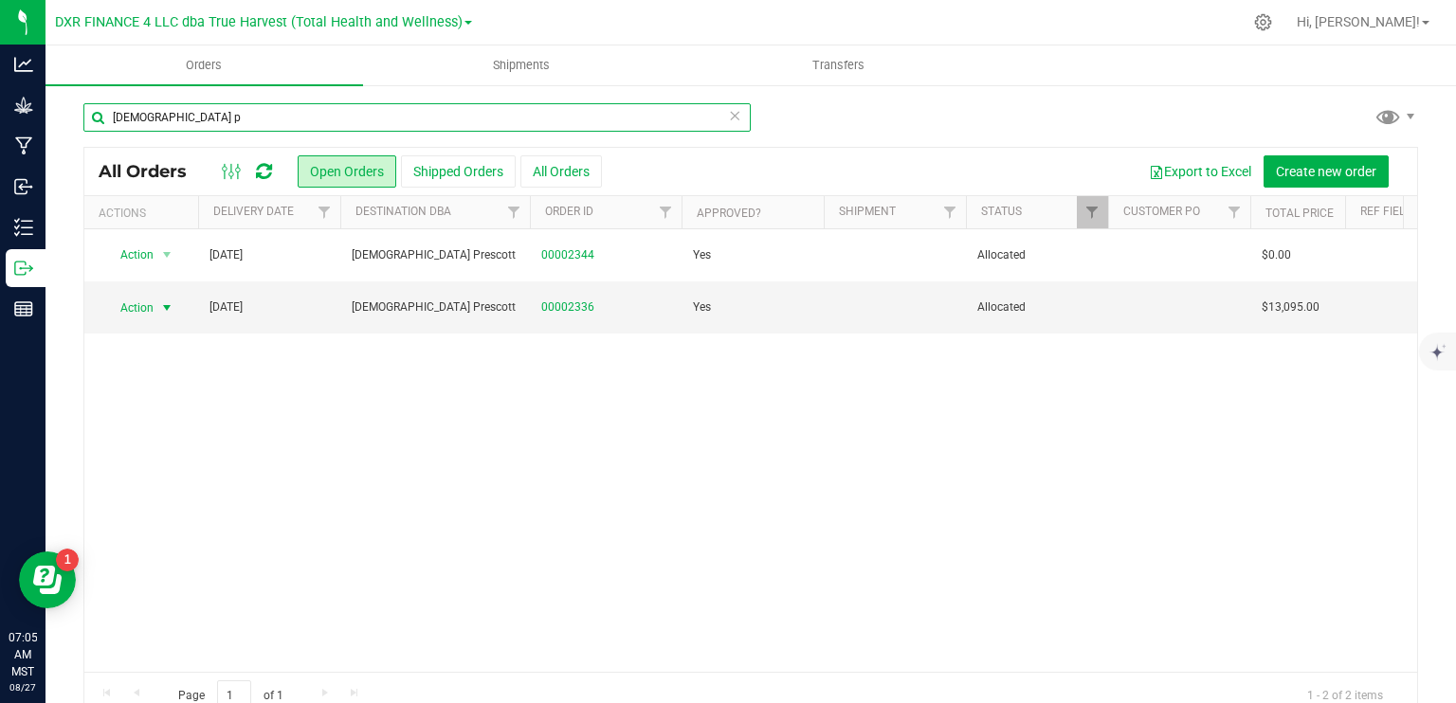
click at [198, 120] on input "[DEMOGRAPHIC_DATA] p" at bounding box center [416, 117] width 667 height 28
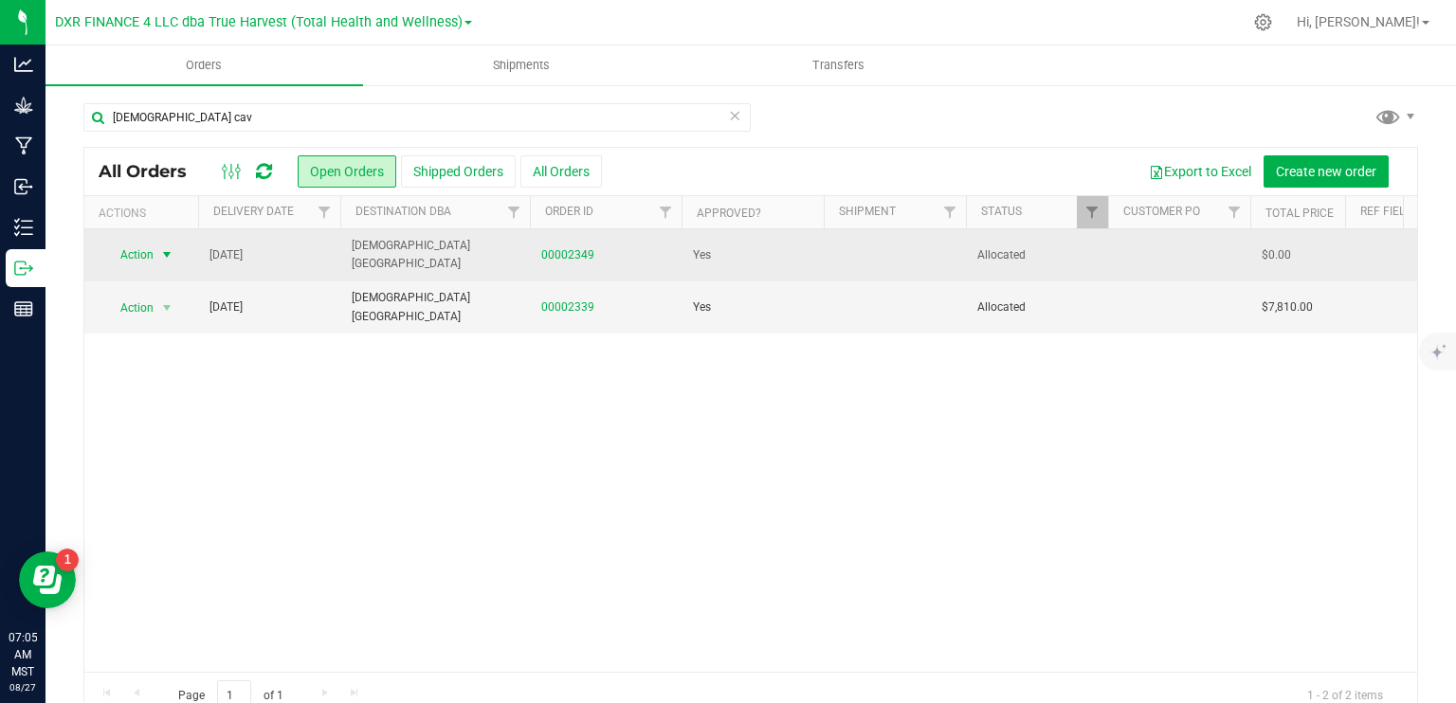
click at [155, 257] on span "select" at bounding box center [167, 255] width 24 height 27
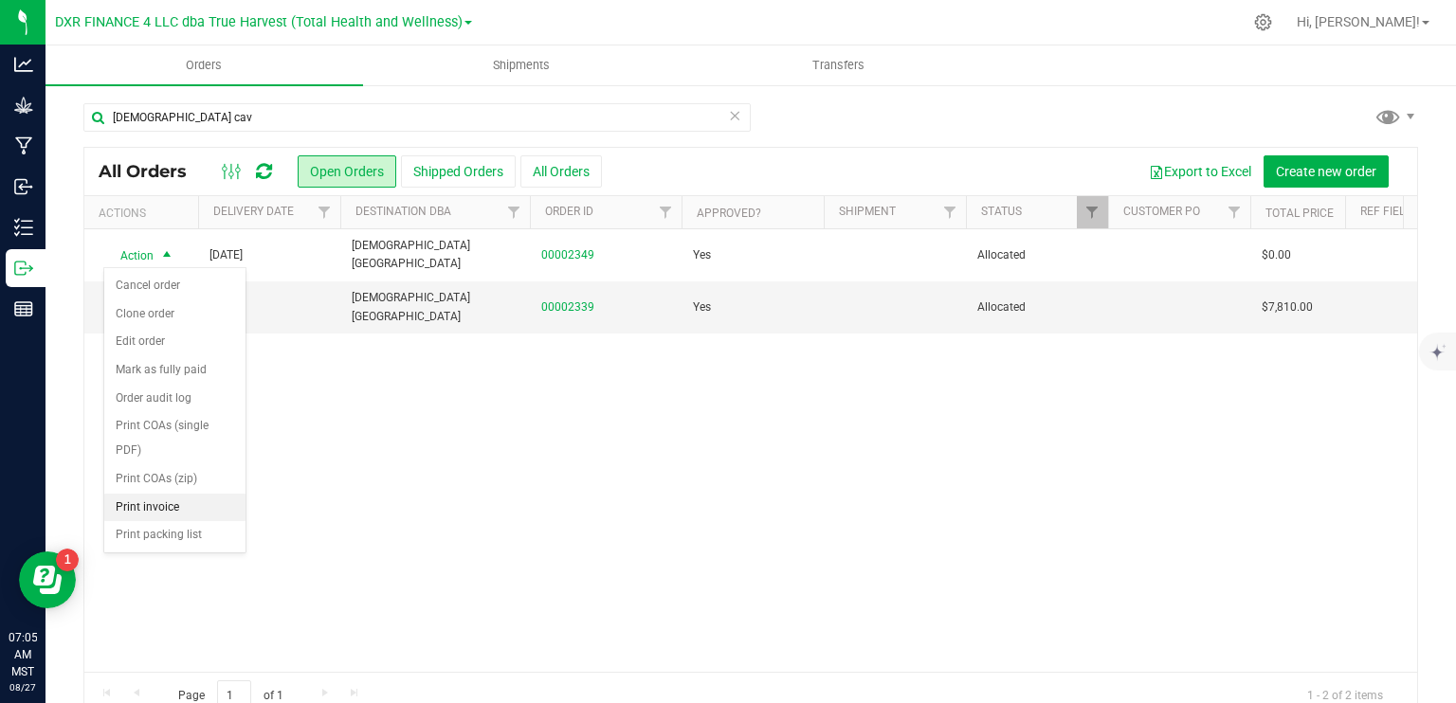
drag, startPoint x: 177, startPoint y: 510, endPoint x: 206, endPoint y: 405, distance: 109.0
click at [179, 507] on li "Print invoice" at bounding box center [174, 508] width 141 height 28
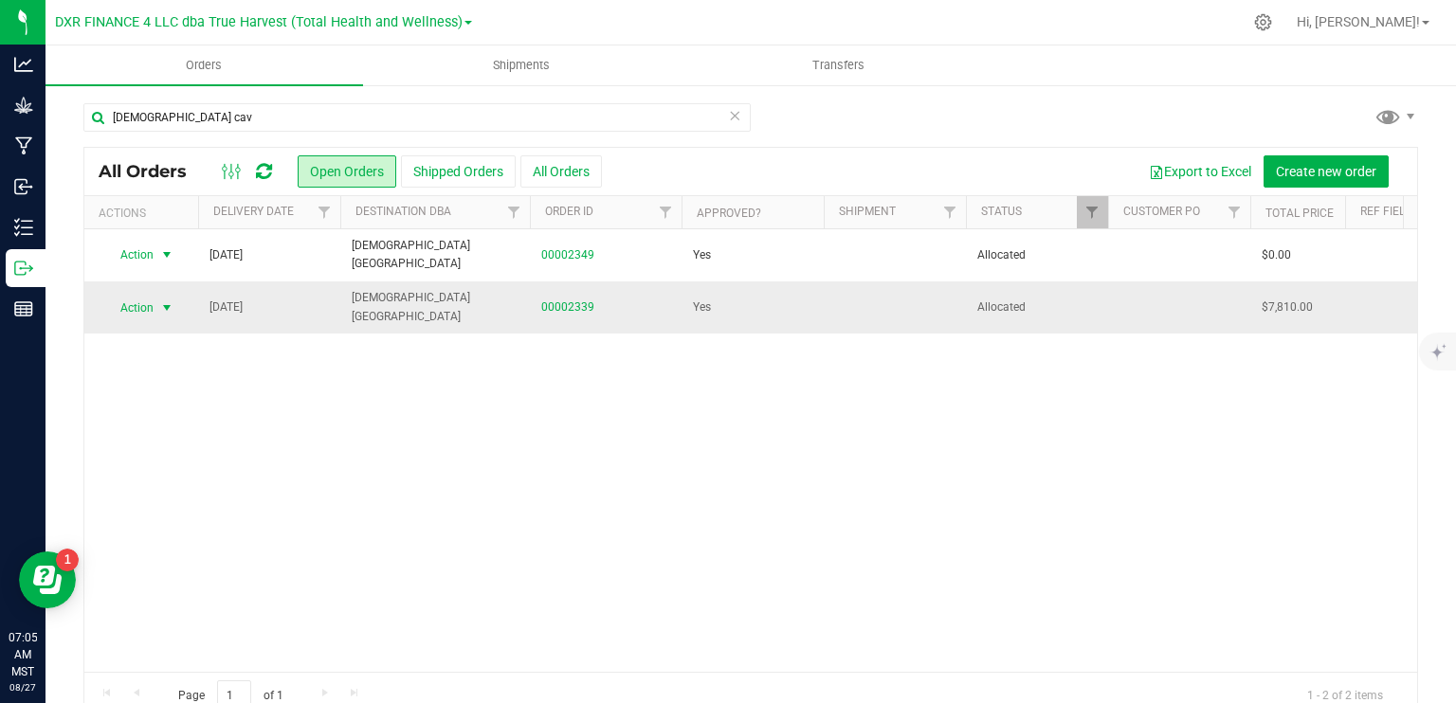
click at [164, 308] on span "select" at bounding box center [166, 307] width 15 height 15
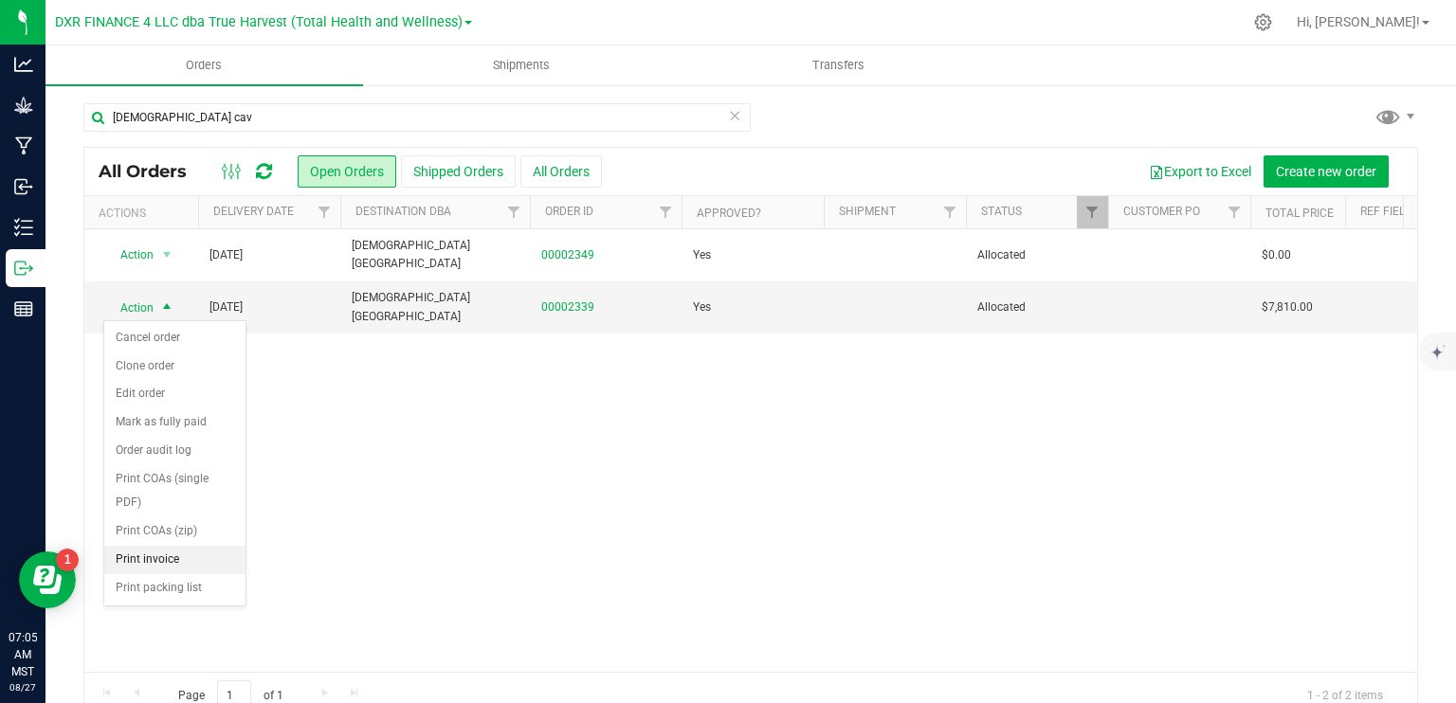
click at [189, 561] on li "Print invoice" at bounding box center [174, 560] width 141 height 28
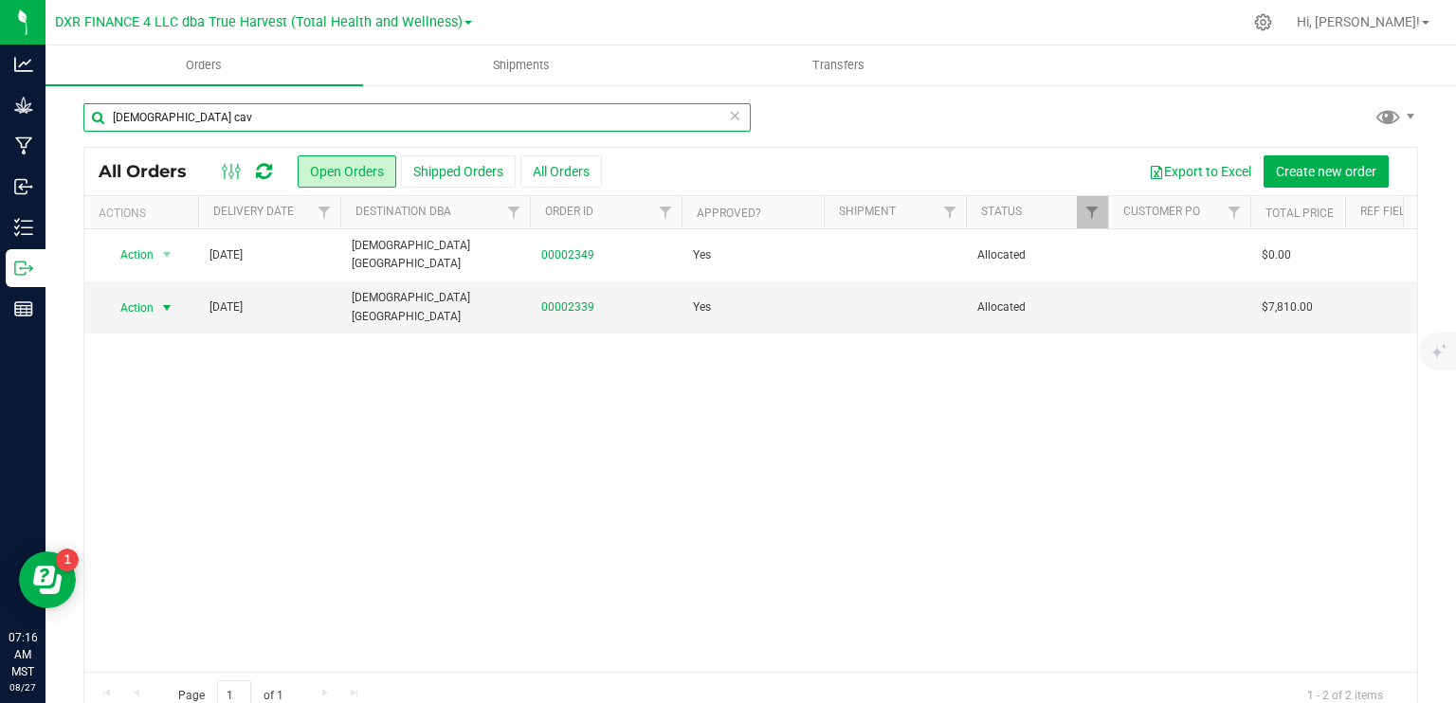
click at [221, 124] on input "[DEMOGRAPHIC_DATA] cav" at bounding box center [416, 117] width 667 height 28
click at [242, 121] on input "[DEMOGRAPHIC_DATA][PERSON_NAME]" at bounding box center [416, 117] width 667 height 28
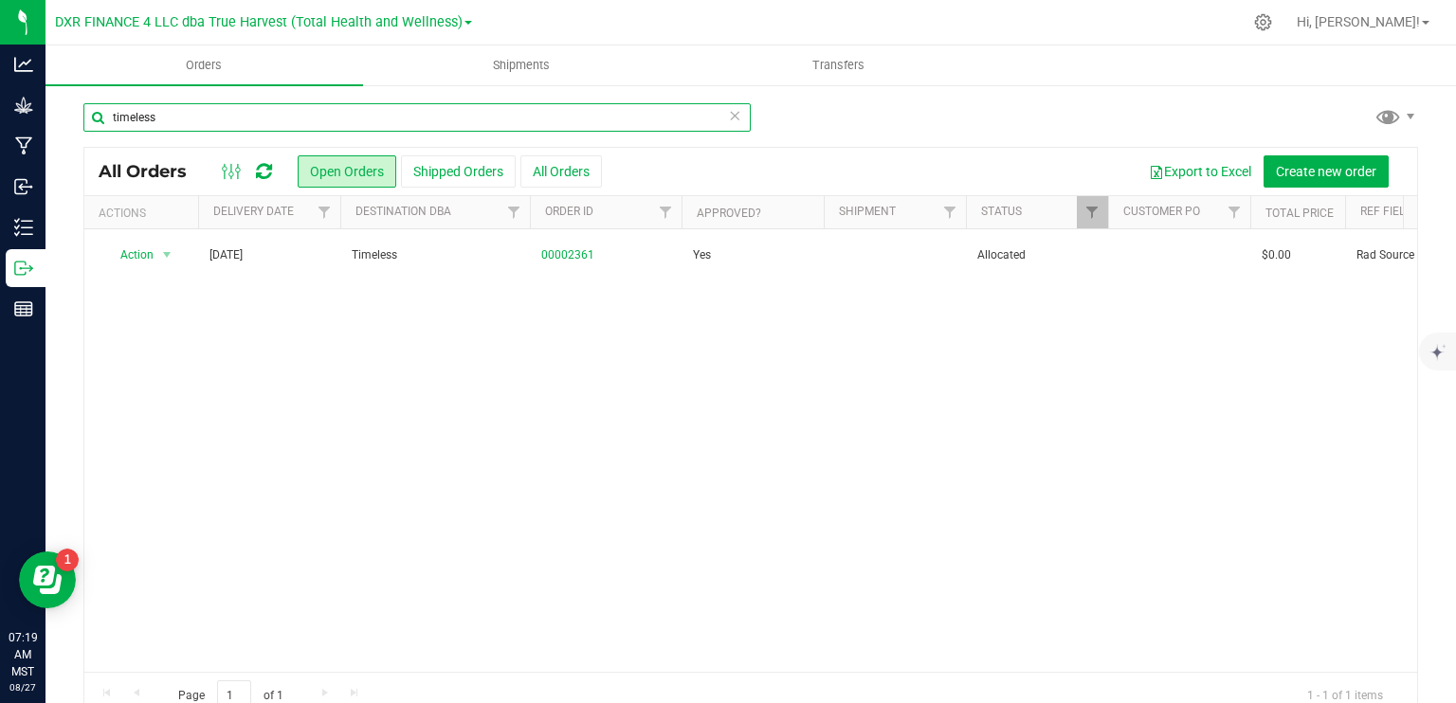
click at [290, 127] on input "timeless" at bounding box center [416, 117] width 667 height 28
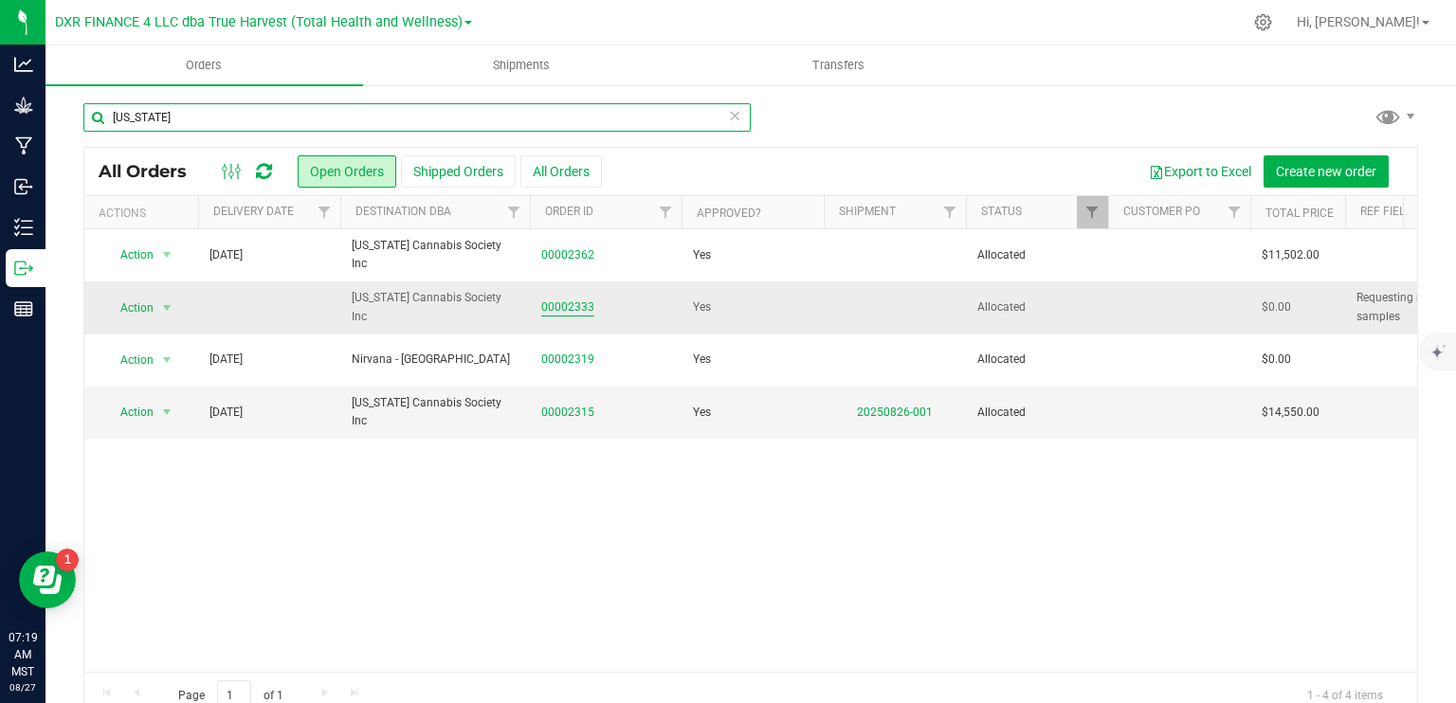
type input "[US_STATE]"
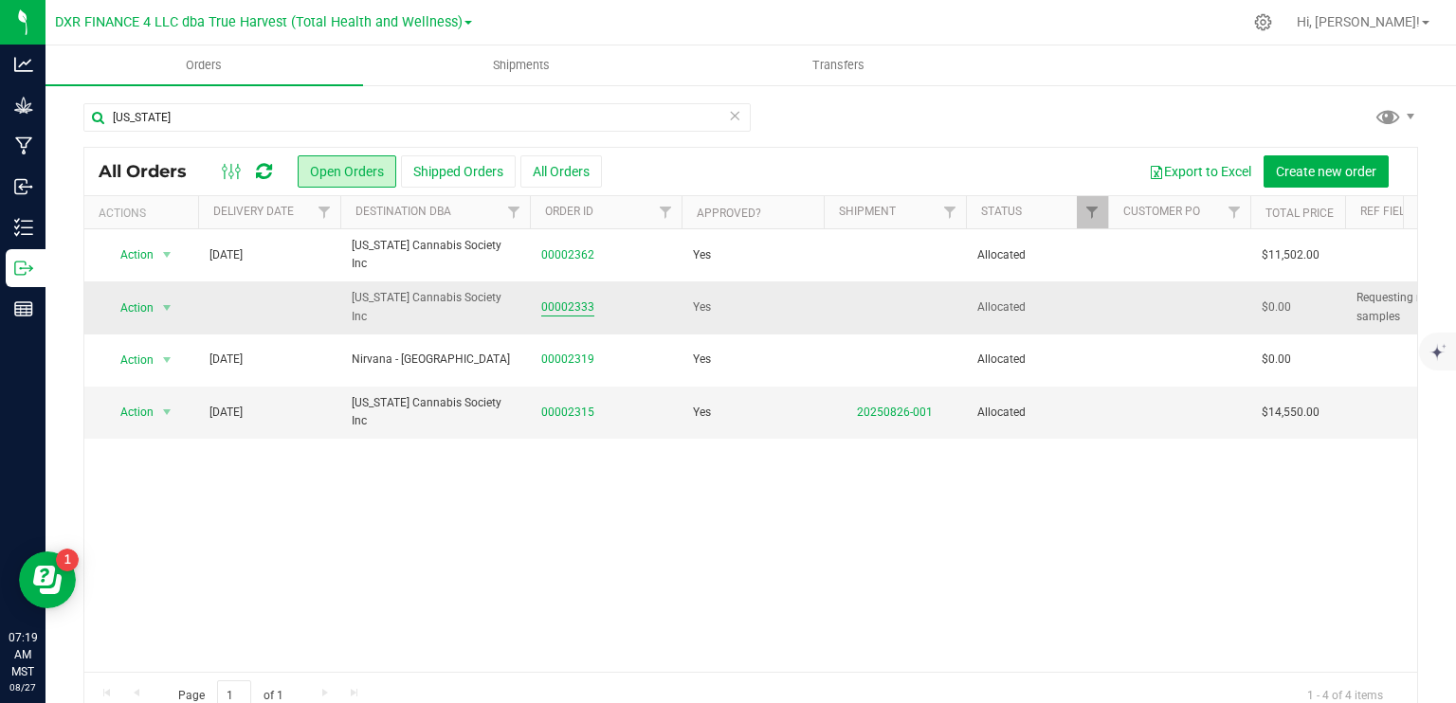
click at [569, 308] on link "00002333" at bounding box center [567, 308] width 53 height 18
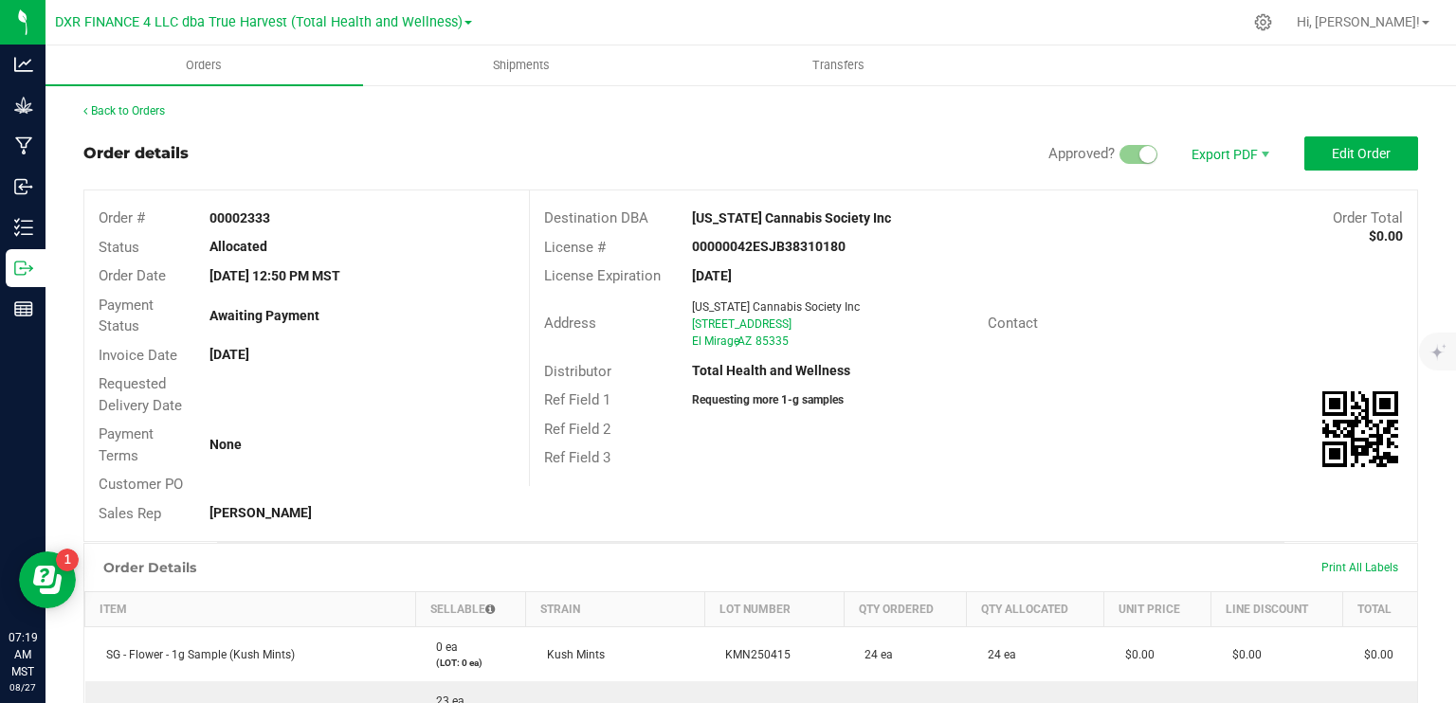
click at [133, 102] on div "Back to Orders" at bounding box center [750, 110] width 1335 height 17
click at [134, 109] on link "Back to Orders" at bounding box center [124, 110] width 82 height 13
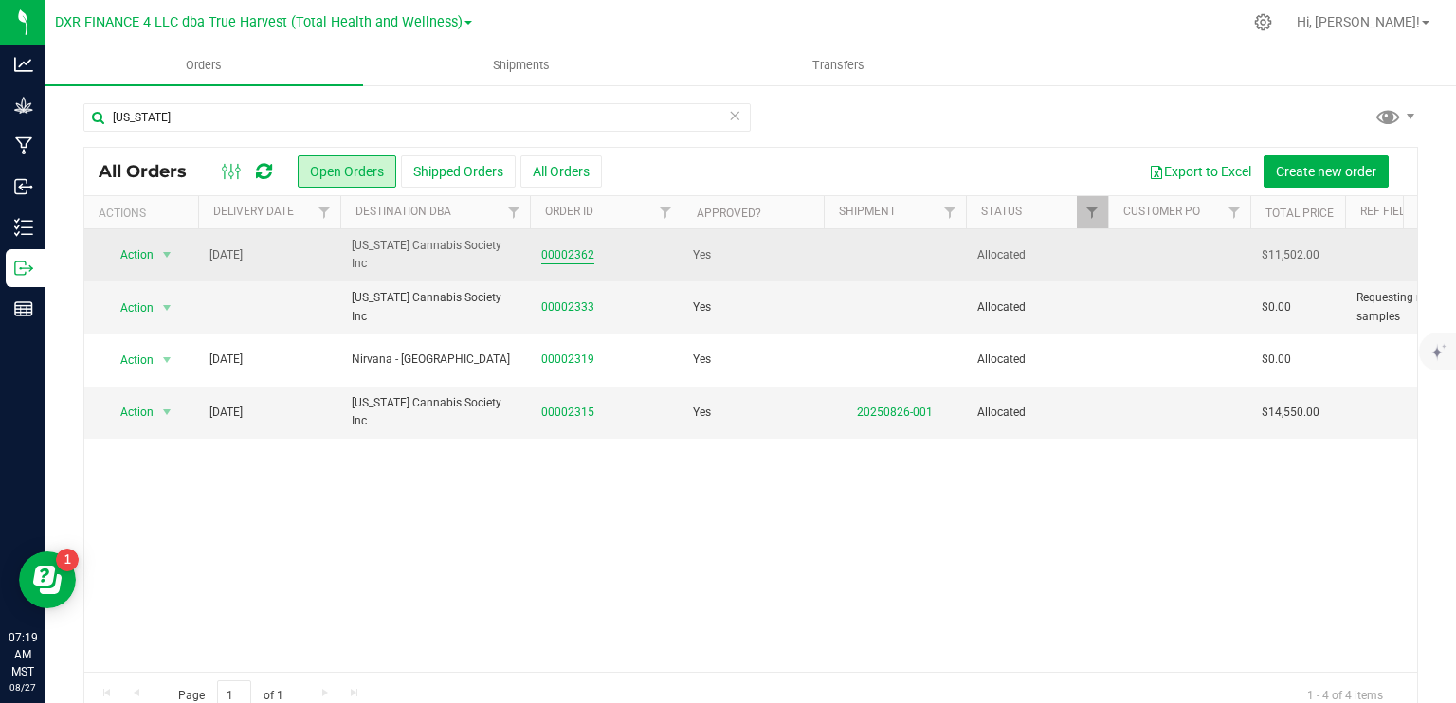
click at [563, 256] on link "00002362" at bounding box center [567, 255] width 53 height 18
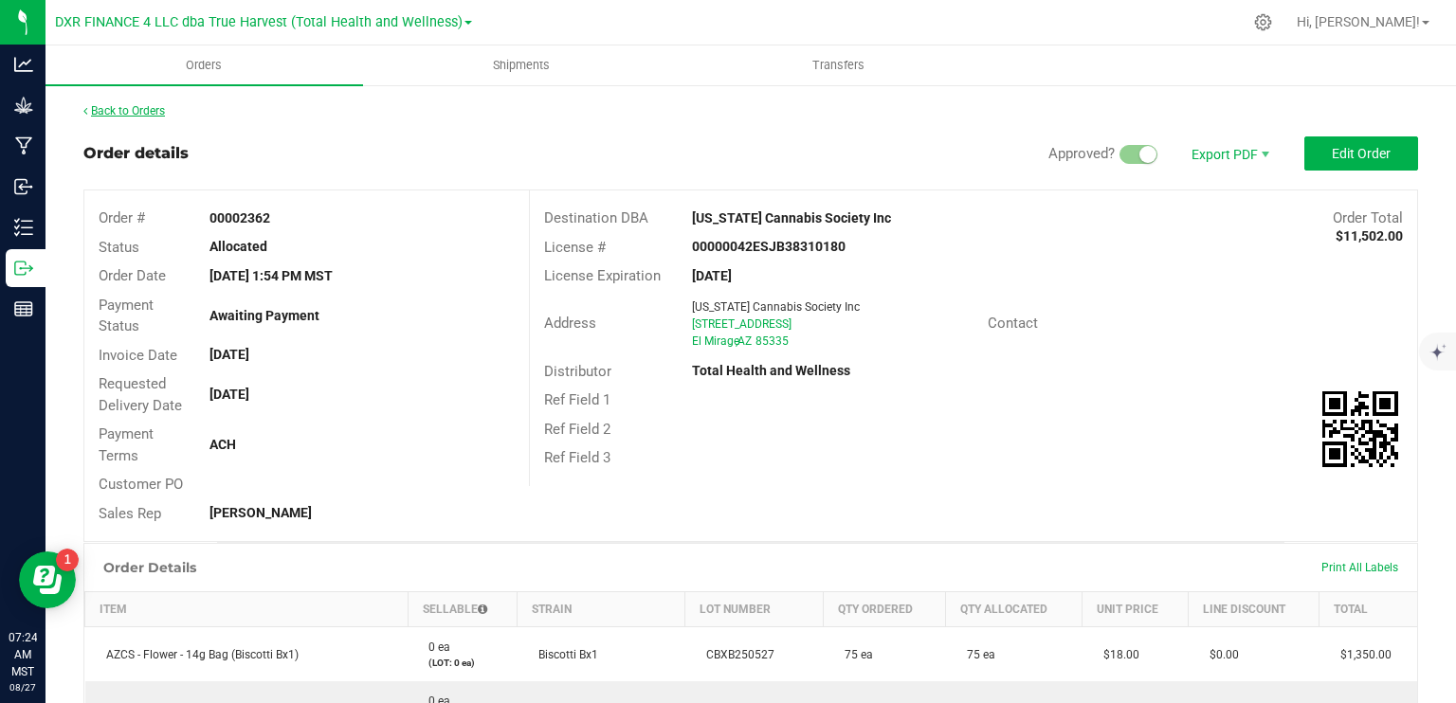
click at [140, 111] on link "Back to Orders" at bounding box center [124, 110] width 82 height 13
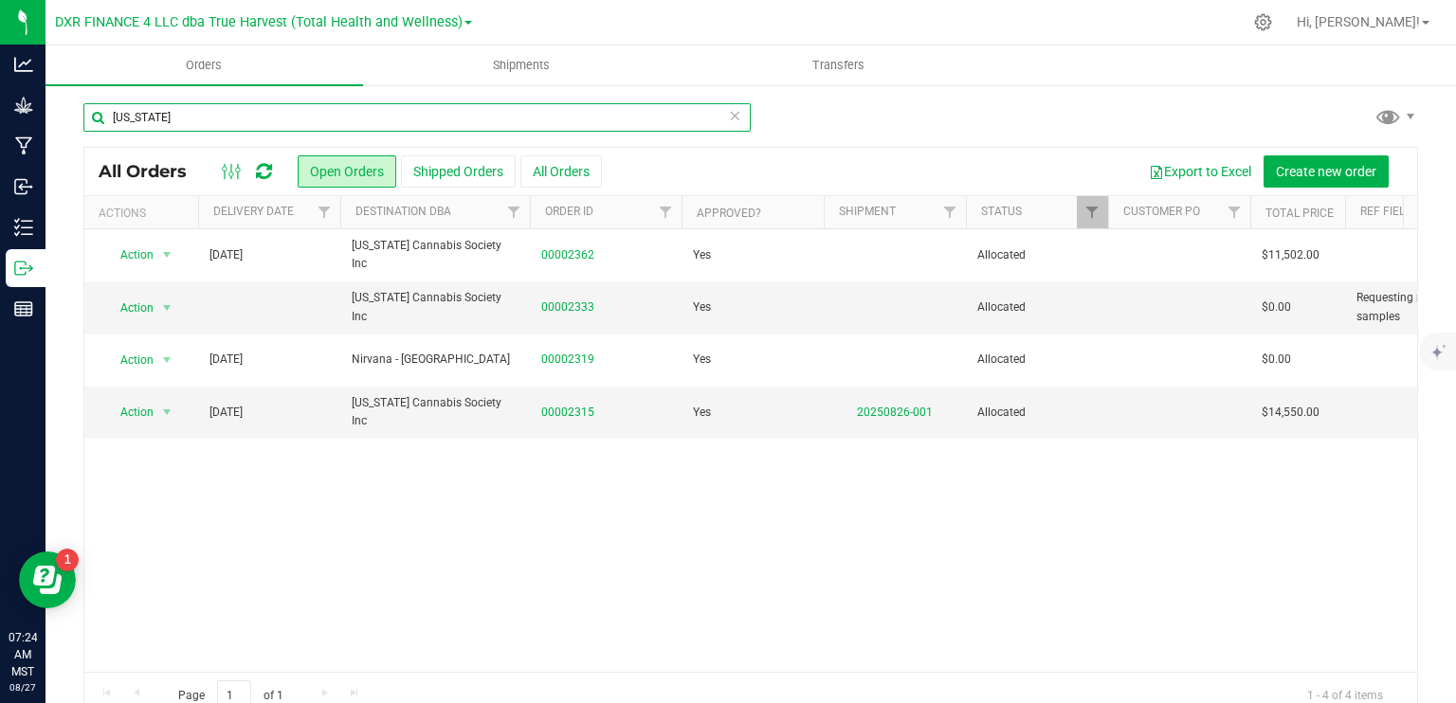
click at [159, 116] on input "[US_STATE]" at bounding box center [416, 117] width 667 height 28
type input "best"
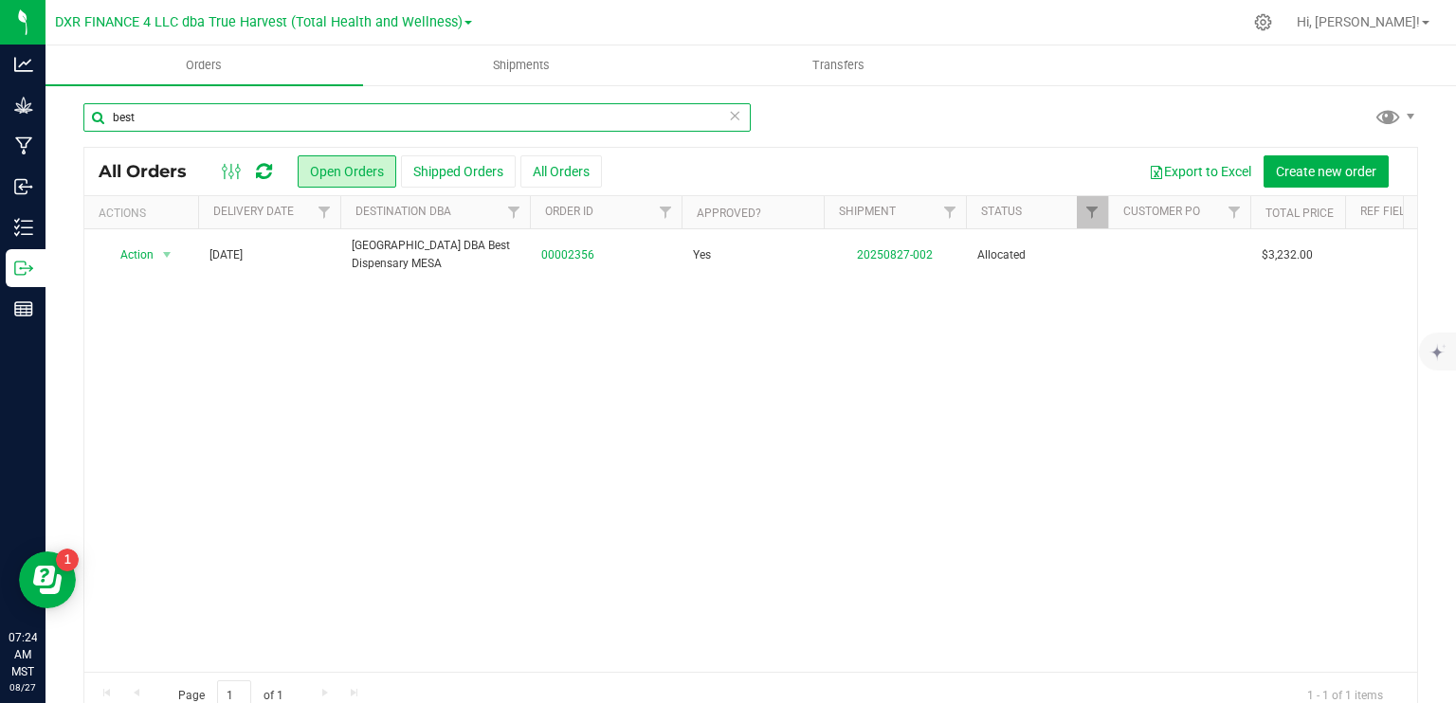
drag, startPoint x: 146, startPoint y: 113, endPoint x: 87, endPoint y: 113, distance: 58.8
click at [87, 113] on input "best" at bounding box center [416, 117] width 667 height 28
